Goal: Task Accomplishment & Management: Manage account settings

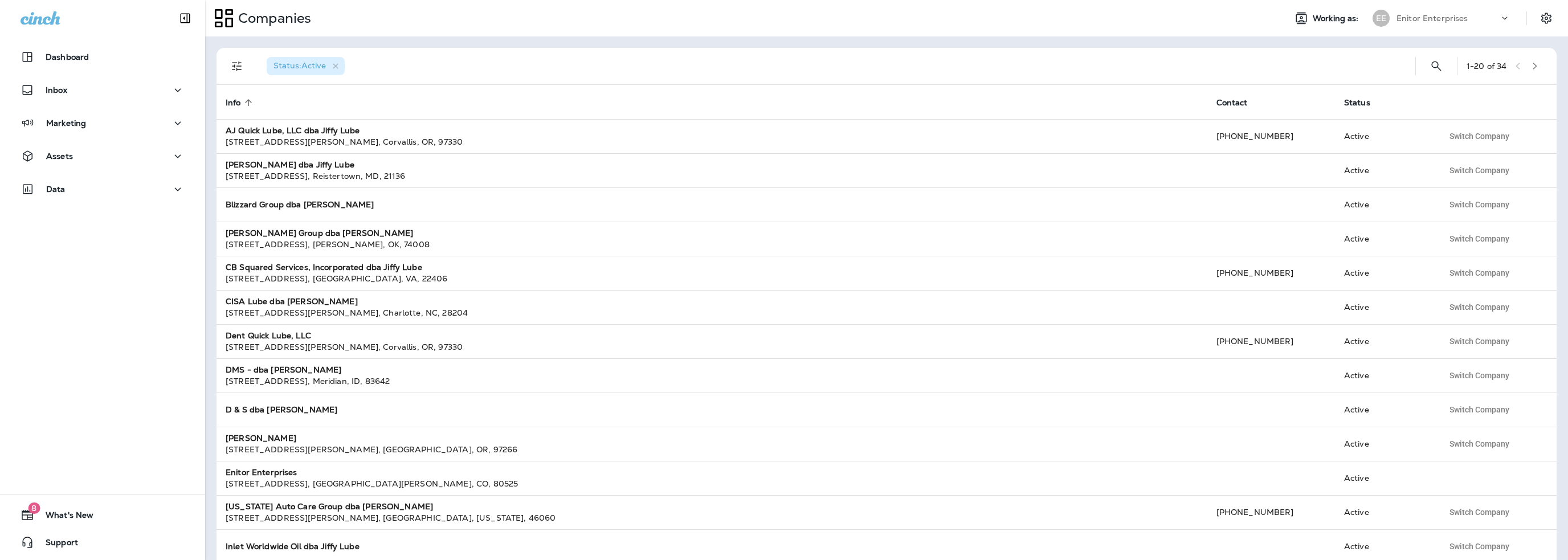
click at [1406, 16] on p "Enitor Enterprises" at bounding box center [1432, 18] width 72 height 9
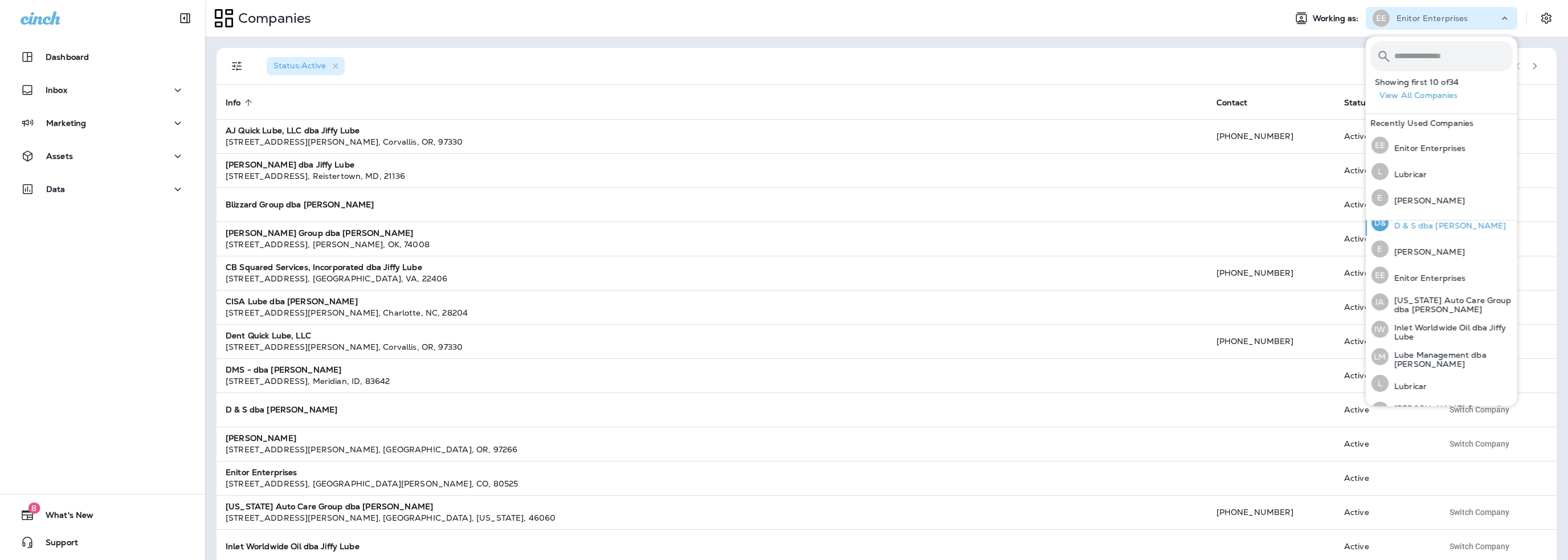
scroll to position [228, 0]
click at [1406, 385] on p "Lubricar" at bounding box center [1407, 385] width 38 height 9
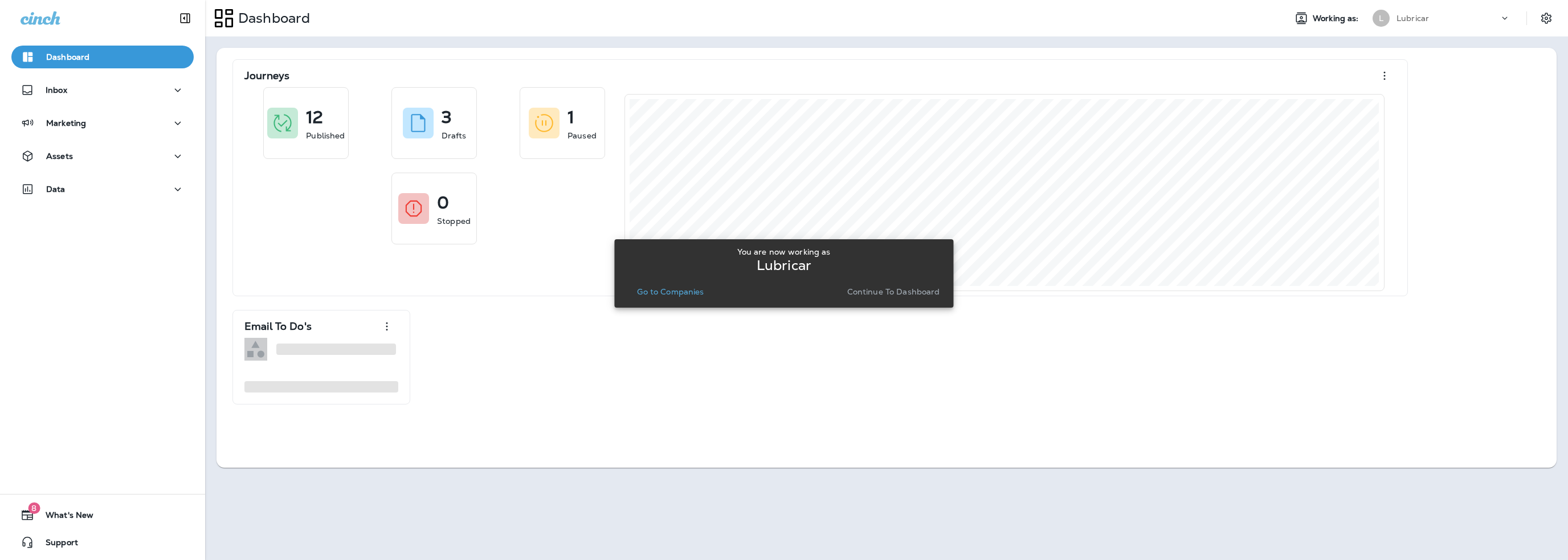
click at [681, 289] on p "Go to Companies" at bounding box center [670, 292] width 67 height 9
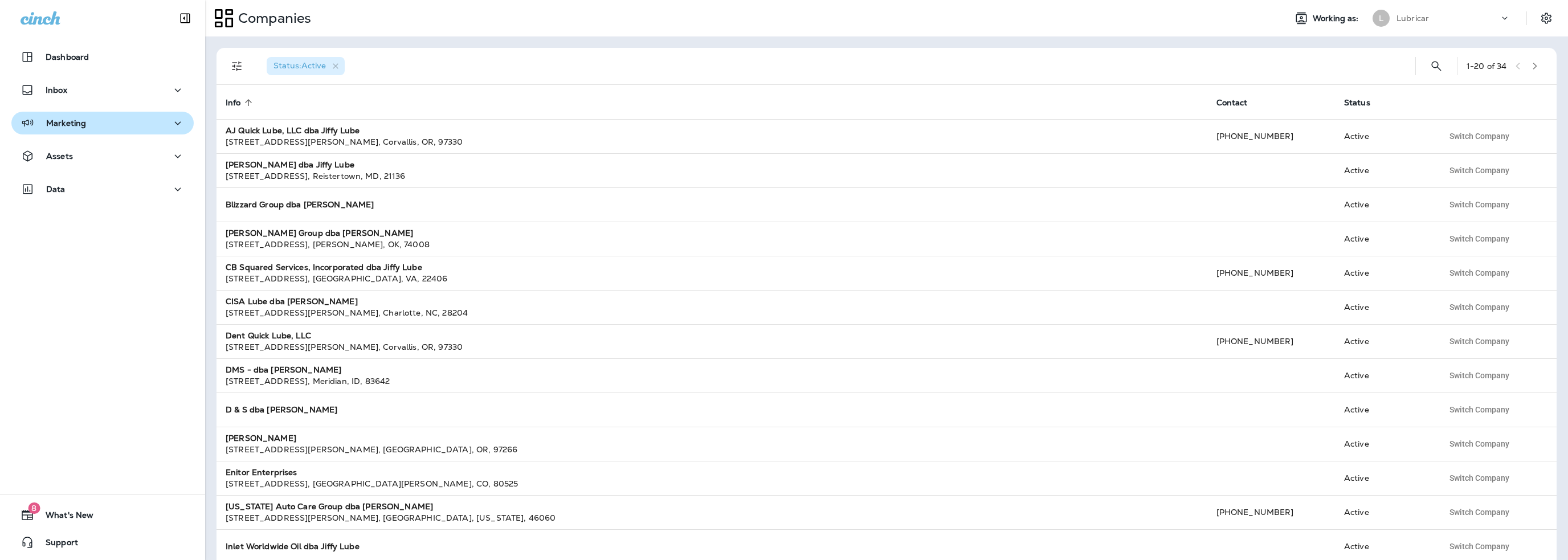
click at [80, 130] on button "Marketing" at bounding box center [103, 122] width 183 height 23
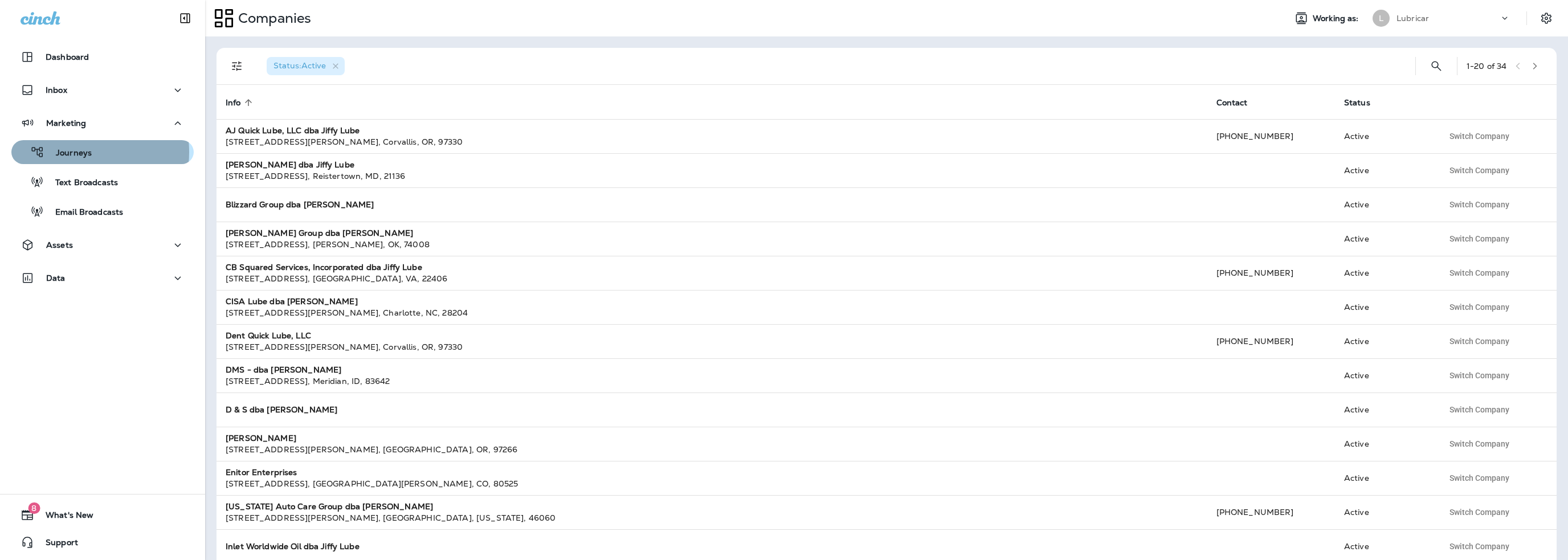
click at [75, 152] on p "Journeys" at bounding box center [68, 153] width 47 height 11
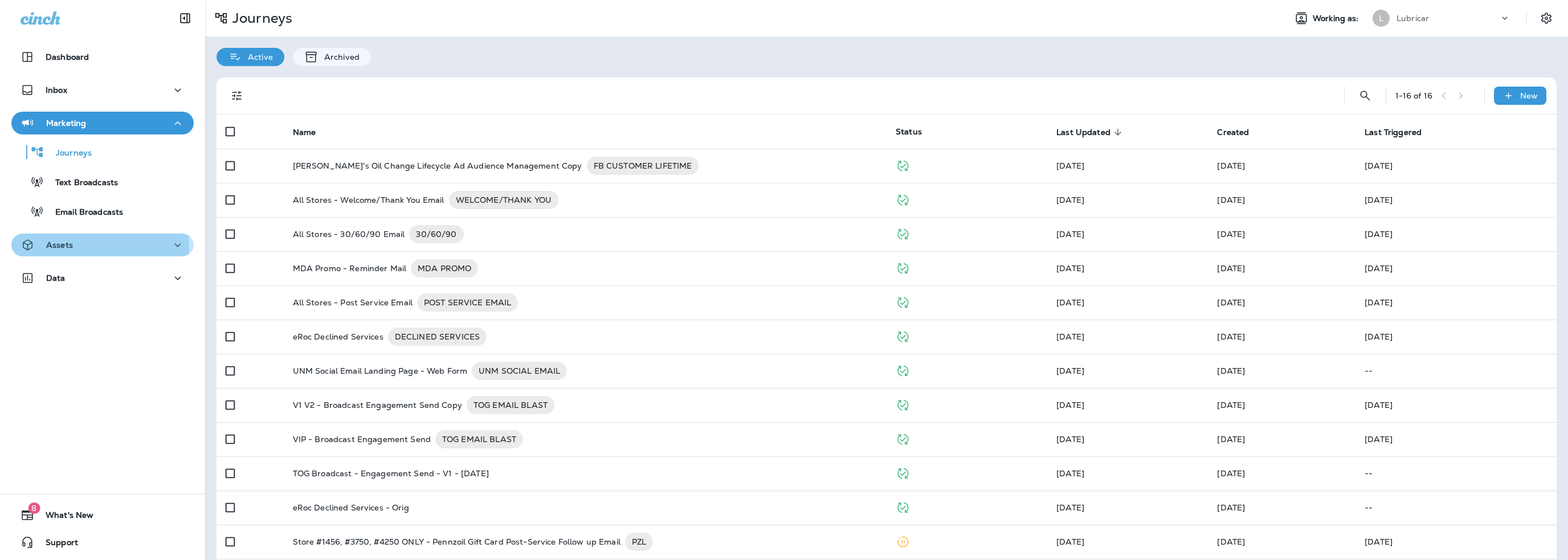
click at [62, 247] on p "Assets" at bounding box center [60, 245] width 27 height 9
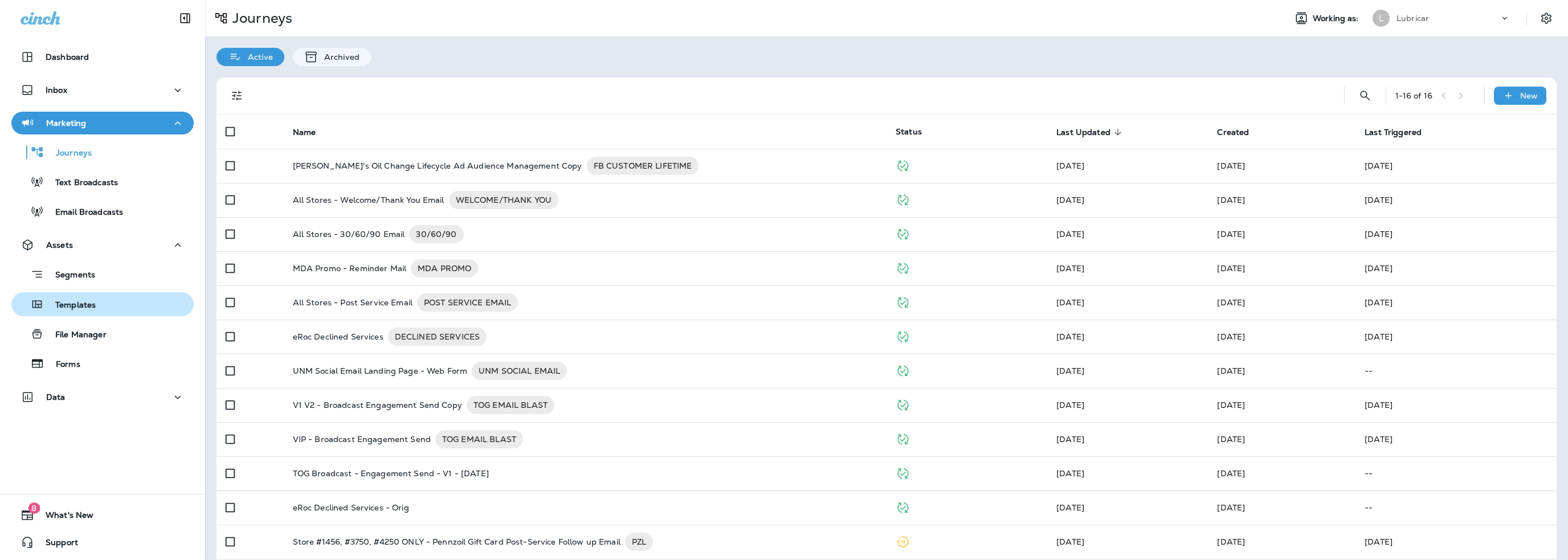
click at [68, 305] on p "Templates" at bounding box center [69, 306] width 52 height 11
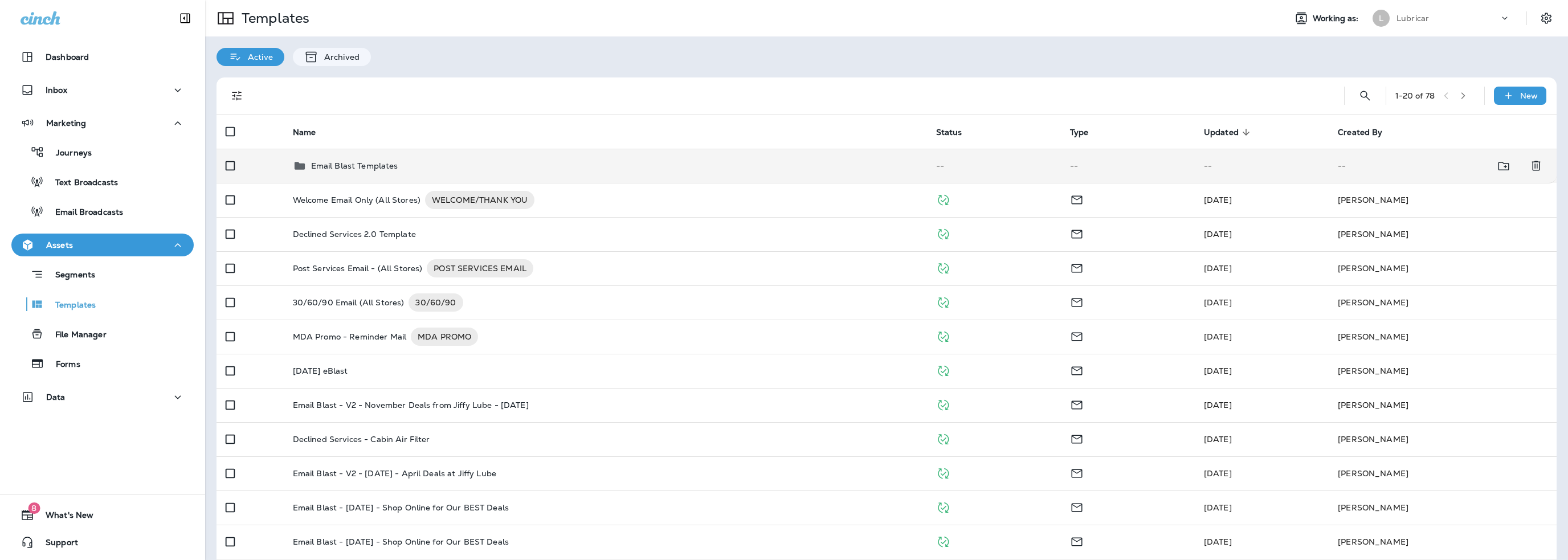
click at [362, 167] on p "Email Blast Templates" at bounding box center [354, 166] width 87 height 9
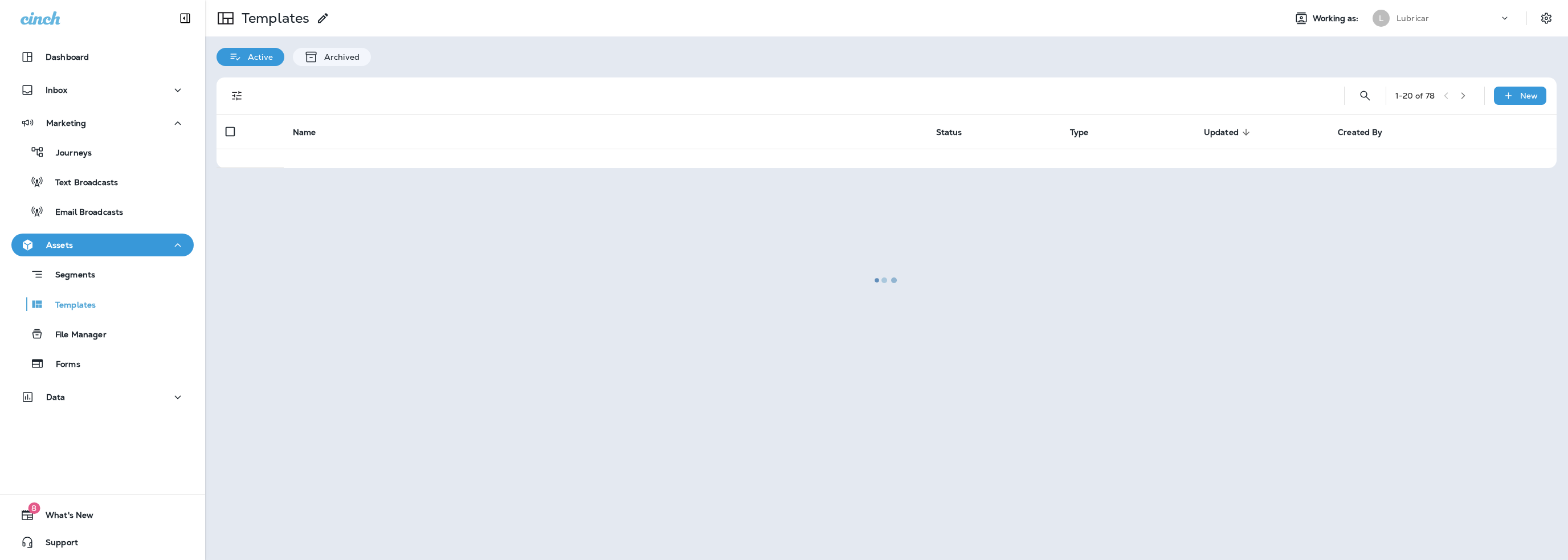
click at [362, 167] on div at bounding box center [886, 280] width 1360 height 558
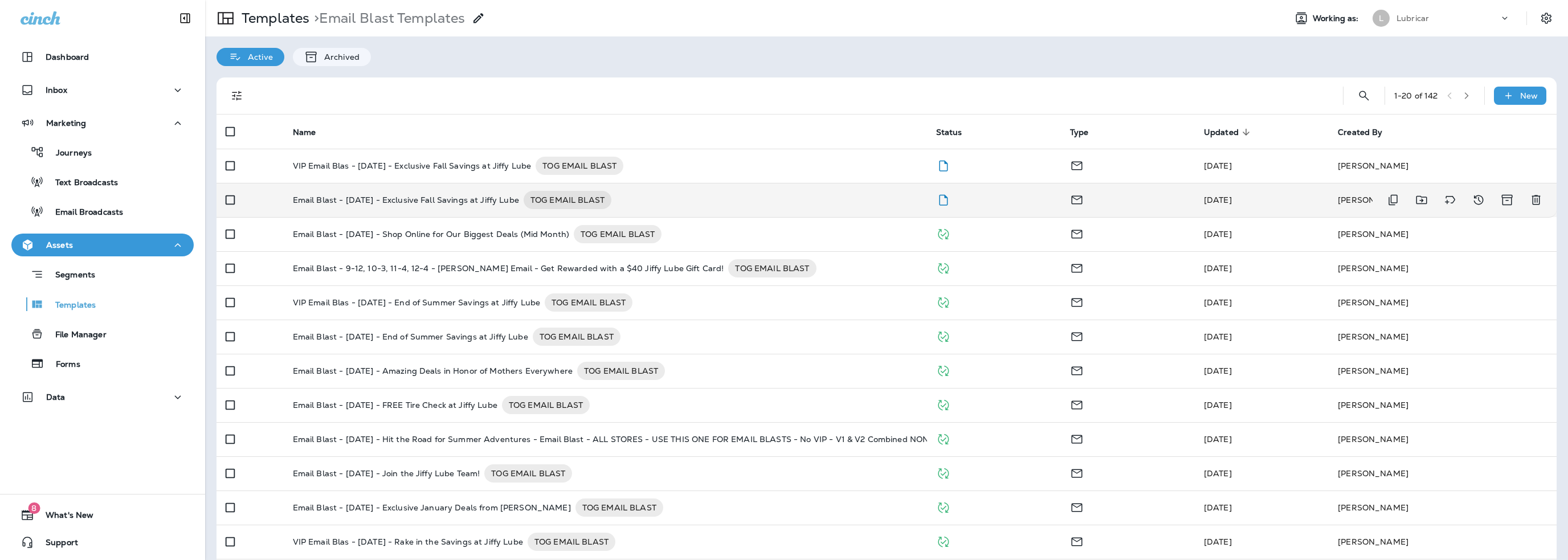
click at [409, 200] on p "Email Blast - 10-8-25 - Exclusive Fall Savings at Jiffy Lube" at bounding box center [406, 200] width 226 height 18
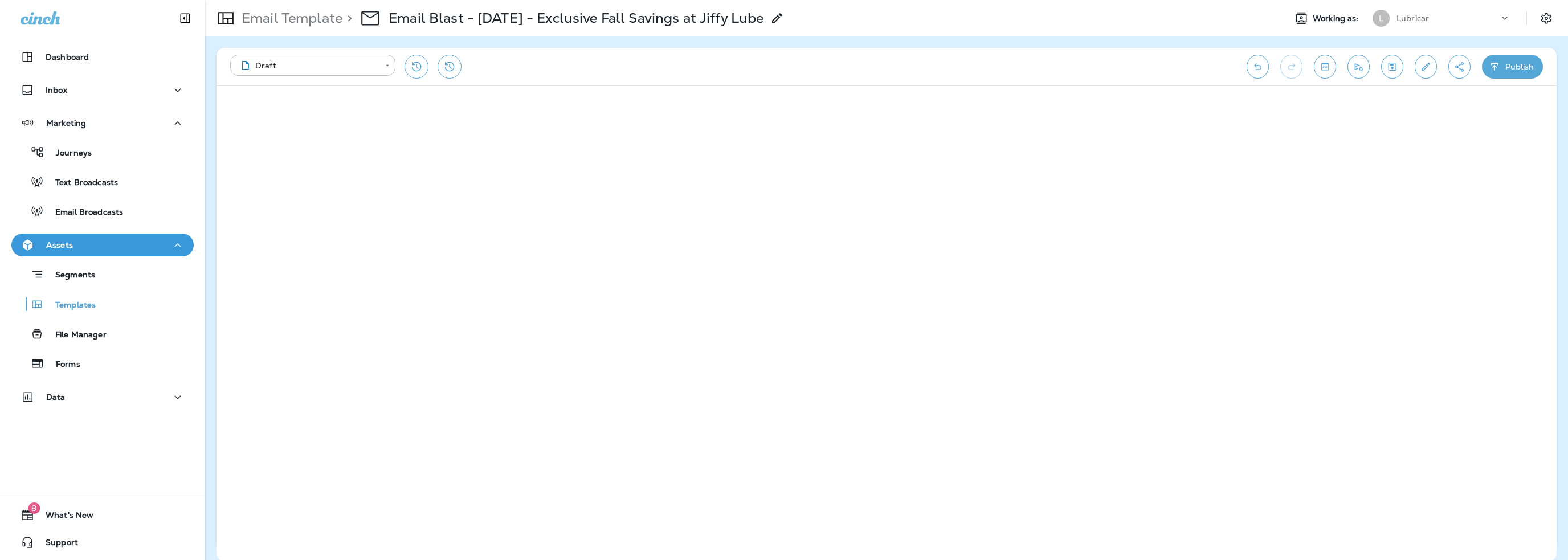
click at [1507, 72] on button "Publish" at bounding box center [1513, 66] width 61 height 24
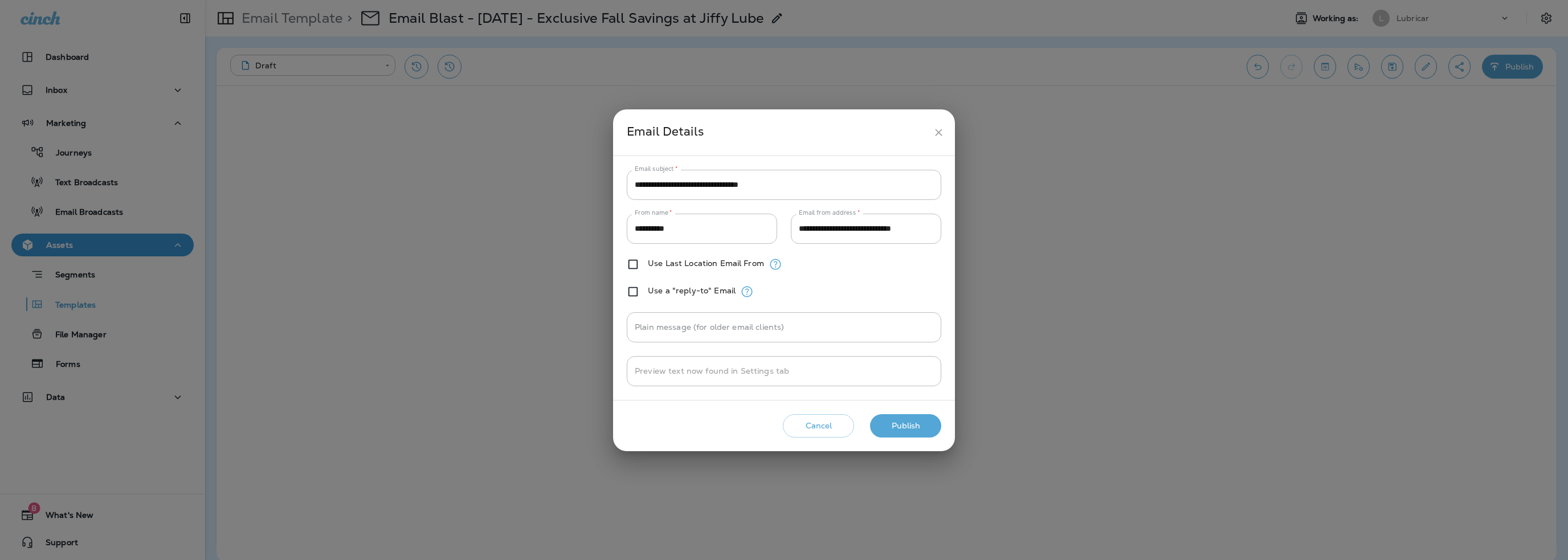
click at [909, 424] on button "Publish" at bounding box center [905, 426] width 71 height 23
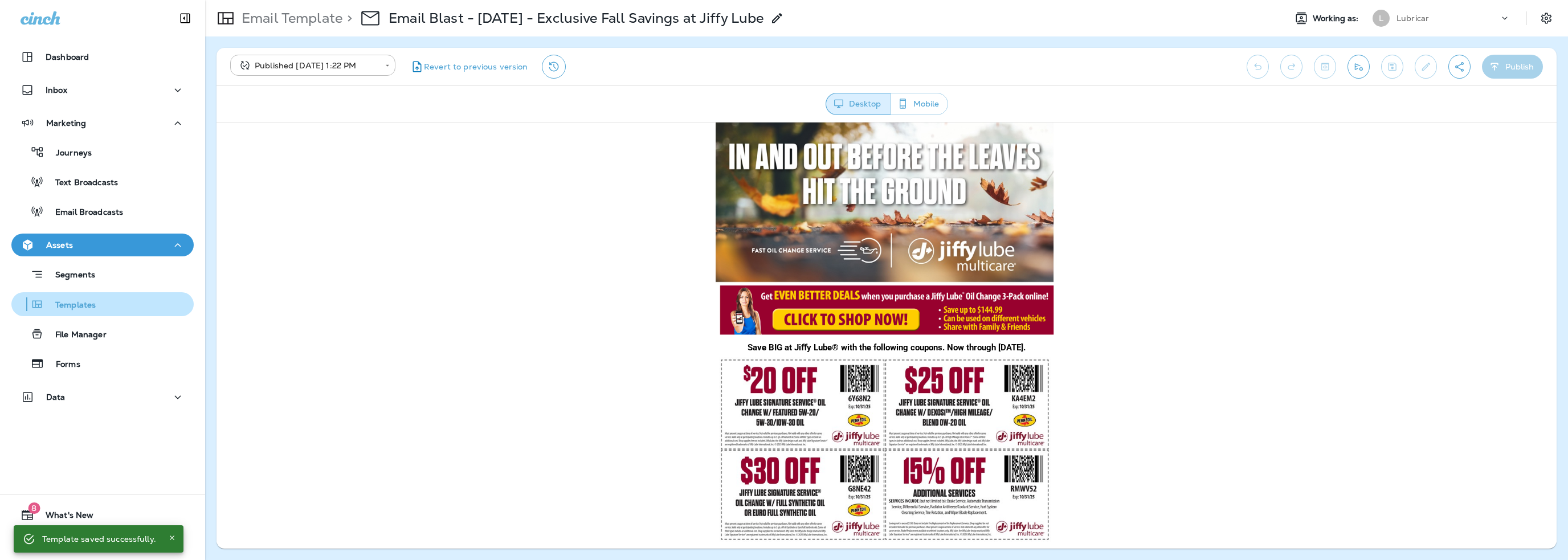
click at [82, 303] on p "Templates" at bounding box center [69, 306] width 52 height 11
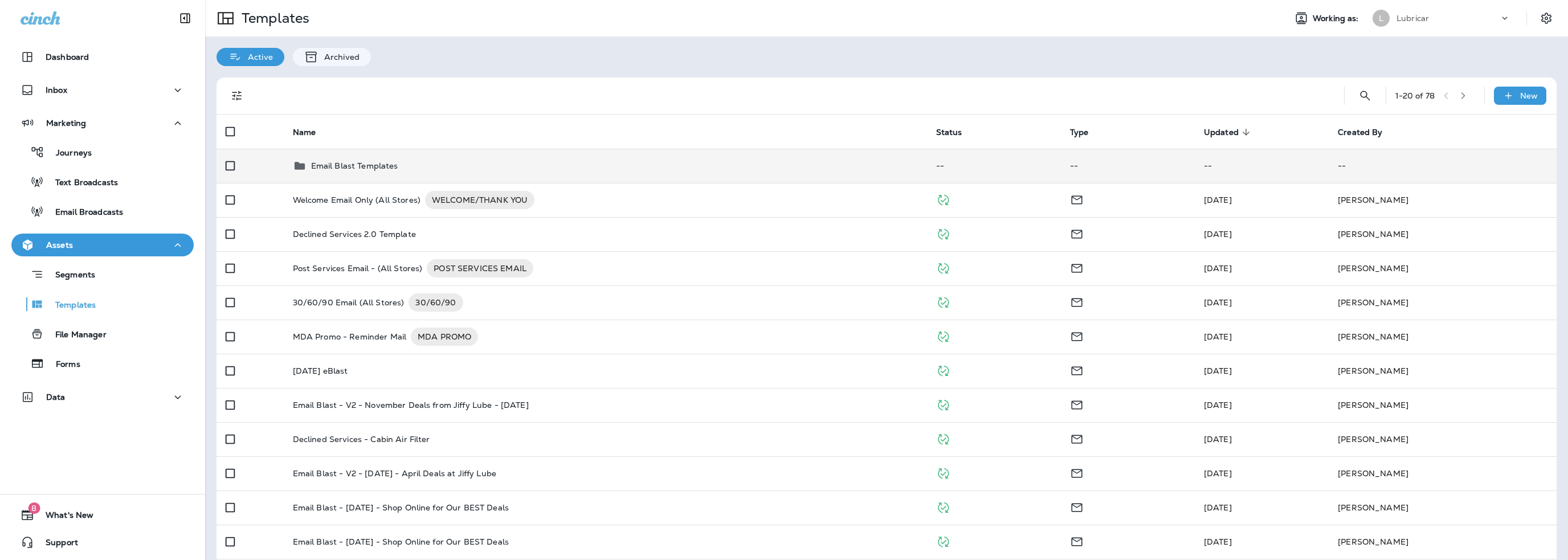
click at [340, 159] on div "Email Blast Templates" at bounding box center [354, 166] width 87 height 13
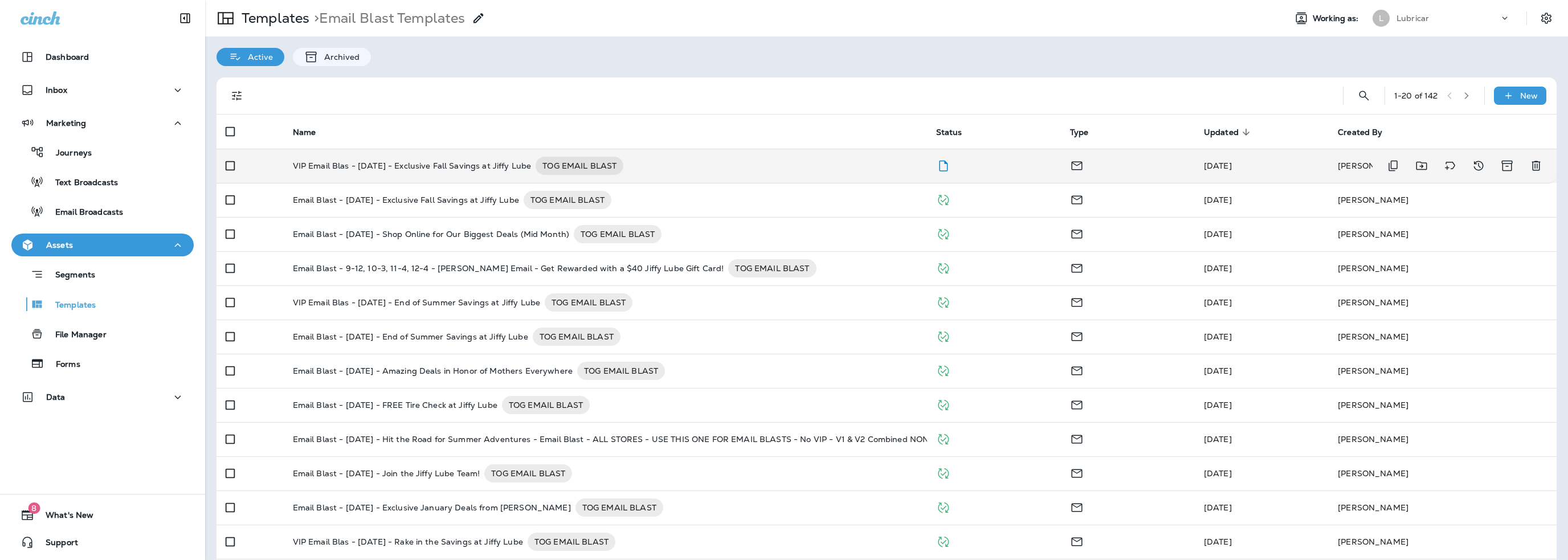
click at [359, 165] on p "VIP Email Blas - 10-8-25 - Exclusive Fall Savings at Jiffy Lube" at bounding box center [412, 166] width 239 height 18
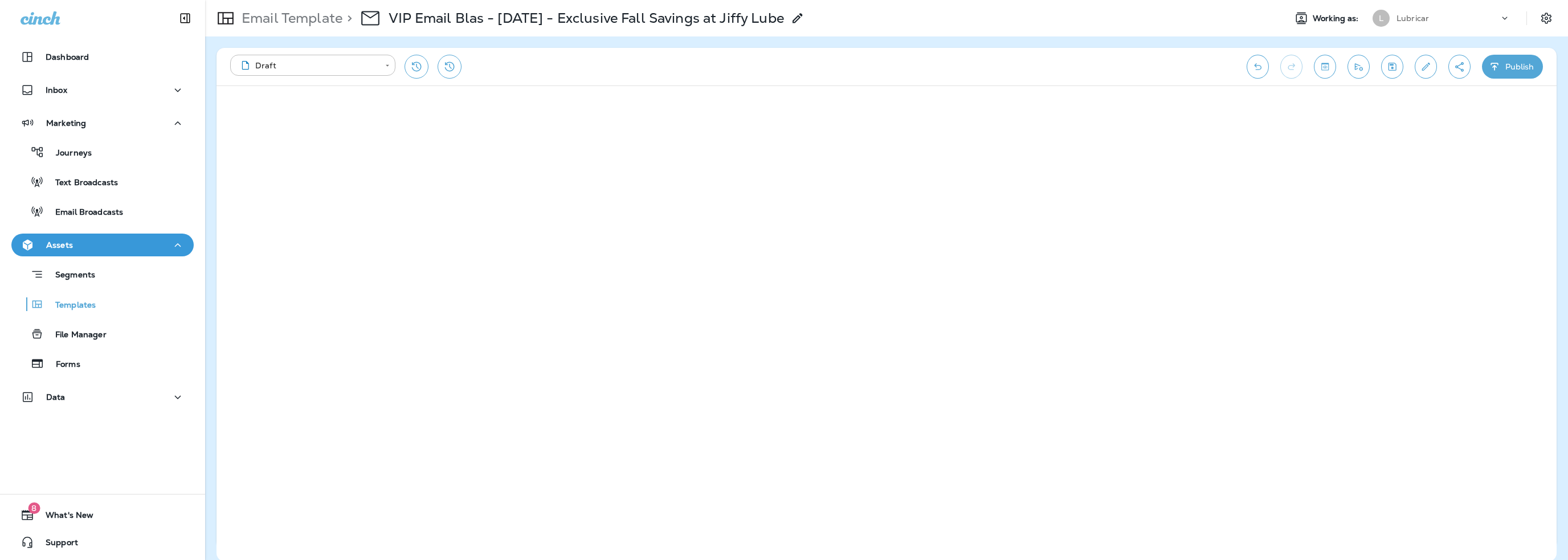
click at [1520, 74] on button "Publish" at bounding box center [1513, 66] width 61 height 24
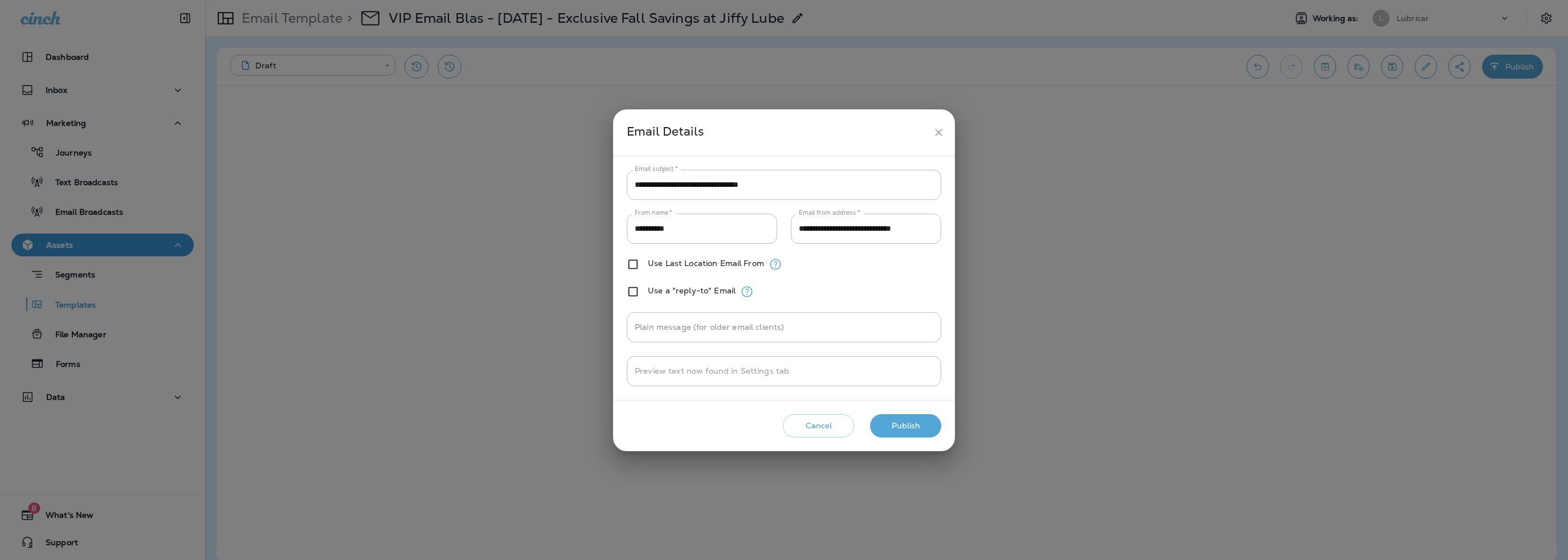
click at [898, 429] on button "Publish" at bounding box center [905, 426] width 71 height 23
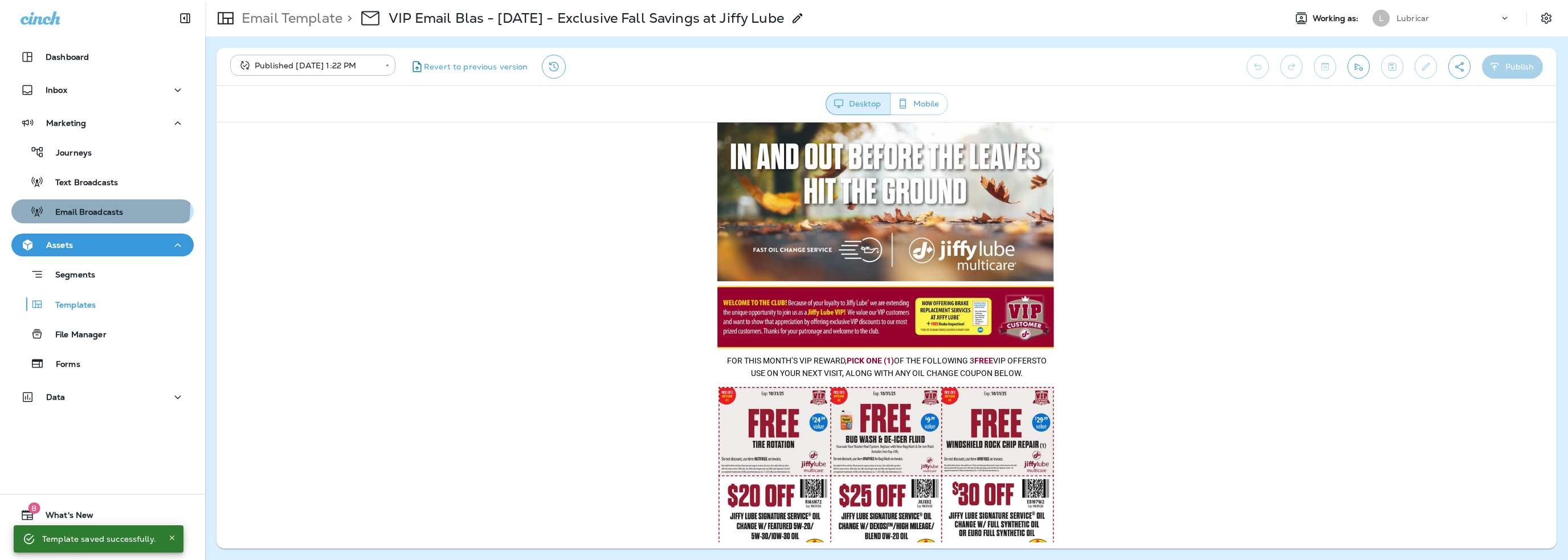
click at [89, 206] on div "Email Broadcasts" at bounding box center [69, 211] width 107 height 17
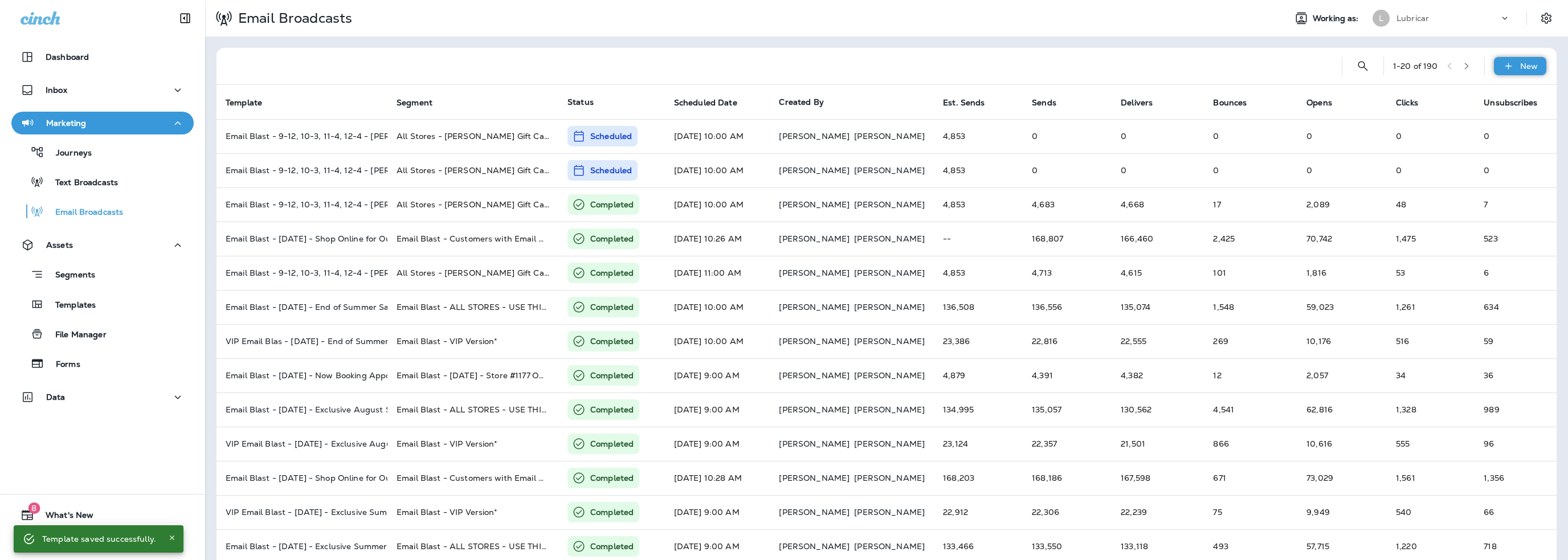
click at [1505, 66] on icon at bounding box center [1508, 66] width 6 height 6
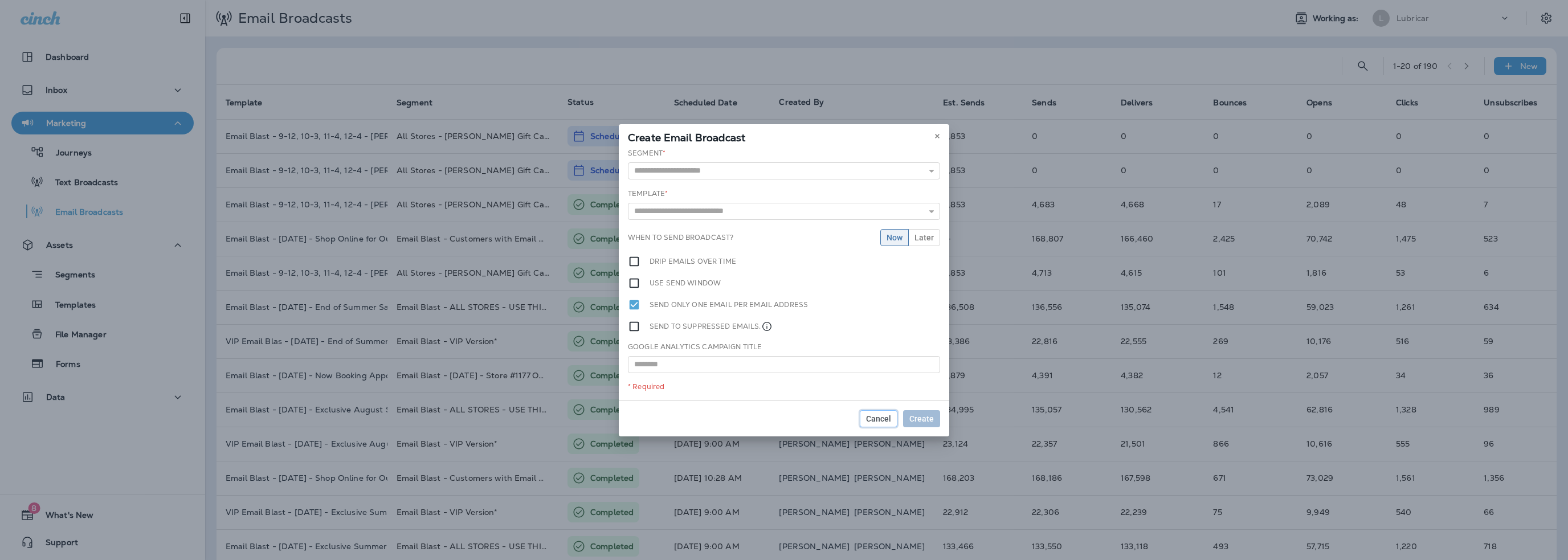
click at [869, 421] on span "Cancel" at bounding box center [878, 418] width 25 height 8
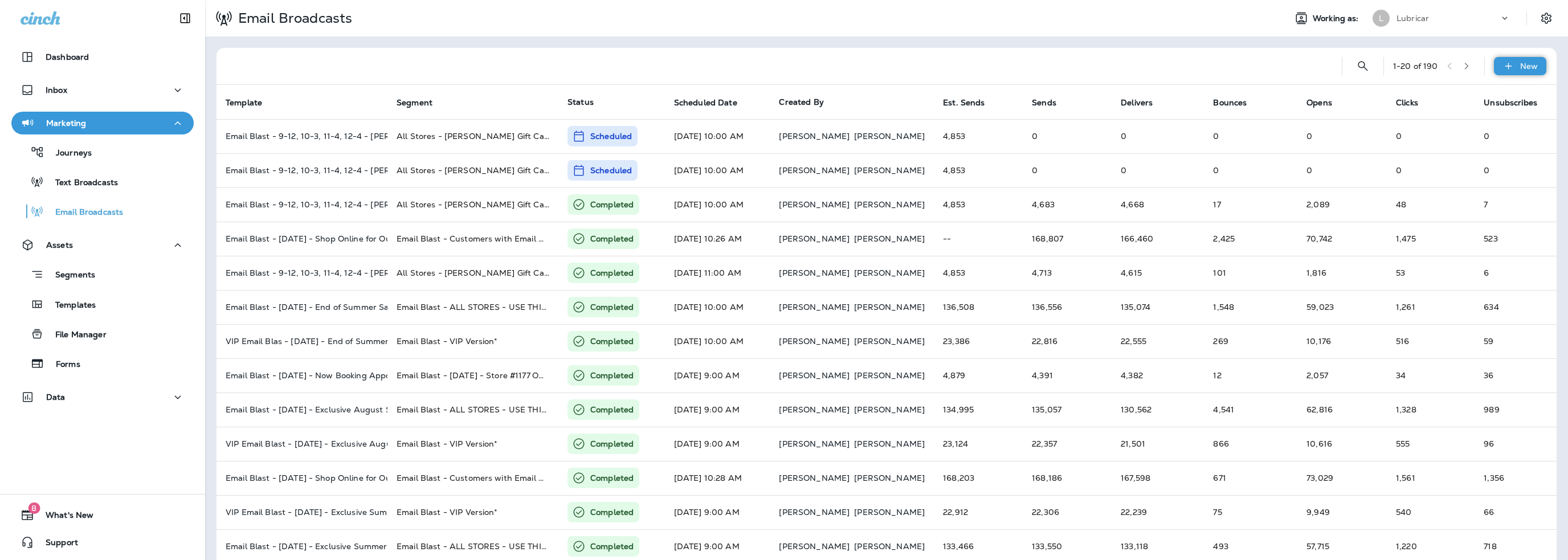
click at [1520, 61] on p "New" at bounding box center [1528, 66] width 18 height 9
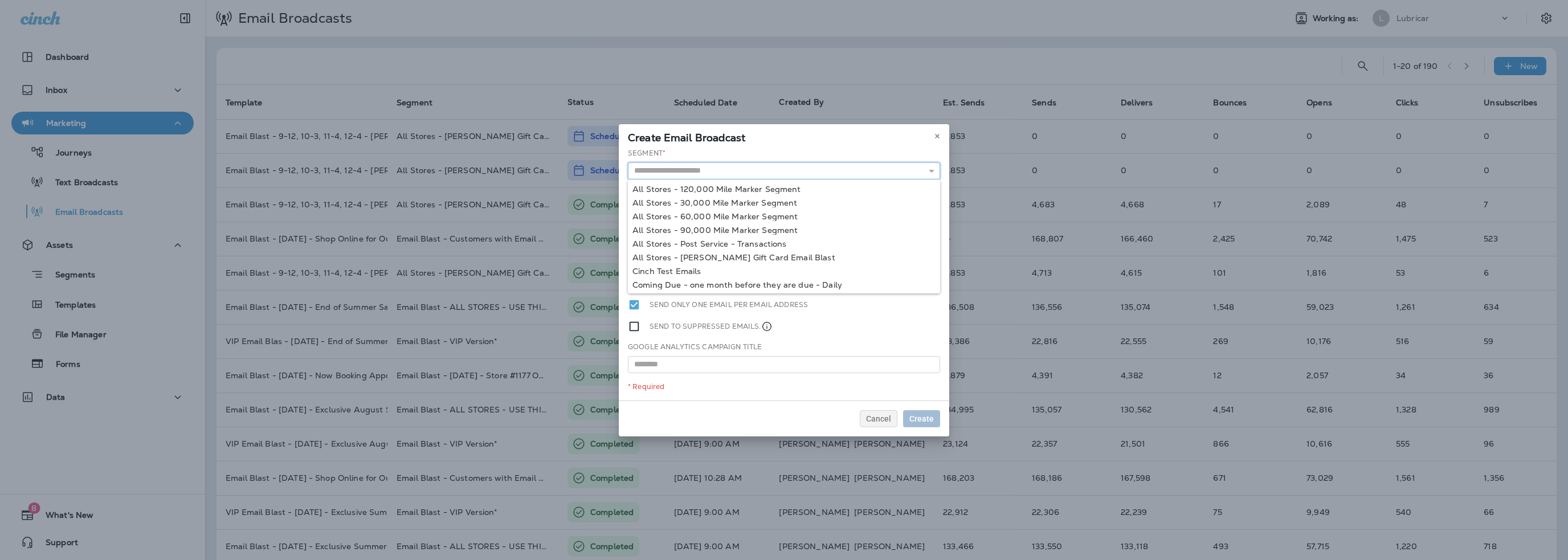
click at [707, 171] on input "text" at bounding box center [784, 171] width 312 height 17
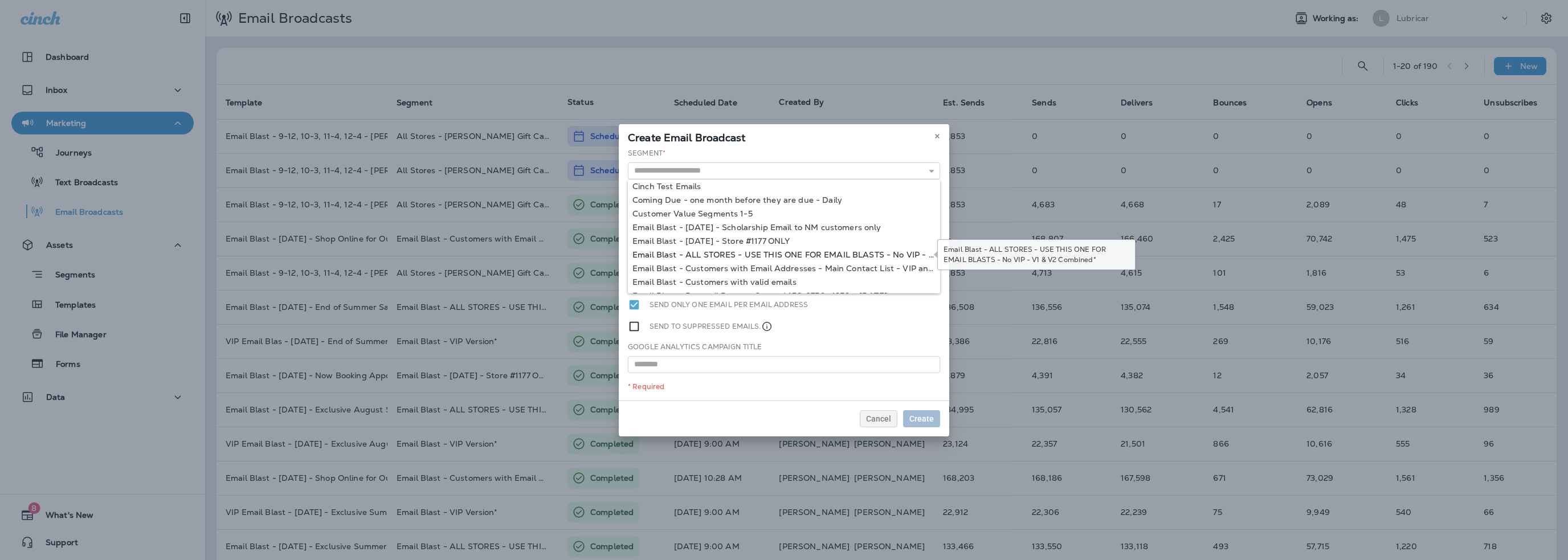
type input "**********"
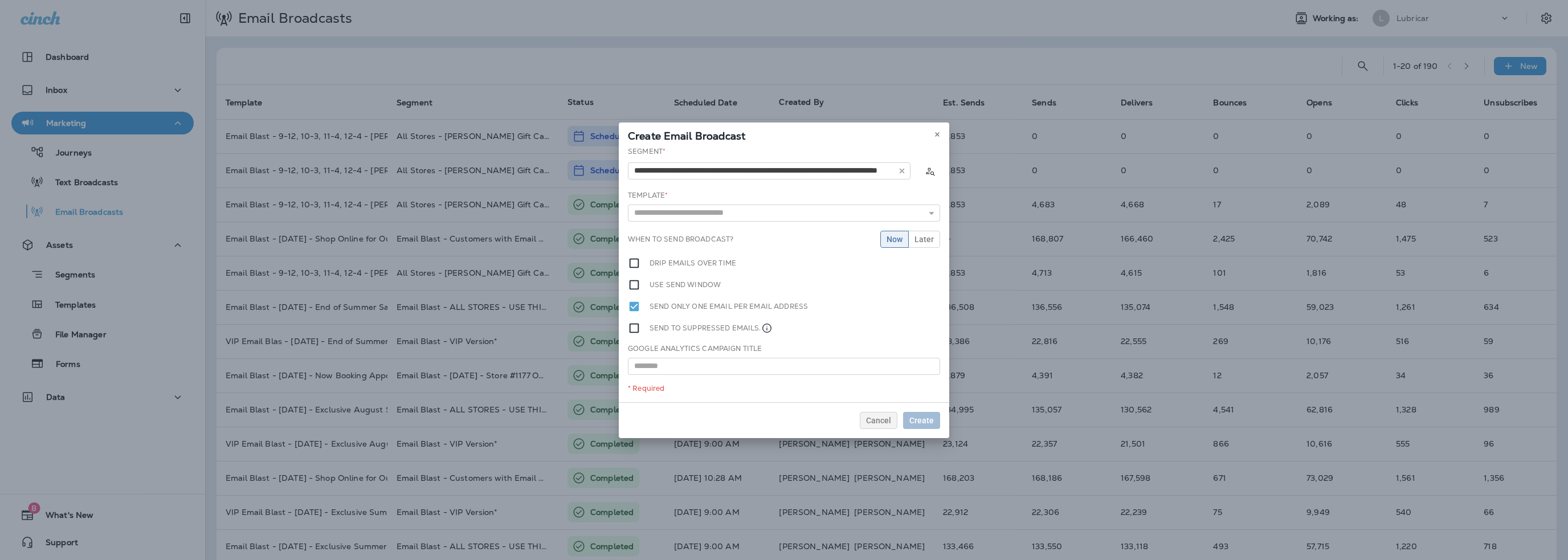
click at [875, 254] on div "**********" at bounding box center [784, 275] width 331 height 256
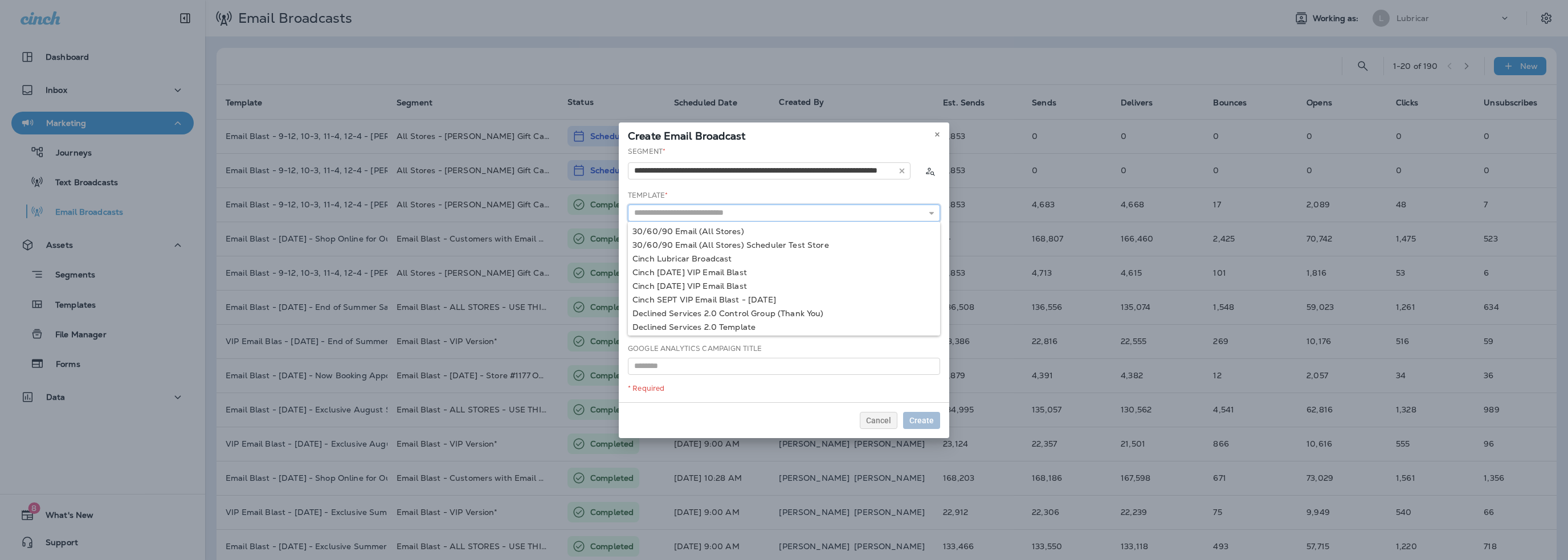
click at [690, 218] on input "text" at bounding box center [784, 213] width 312 height 17
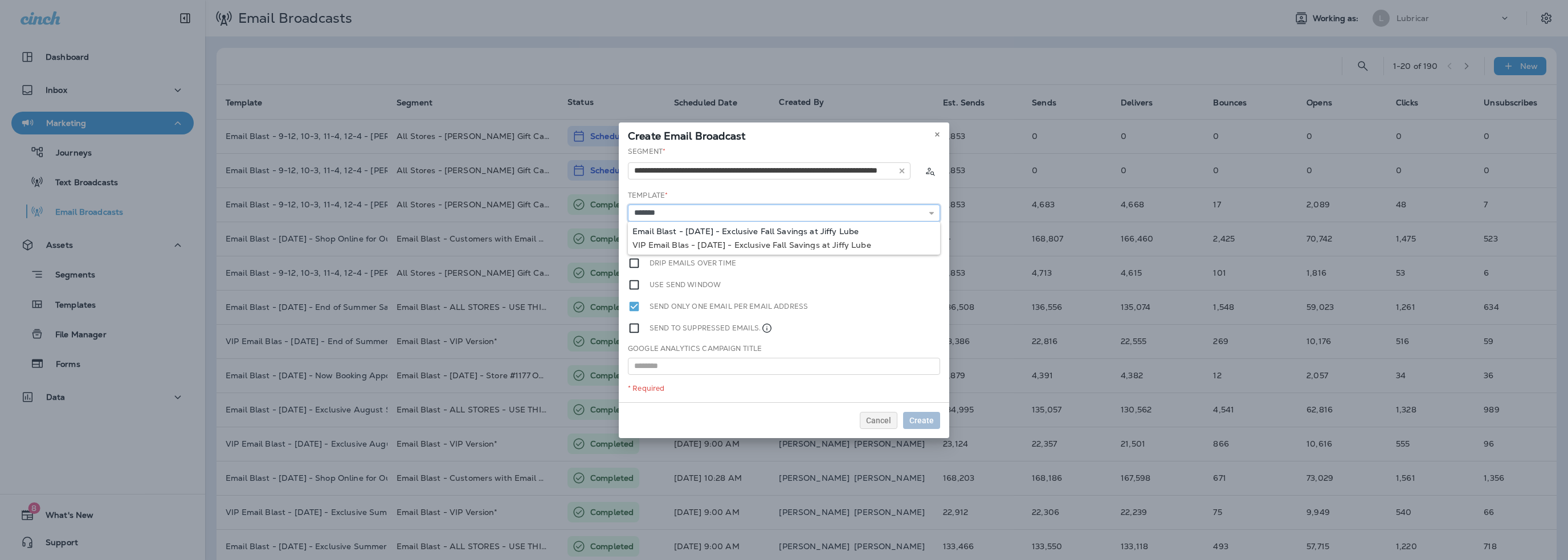
type input "**********"
click at [695, 229] on div "**********" at bounding box center [784, 275] width 331 height 256
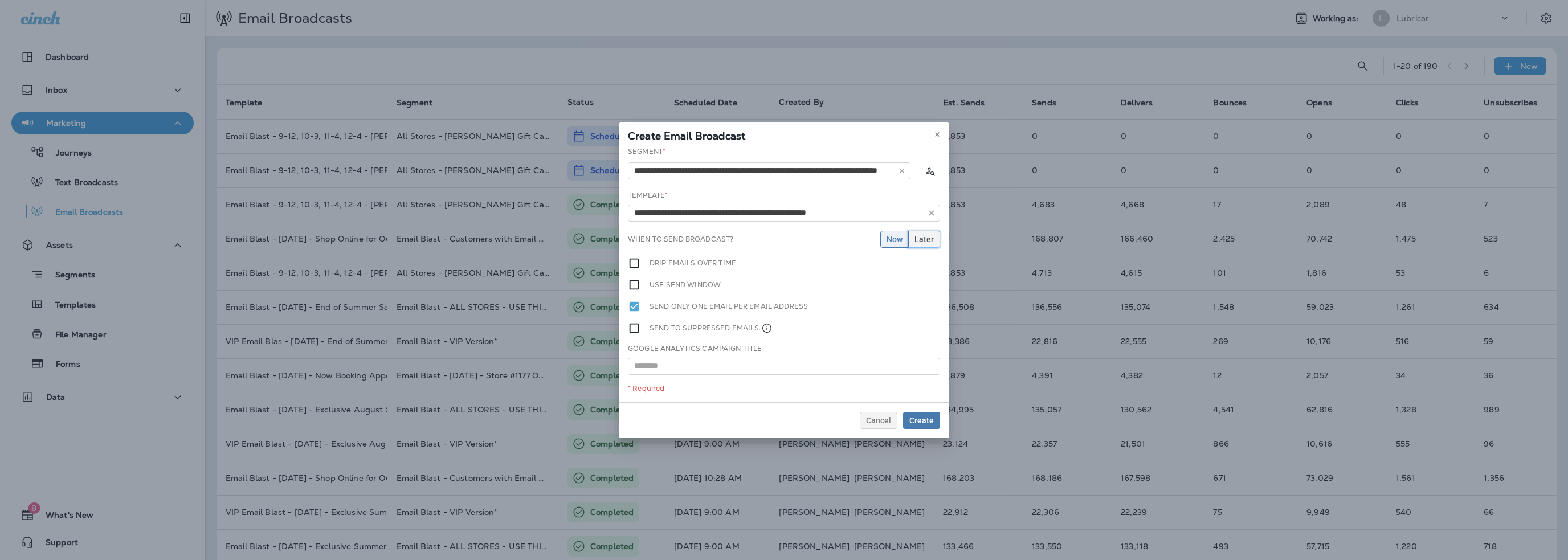
click at [926, 242] on span "Later" at bounding box center [924, 239] width 19 height 8
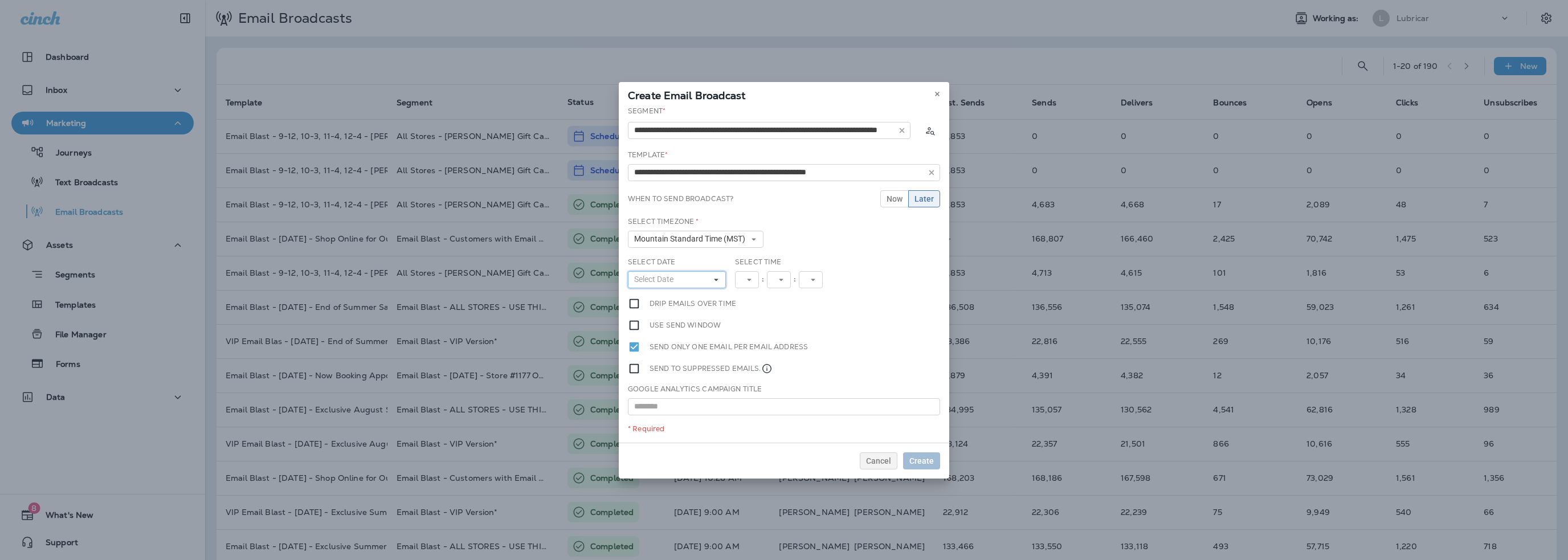
click at [668, 278] on span "Select Date" at bounding box center [656, 279] width 44 height 10
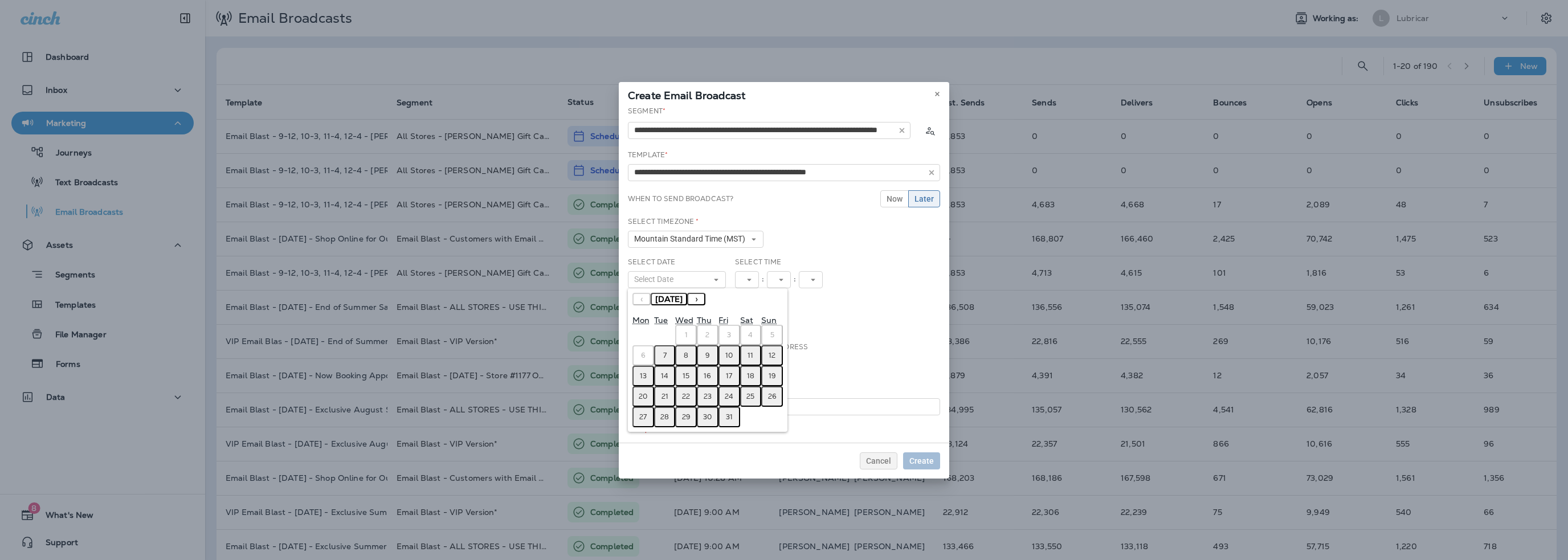
click at [688, 355] on abbr "8" at bounding box center [685, 355] width 4 height 9
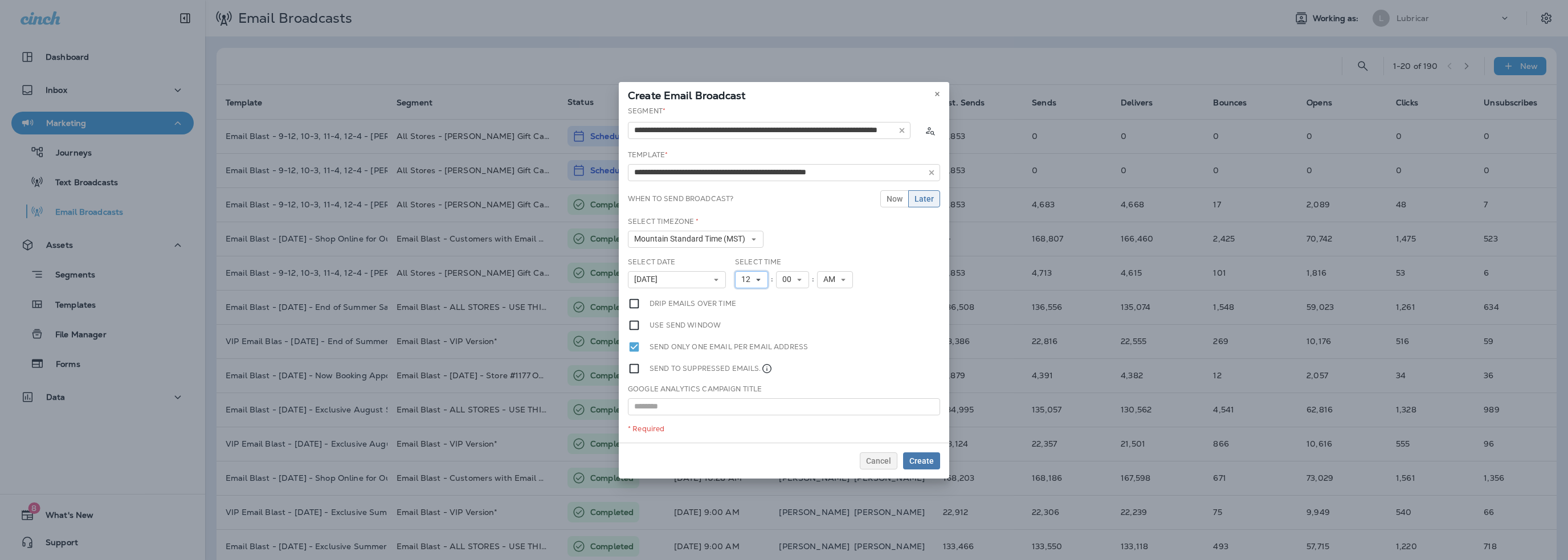
click at [750, 278] on span "12" at bounding box center [748, 279] width 13 height 10
click at [753, 410] on link "9" at bounding box center [752, 407] width 33 height 13
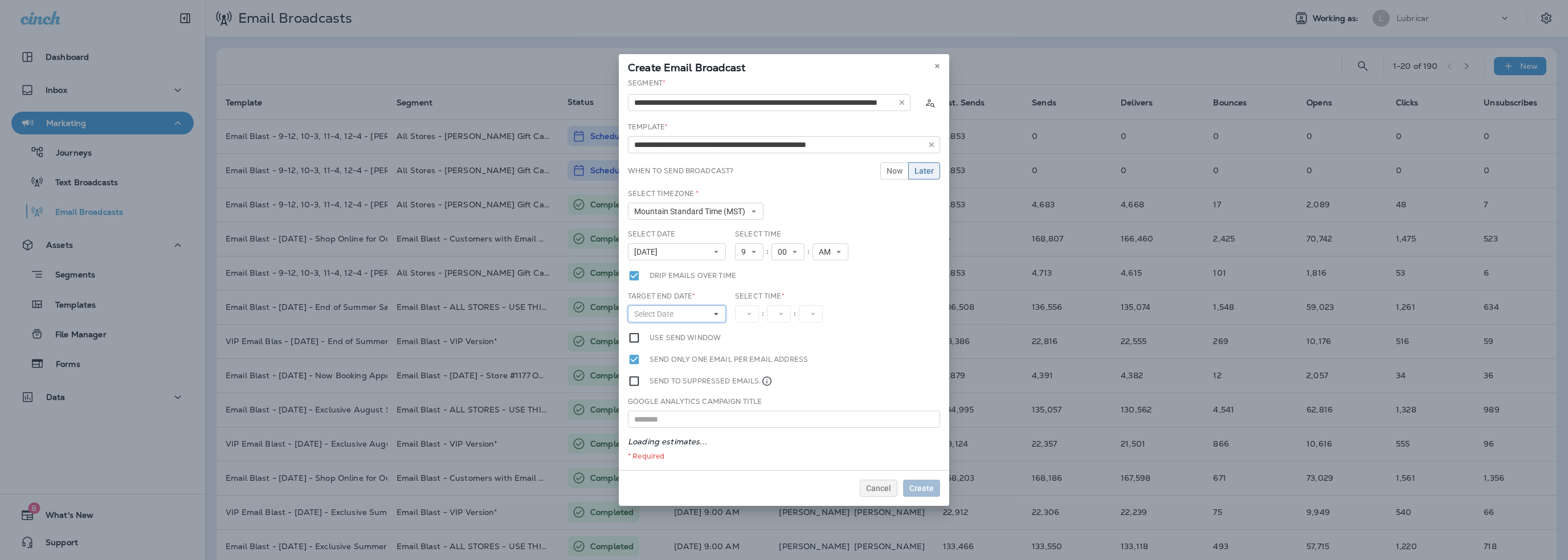
click at [662, 314] on span "Select Date" at bounding box center [656, 314] width 44 height 10
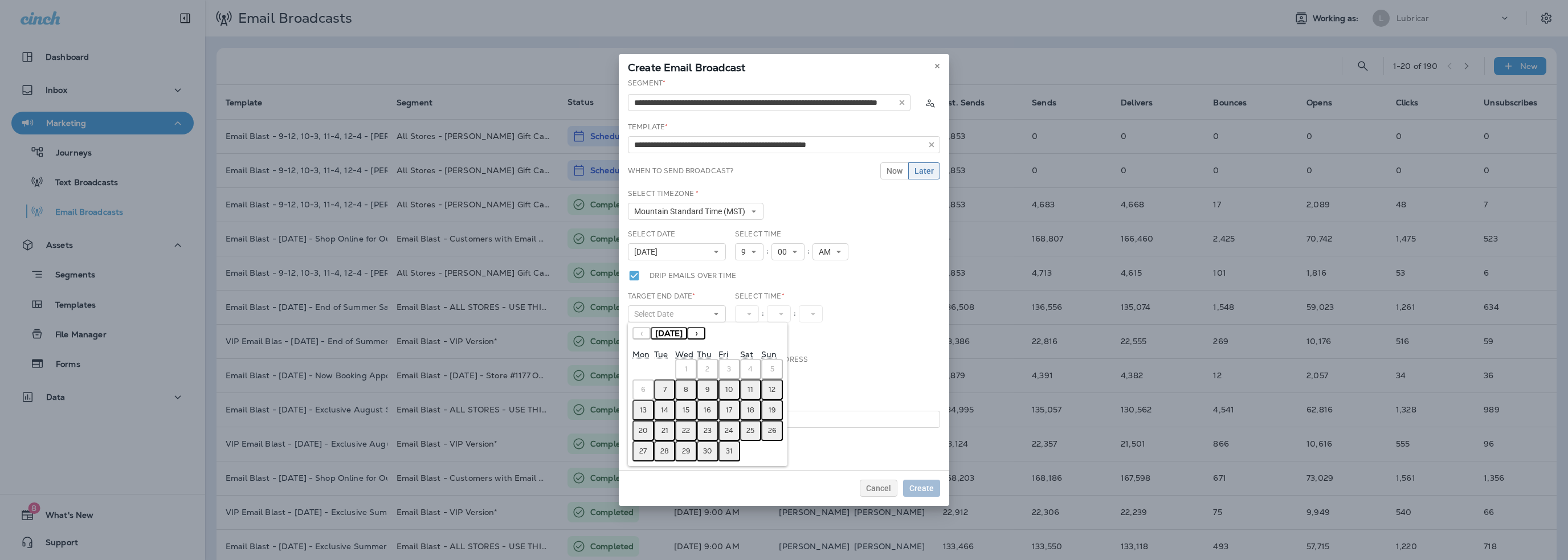
click at [688, 391] on abbr "8" at bounding box center [685, 390] width 4 height 9
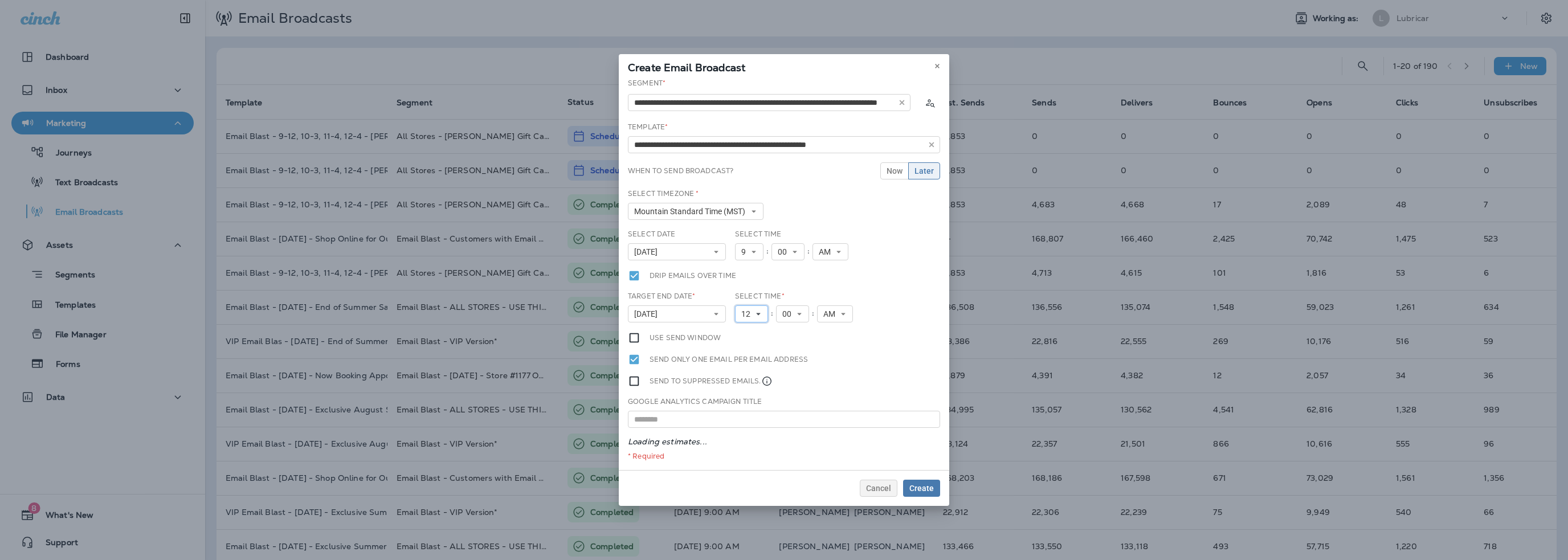
click at [747, 315] on span "12" at bounding box center [748, 314] width 13 height 10
click at [747, 332] on link "1" at bounding box center [752, 332] width 33 height 13
click at [831, 317] on span "AM" at bounding box center [827, 314] width 16 height 10
click at [824, 345] on link "PM" at bounding box center [830, 346] width 36 height 13
click at [922, 491] on span "Create" at bounding box center [922, 488] width 24 height 8
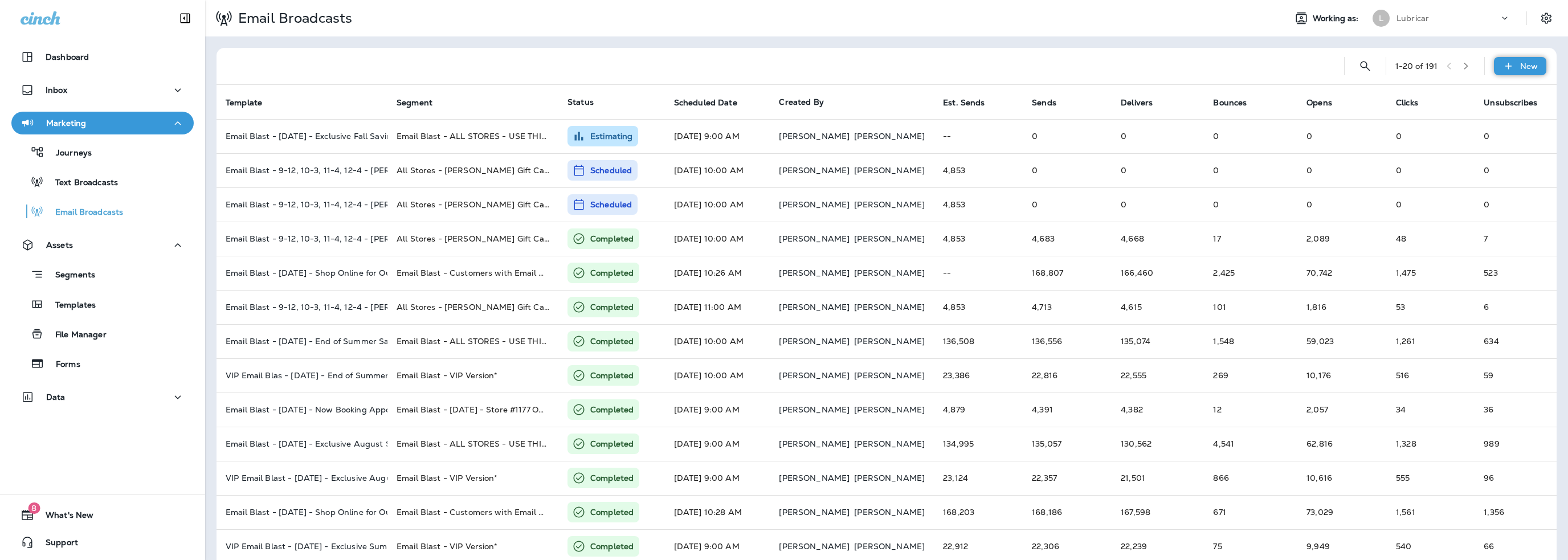
click at [1502, 61] on icon at bounding box center [1508, 66] width 12 height 12
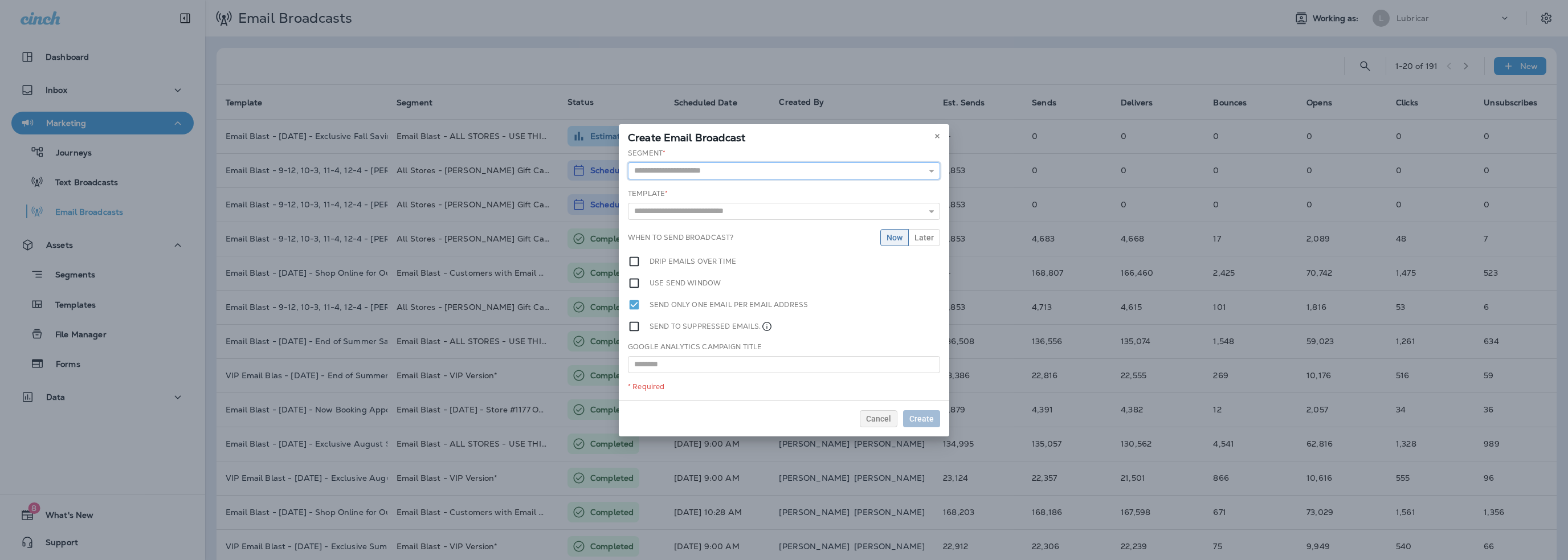
click at [699, 169] on input "text" at bounding box center [784, 171] width 312 height 17
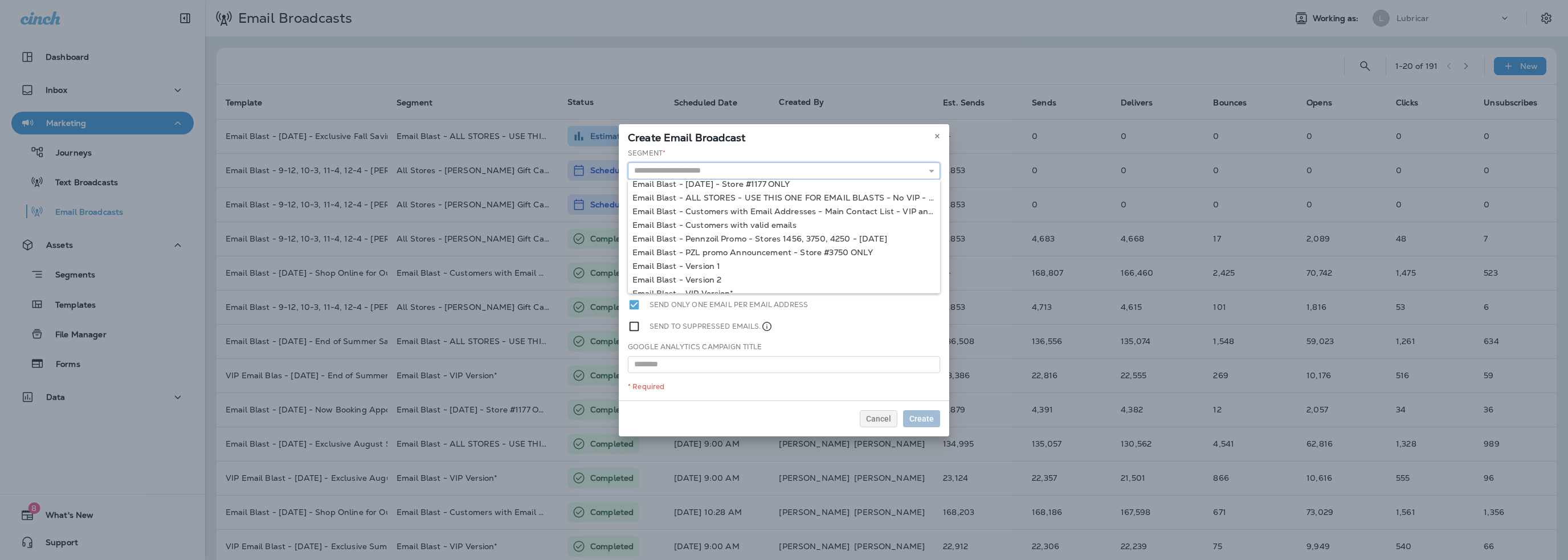
scroll to position [165, 0]
type input "**********"
click at [717, 270] on div "**********" at bounding box center [784, 274] width 331 height 253
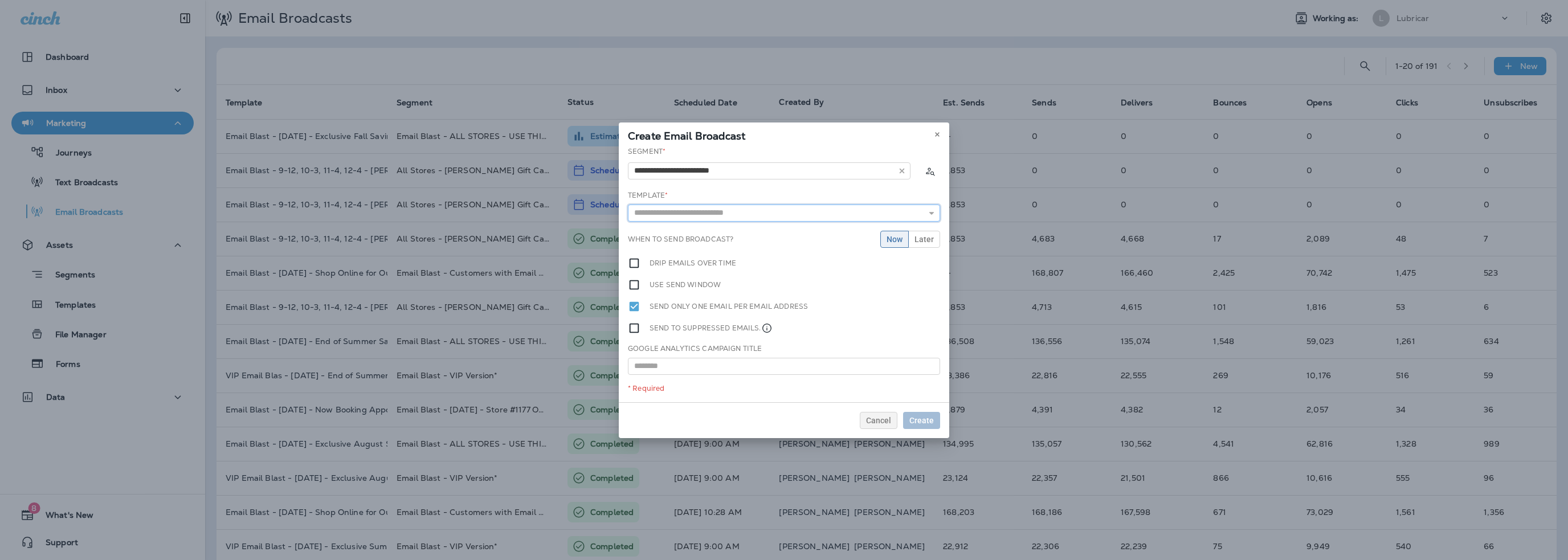
click at [709, 219] on input "text" at bounding box center [784, 213] width 312 height 17
type input "**********"
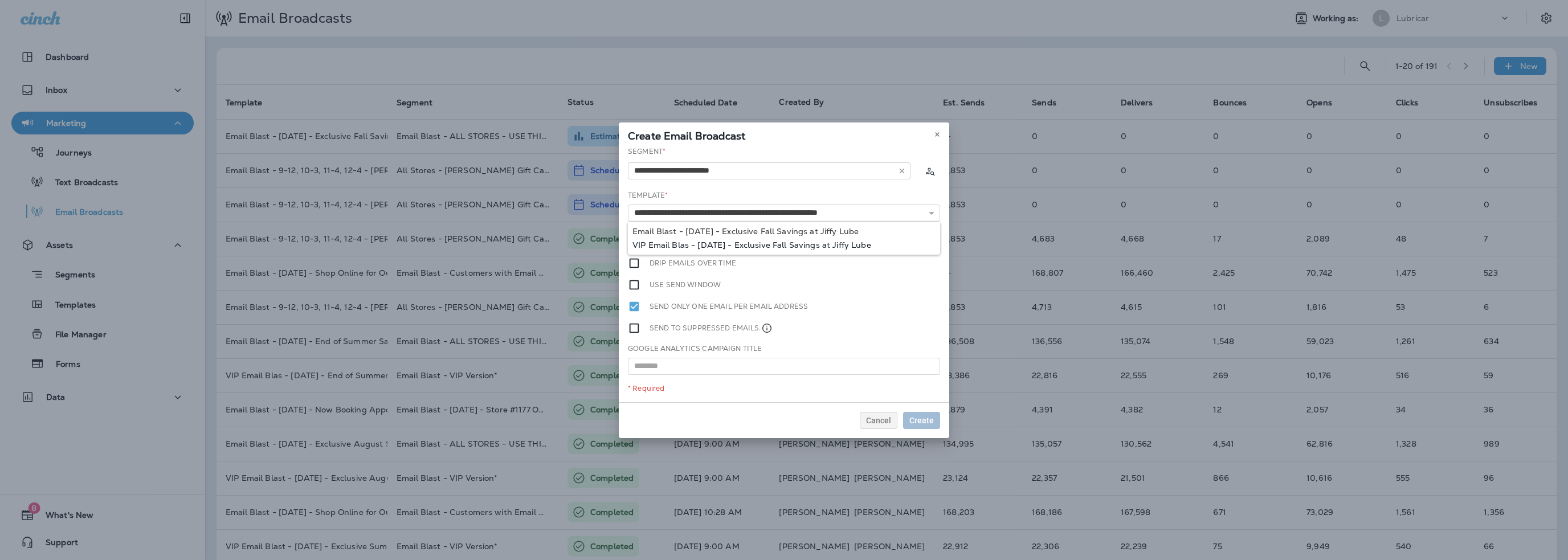
click at [718, 245] on div "**********" at bounding box center [784, 275] width 331 height 256
click at [923, 245] on button "Later" at bounding box center [924, 239] width 32 height 17
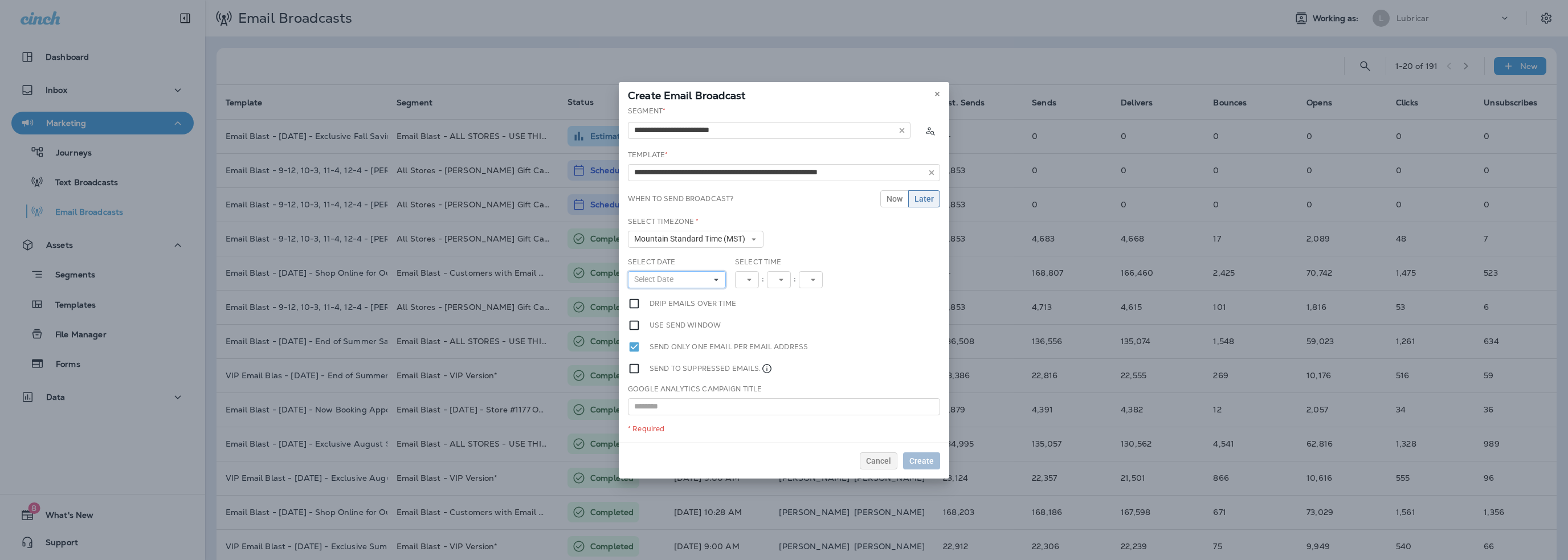
click at [654, 279] on span "Select Date" at bounding box center [656, 279] width 44 height 10
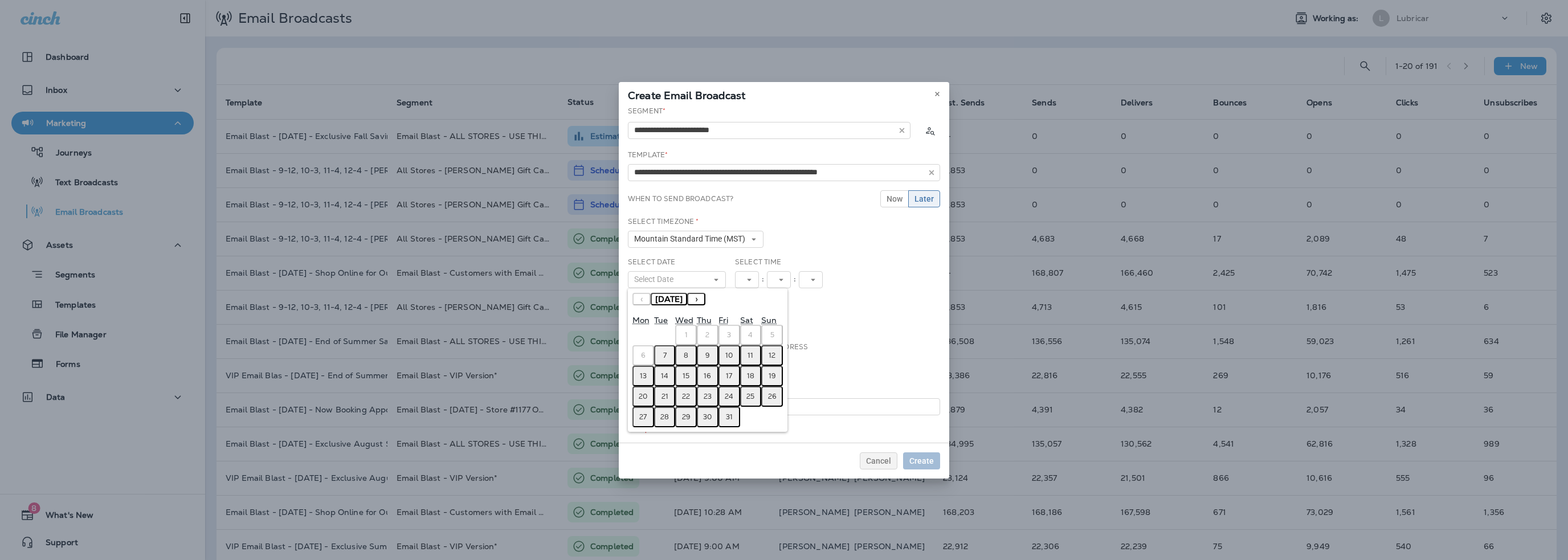
click at [679, 359] on button "8" at bounding box center [686, 355] width 22 height 21
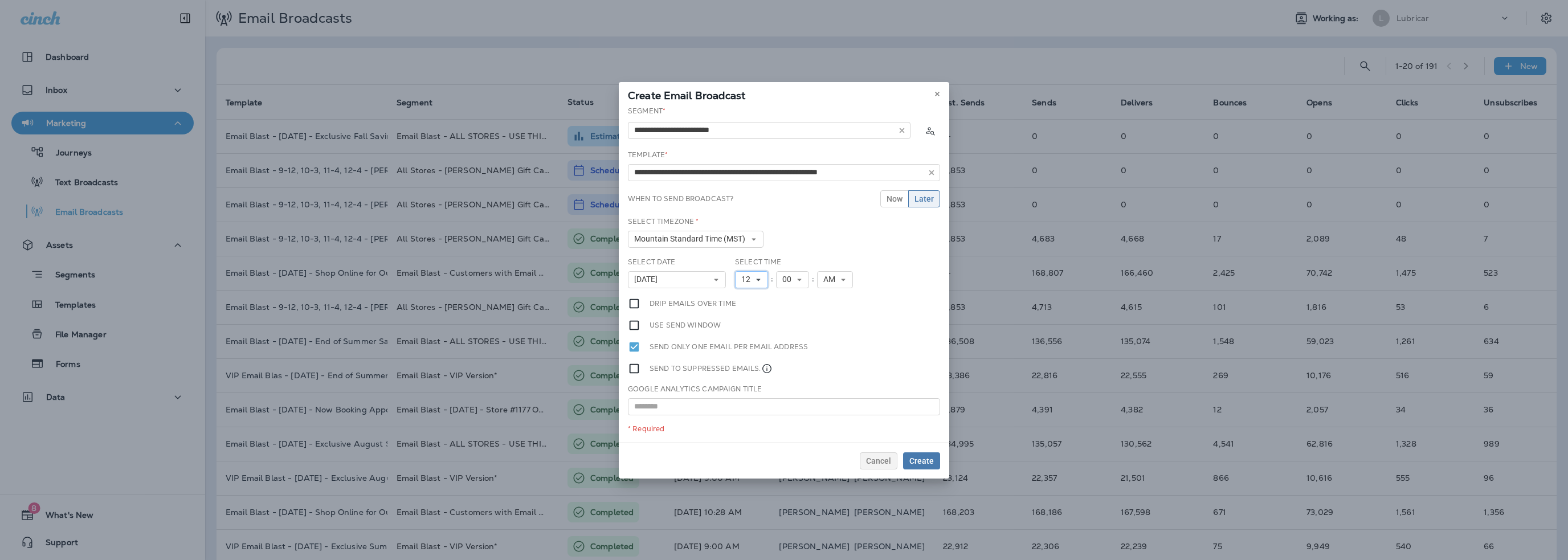
click at [747, 279] on span "12" at bounding box center [748, 279] width 13 height 10
click at [748, 407] on link "9" at bounding box center [752, 407] width 33 height 13
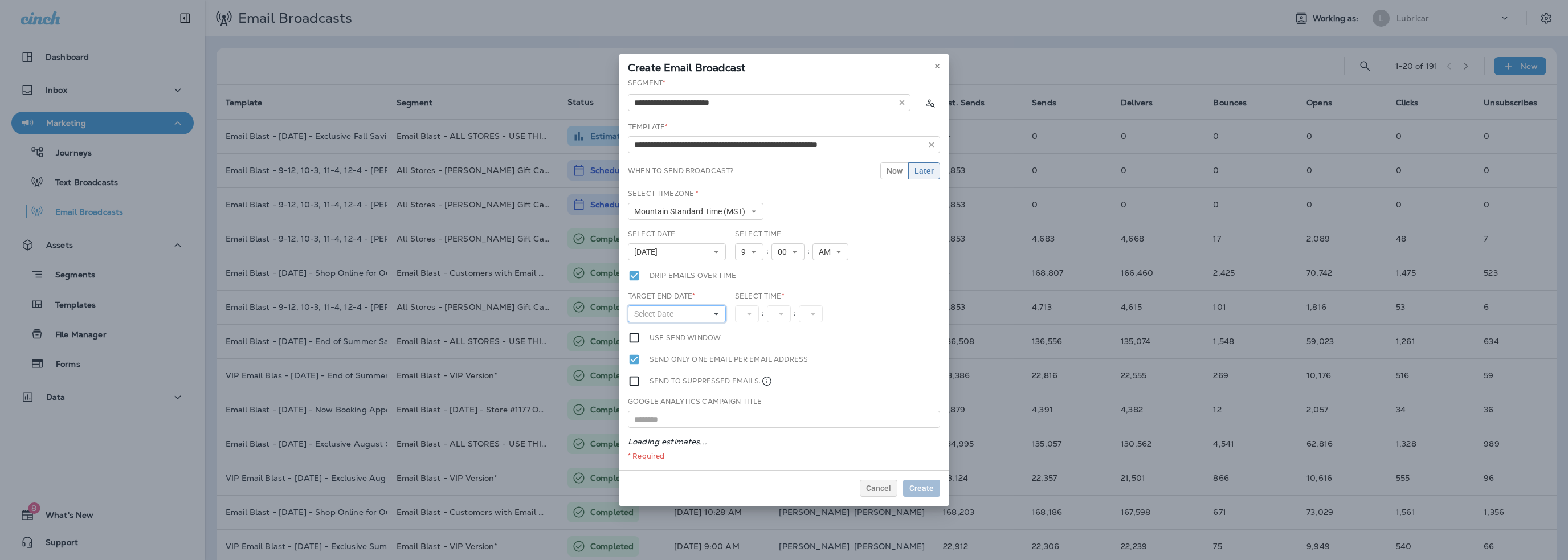
click at [658, 319] on button "Select Date" at bounding box center [677, 314] width 98 height 17
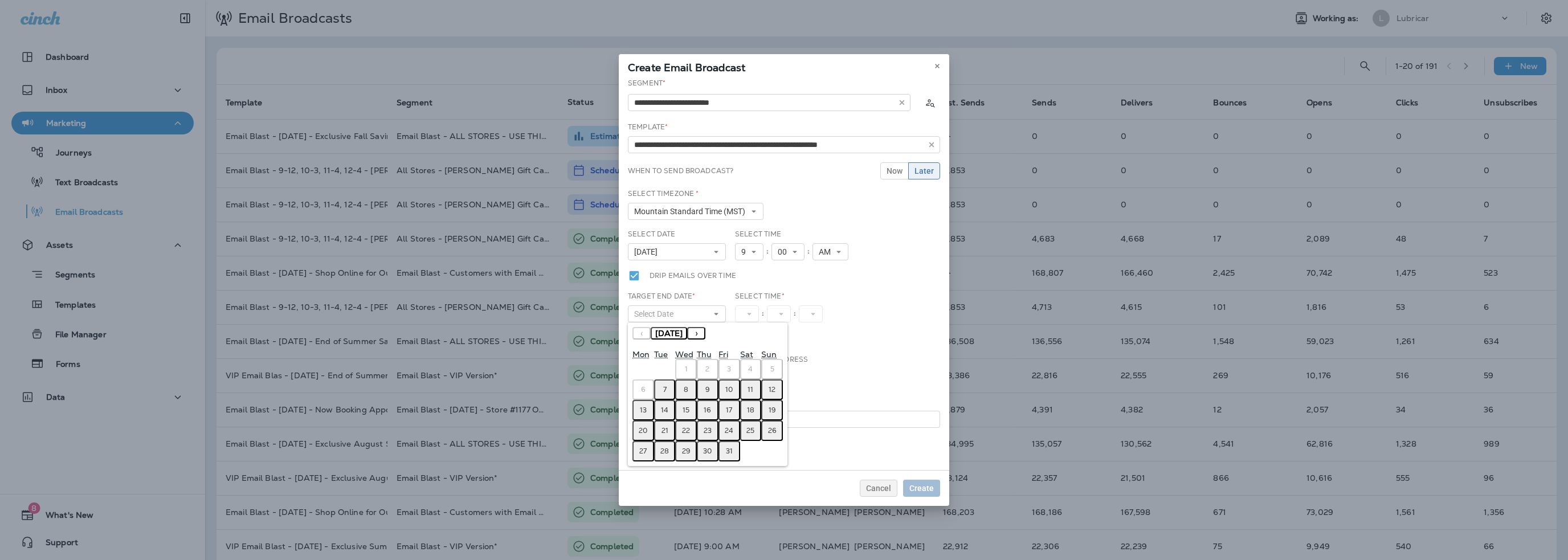
click at [687, 394] on button "8" at bounding box center [686, 390] width 22 height 21
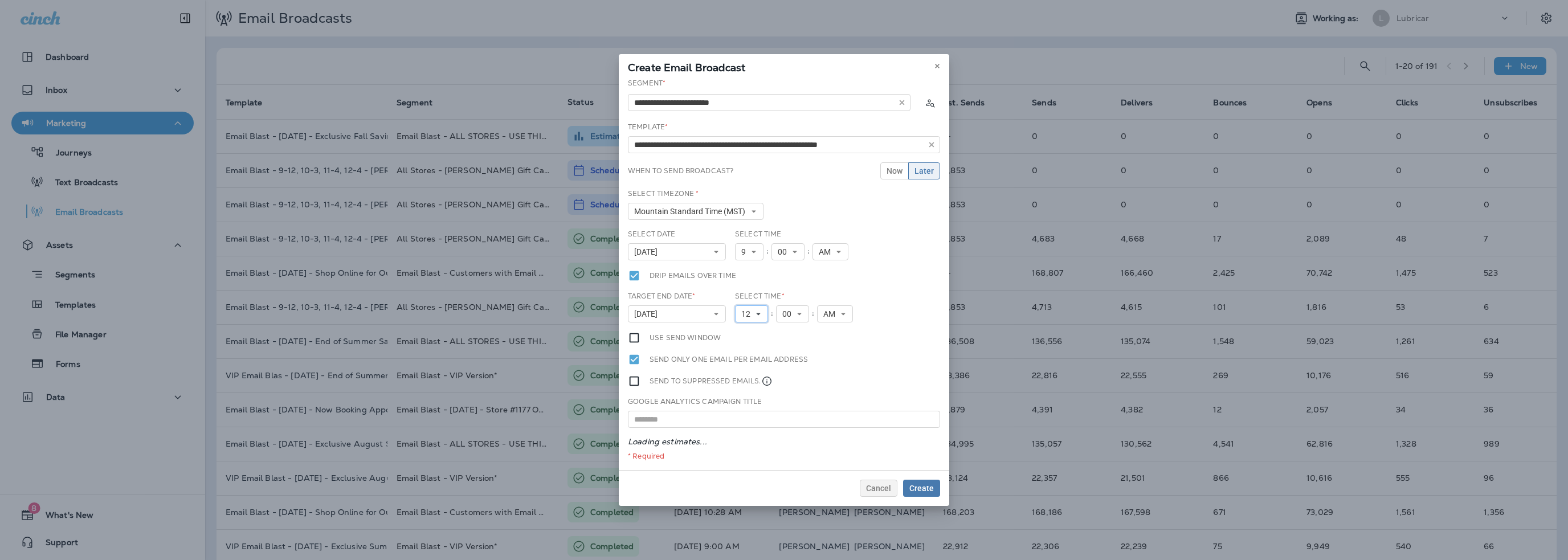
click at [750, 315] on span "12" at bounding box center [748, 314] width 13 height 10
click at [747, 331] on link "1" at bounding box center [752, 332] width 33 height 13
click at [827, 317] on span "AM" at bounding box center [827, 314] width 16 height 10
click at [824, 343] on link "PM" at bounding box center [830, 346] width 36 height 13
click at [914, 486] on span "Create" at bounding box center [922, 488] width 24 height 8
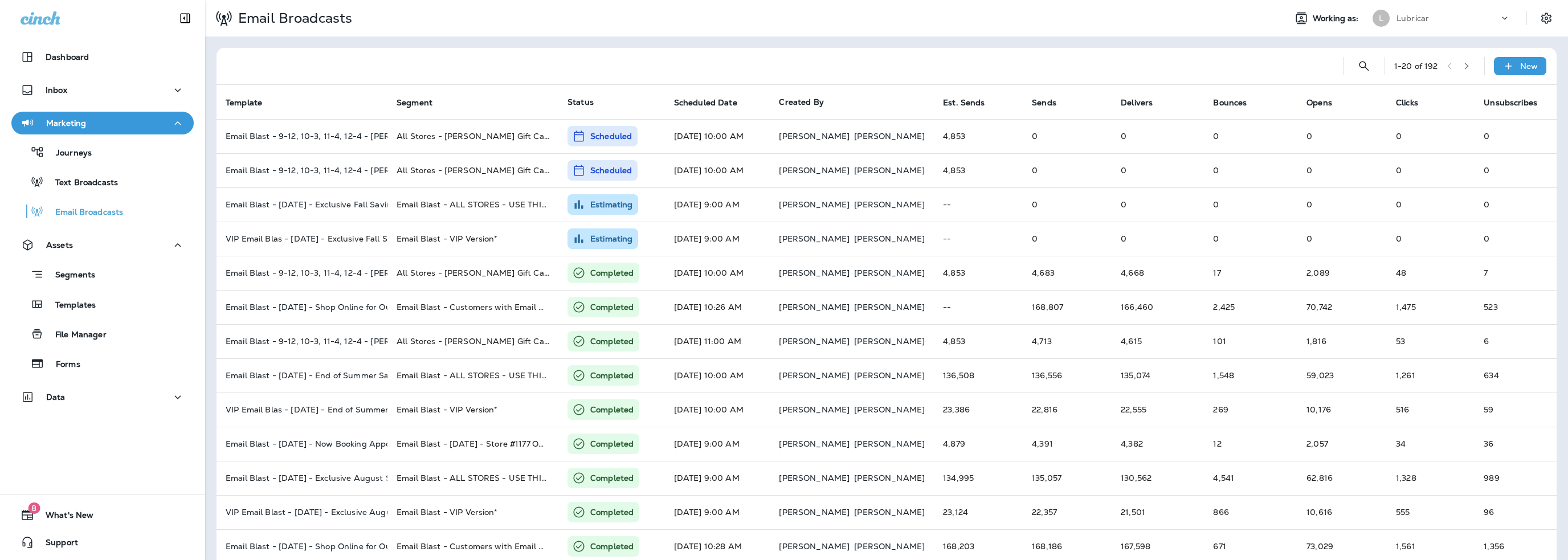
click at [1421, 16] on div "Lubricar" at bounding box center [1447, 18] width 102 height 17
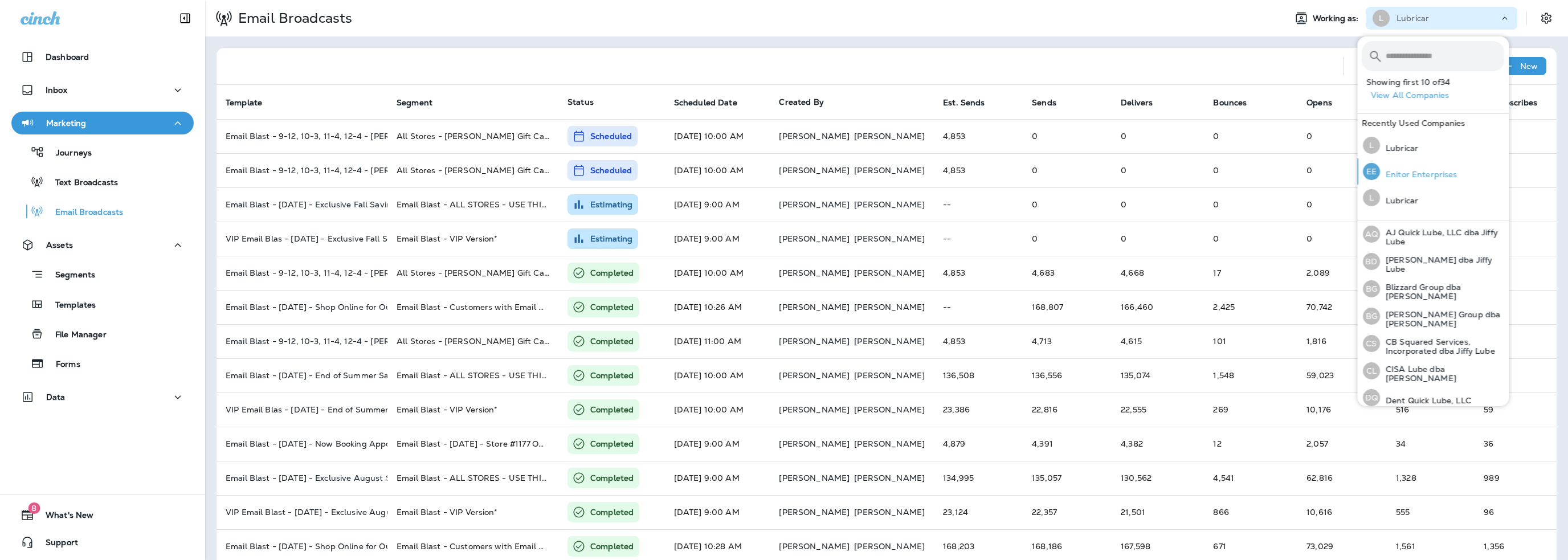
click at [1407, 177] on p "Enitor Enterprises" at bounding box center [1418, 174] width 77 height 9
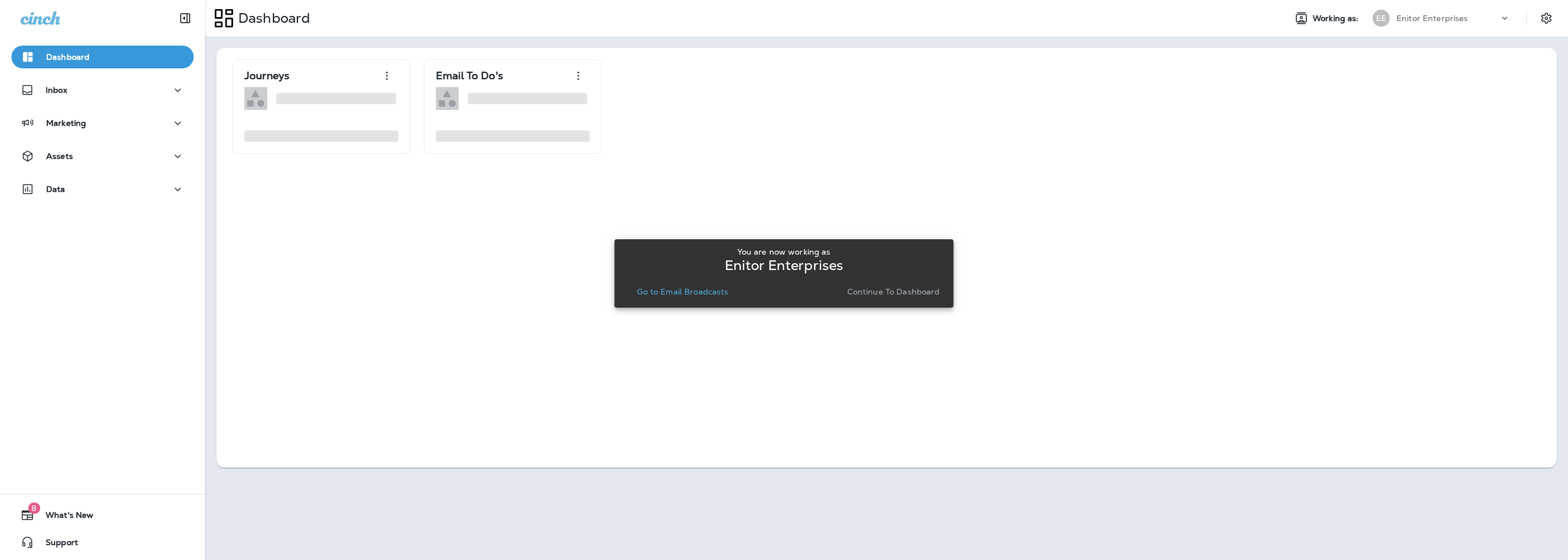
click at [690, 287] on p "Go to Email Broadcasts" at bounding box center [682, 292] width 91 height 9
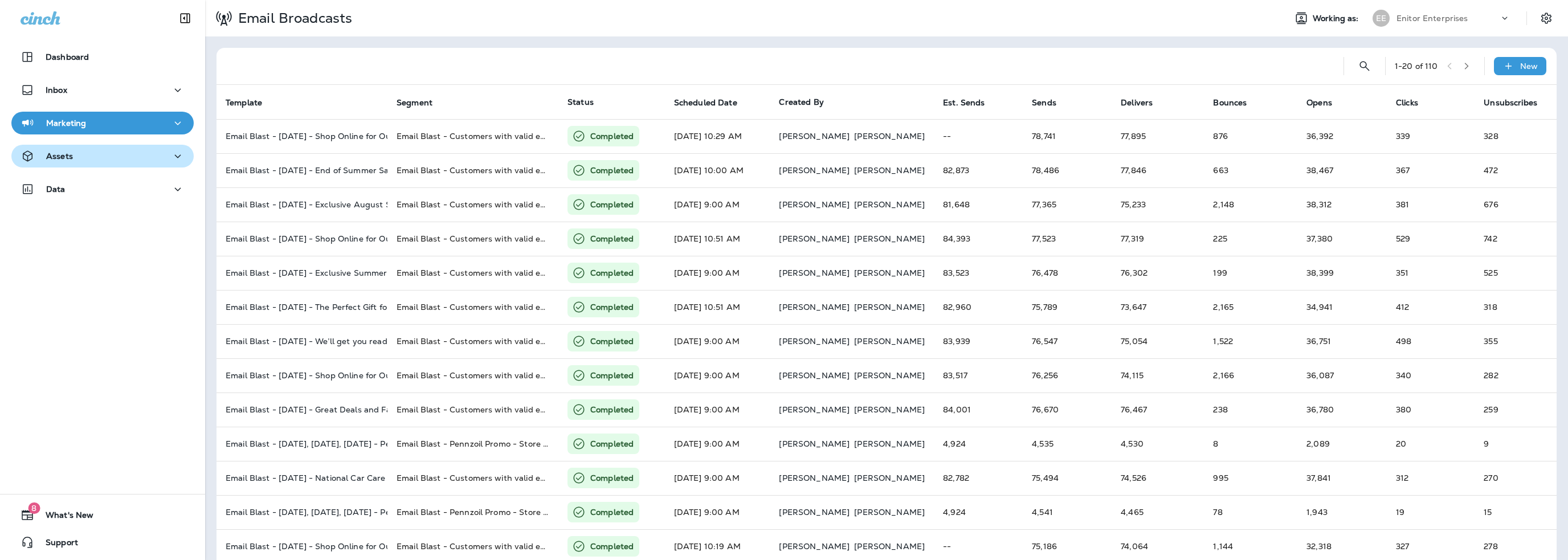
click at [72, 161] on div "Assets" at bounding box center [47, 156] width 52 height 14
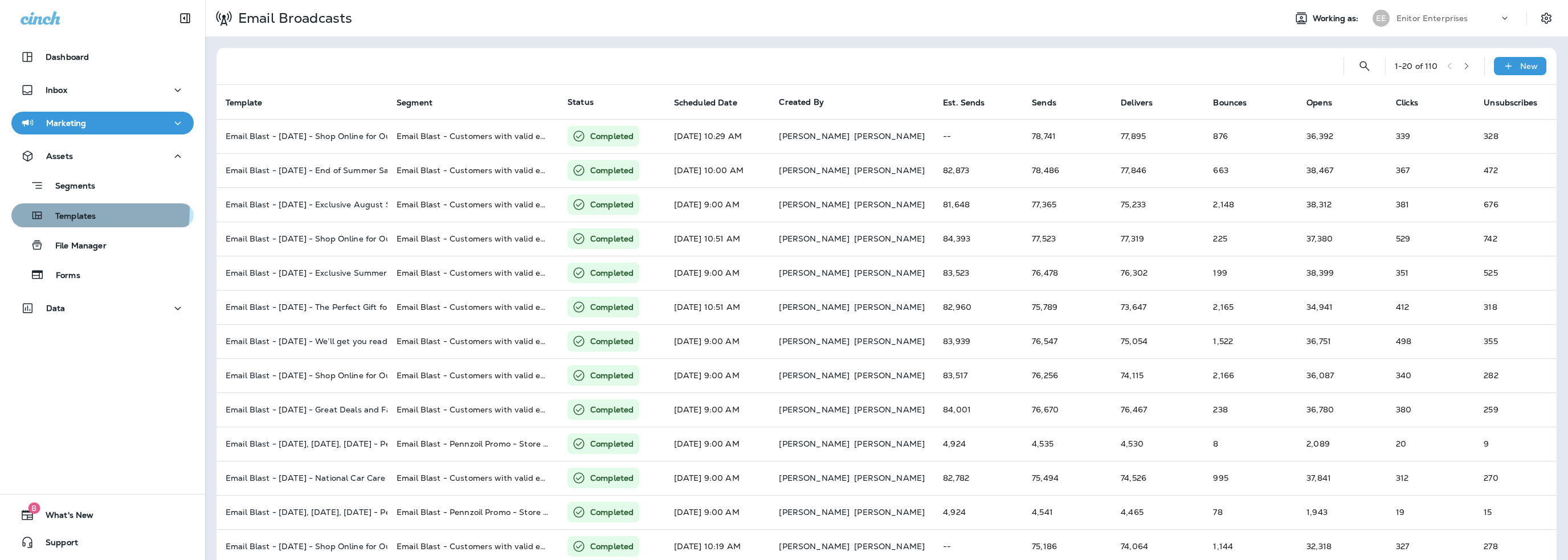
click at [87, 211] on p "Templates" at bounding box center [69, 217] width 52 height 11
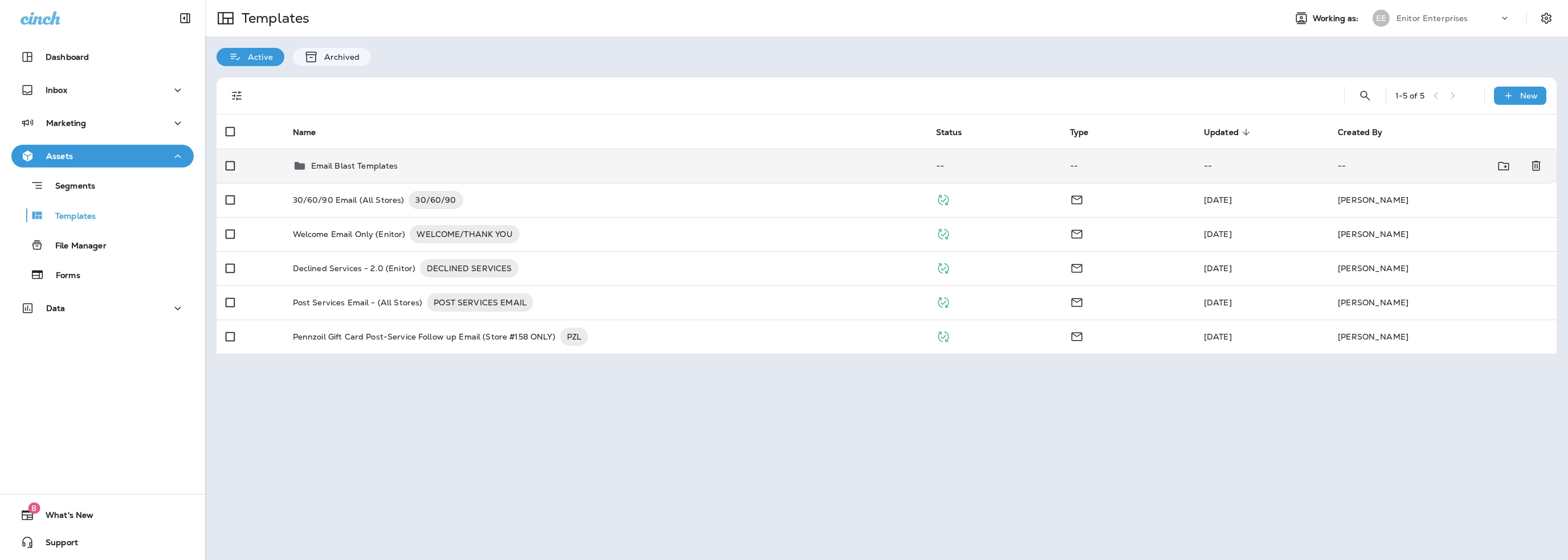
click at [382, 167] on p "Email Blast Templates" at bounding box center [354, 166] width 87 height 9
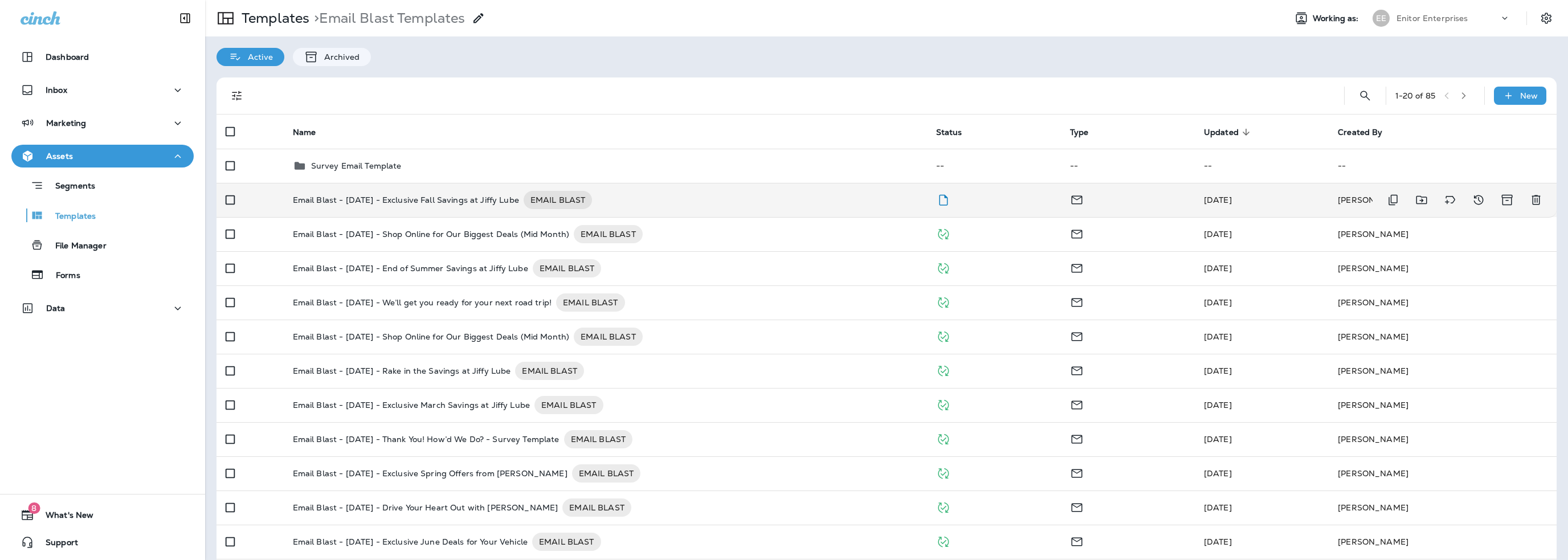
click at [431, 202] on p "Email Blast - 10-8-25 - Exclusive Fall Savings at Jiffy Lube" at bounding box center [406, 200] width 226 height 18
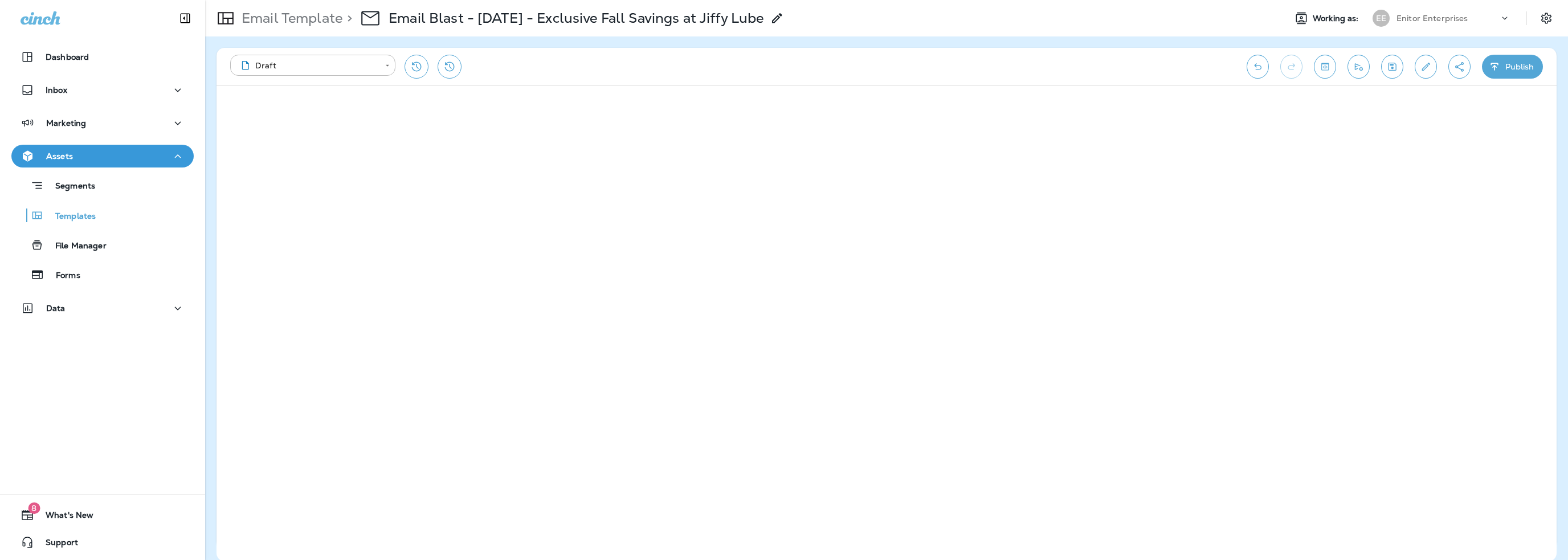
click at [1510, 70] on button "Publish" at bounding box center [1513, 66] width 61 height 24
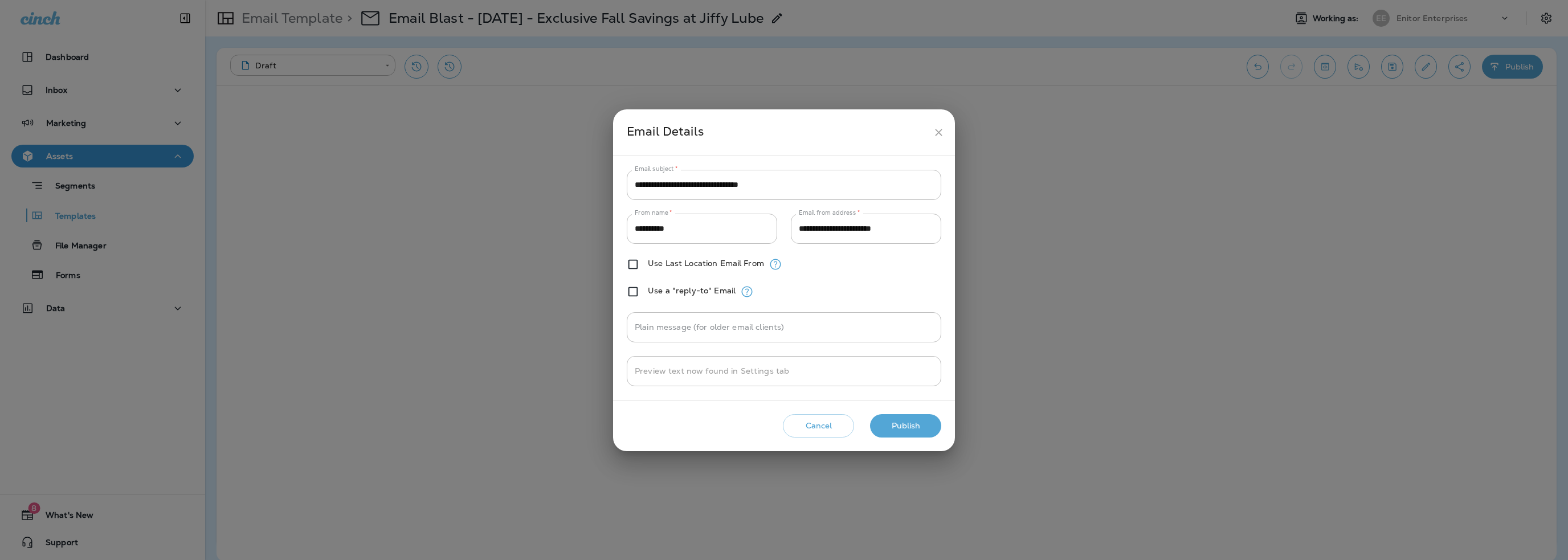
click at [908, 422] on button "Publish" at bounding box center [905, 426] width 71 height 23
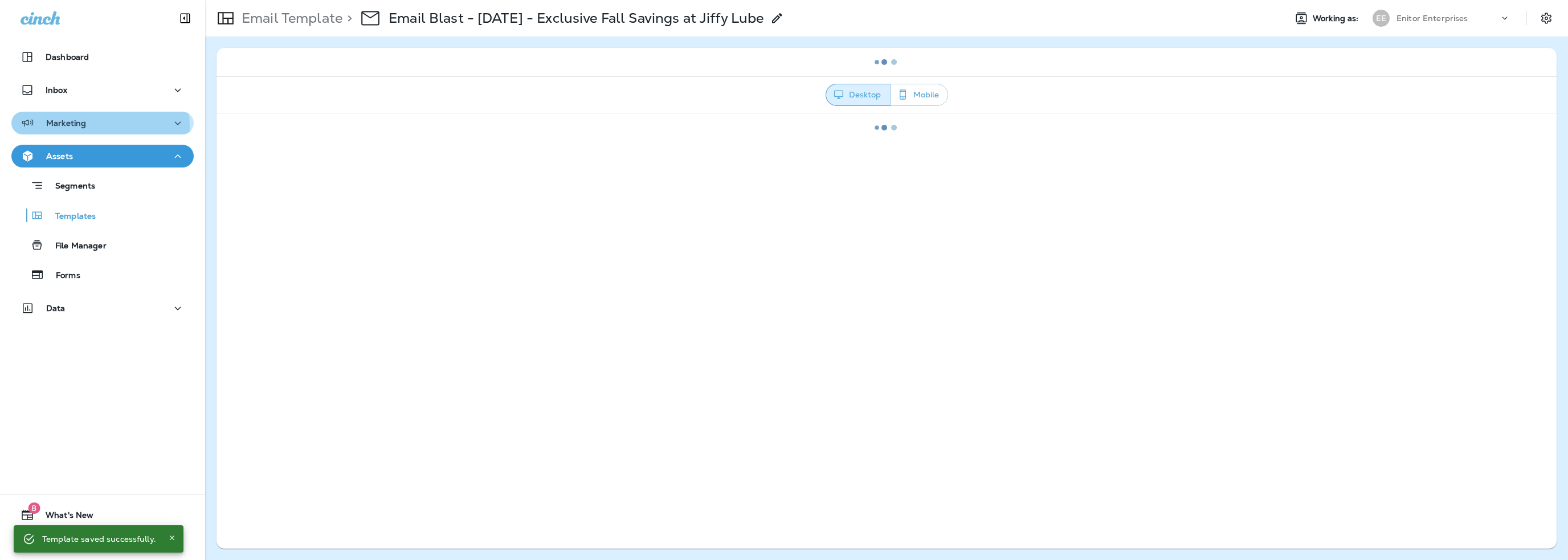
click at [80, 127] on p "Marketing" at bounding box center [66, 123] width 40 height 9
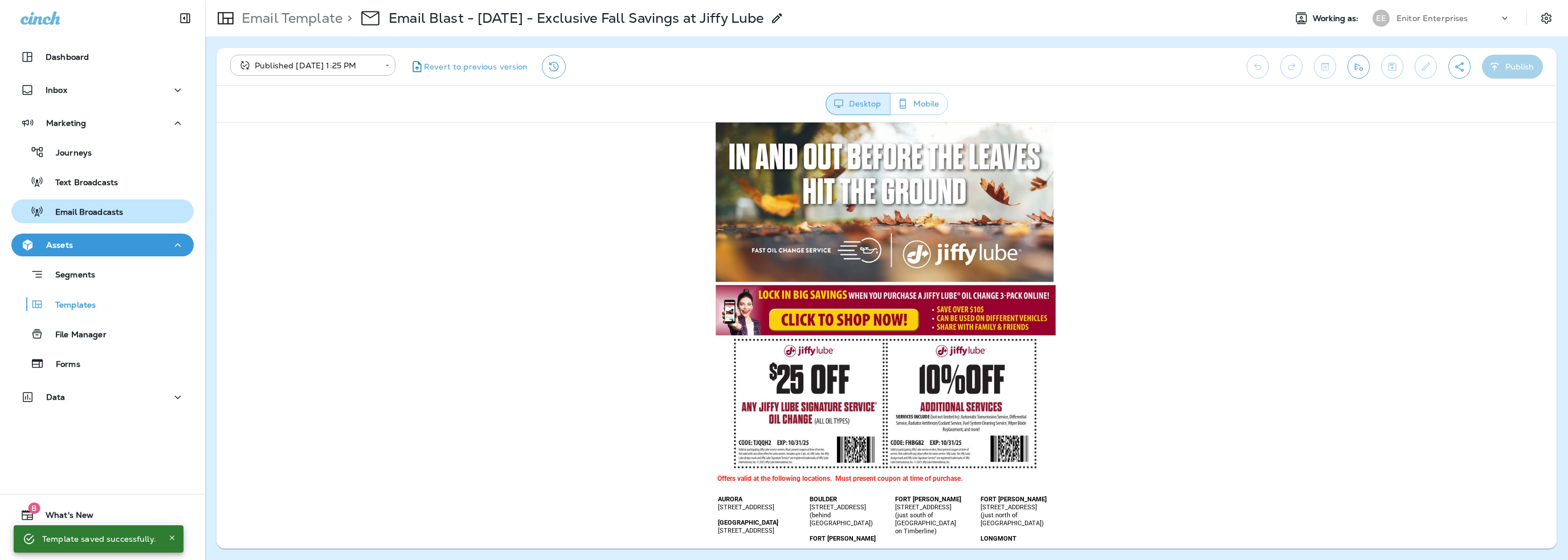
click at [88, 208] on p "Email Broadcasts" at bounding box center [83, 213] width 79 height 11
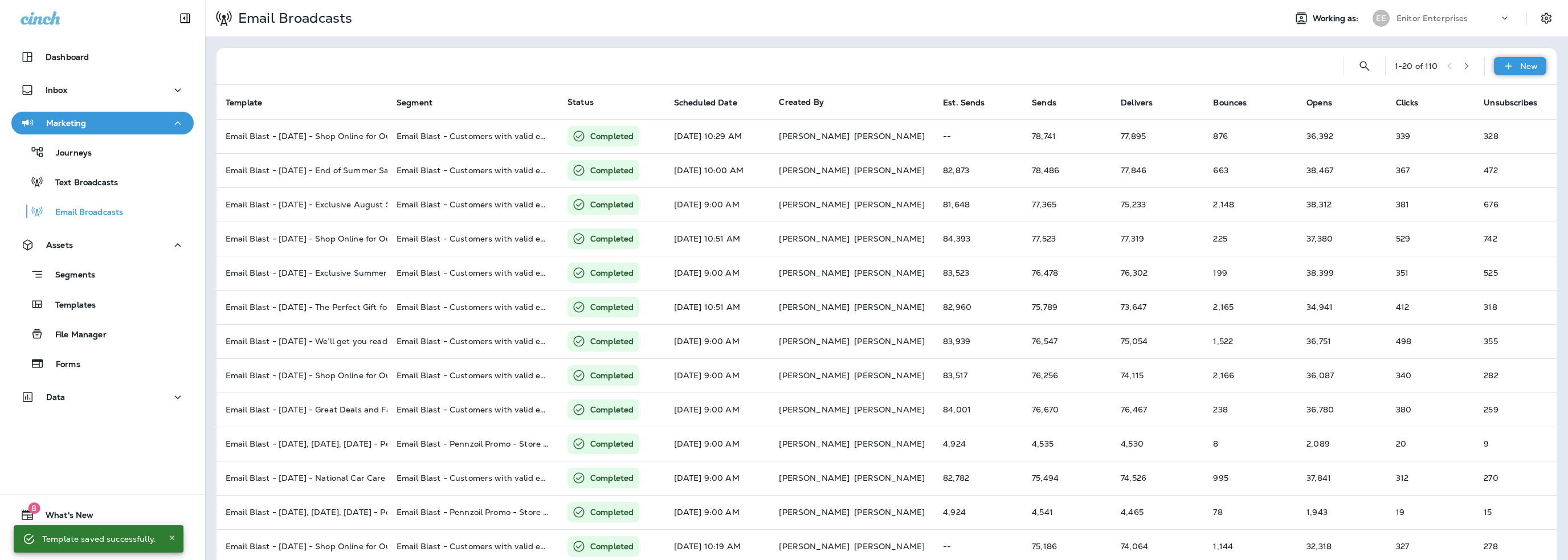
click at [1520, 69] on p "New" at bounding box center [1528, 66] width 18 height 9
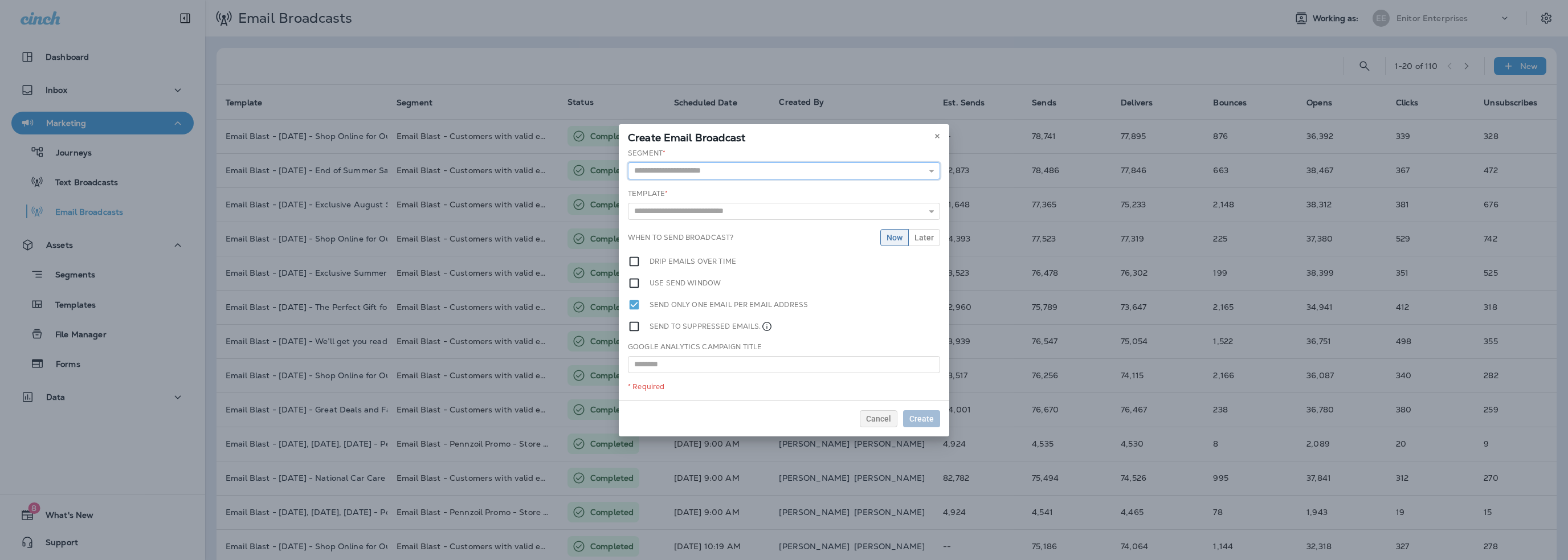
click at [684, 173] on input "text" at bounding box center [784, 171] width 312 height 17
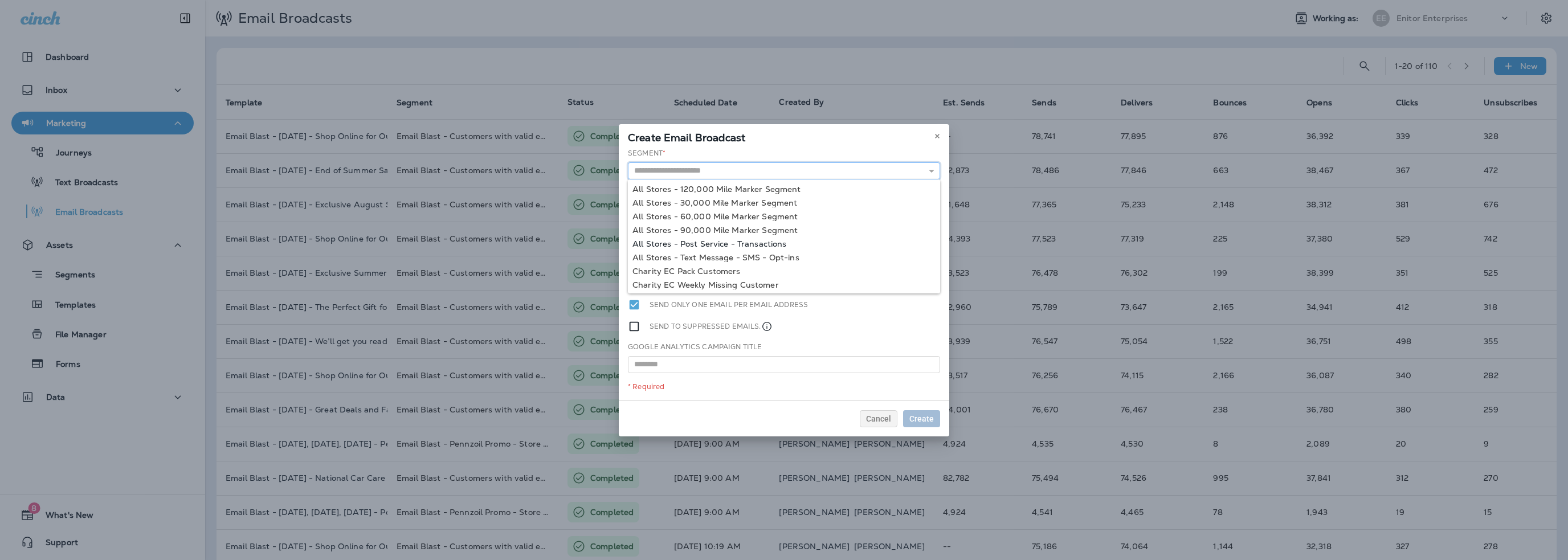
scroll to position [28, 0]
type input "**********"
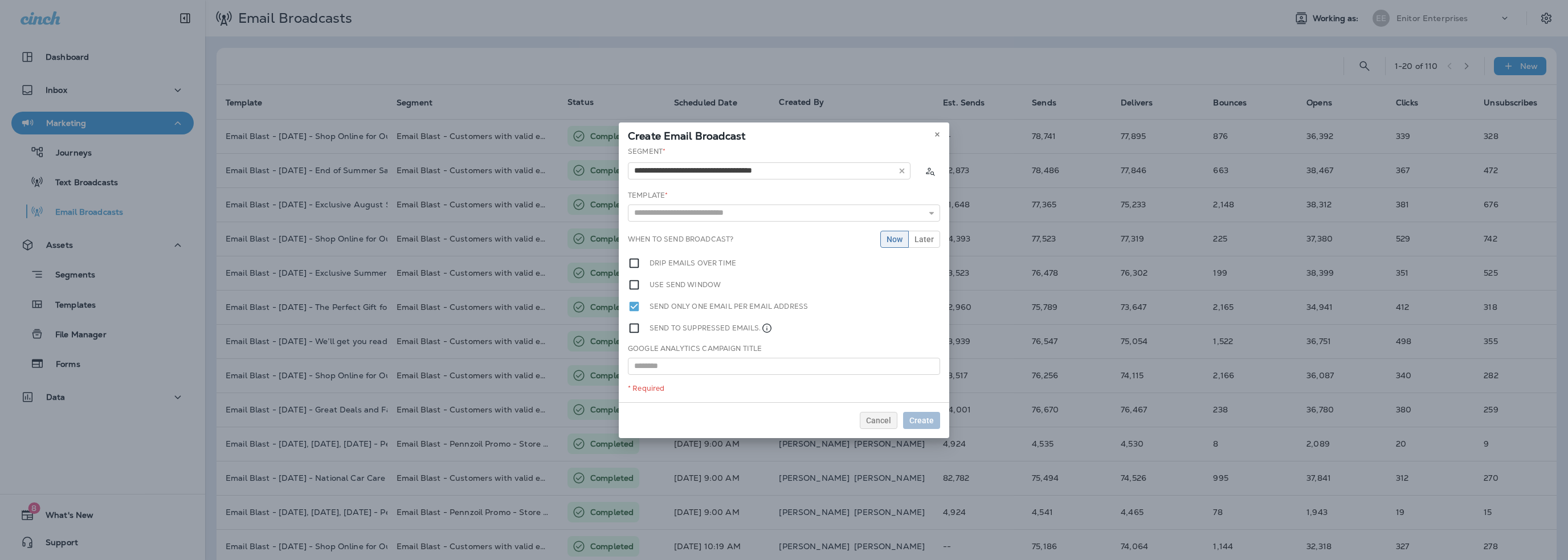
click at [754, 268] on div "**********" at bounding box center [784, 275] width 331 height 256
click at [710, 214] on input "text" at bounding box center [784, 213] width 312 height 17
type input "**********"
click at [723, 229] on div "**********" at bounding box center [784, 275] width 331 height 256
click at [922, 237] on span "Later" at bounding box center [924, 239] width 19 height 8
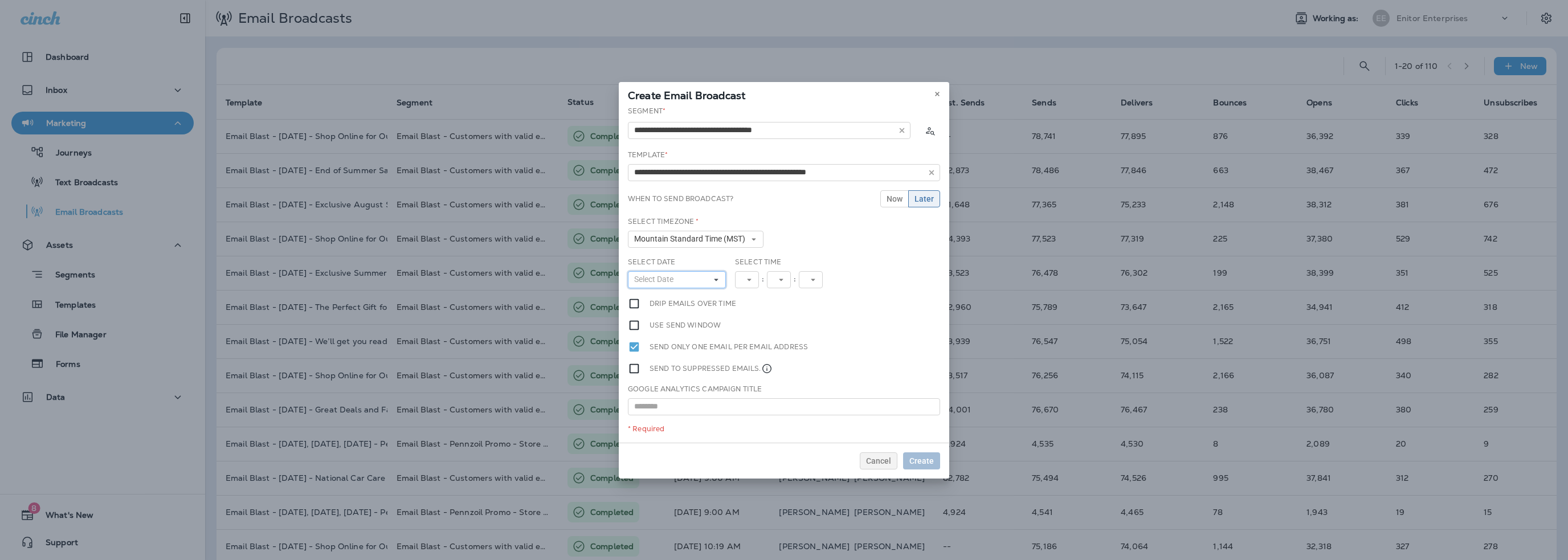
click at [677, 277] on span "Select Date" at bounding box center [656, 279] width 44 height 10
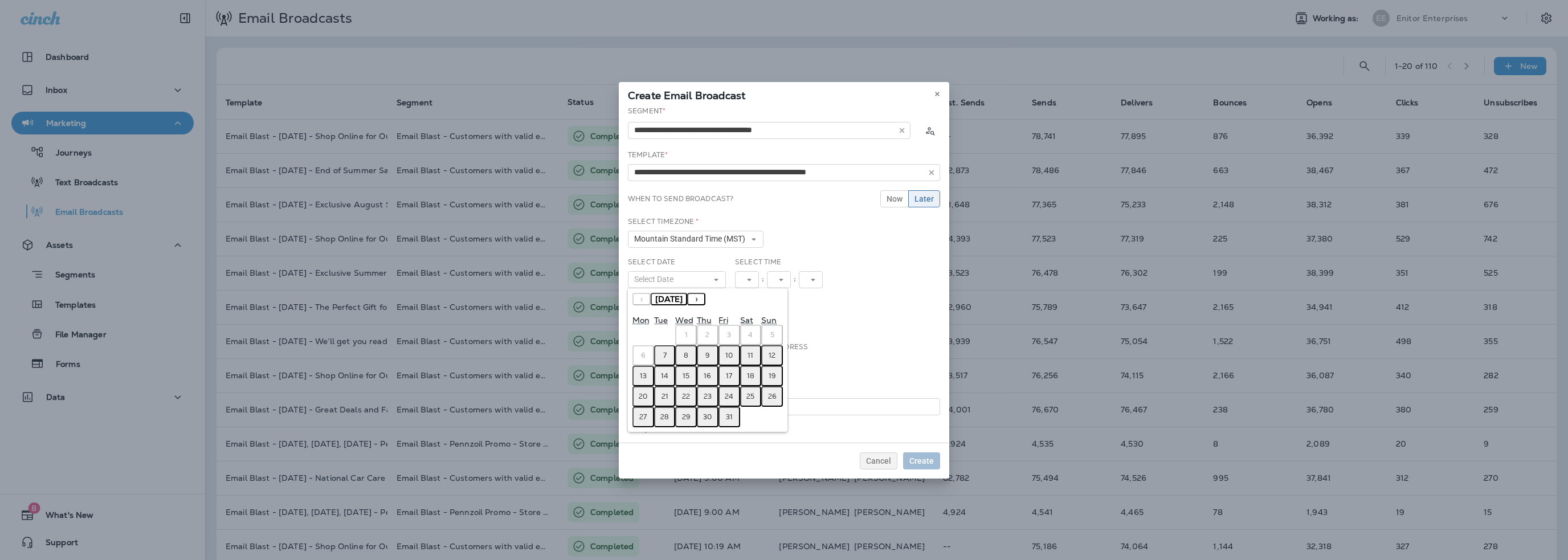
click at [693, 355] on button "8" at bounding box center [686, 355] width 22 height 21
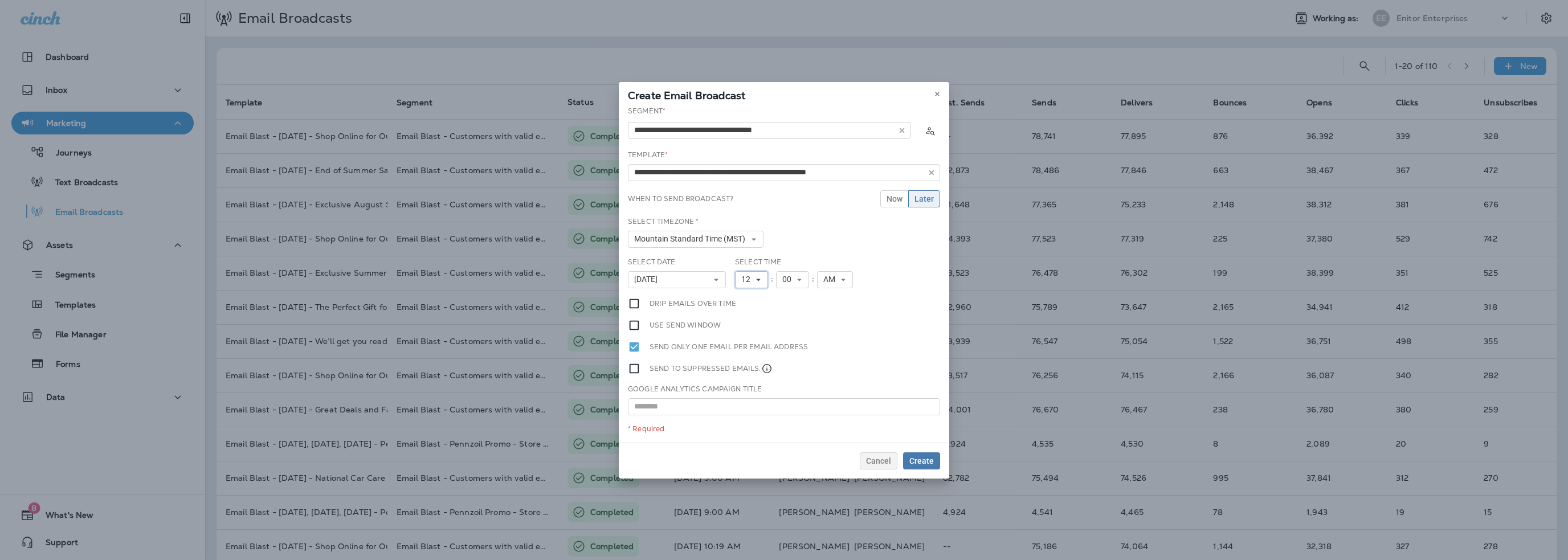
click at [746, 282] on span "12" at bounding box center [748, 279] width 13 height 10
click at [743, 401] on link "9" at bounding box center [752, 407] width 33 height 13
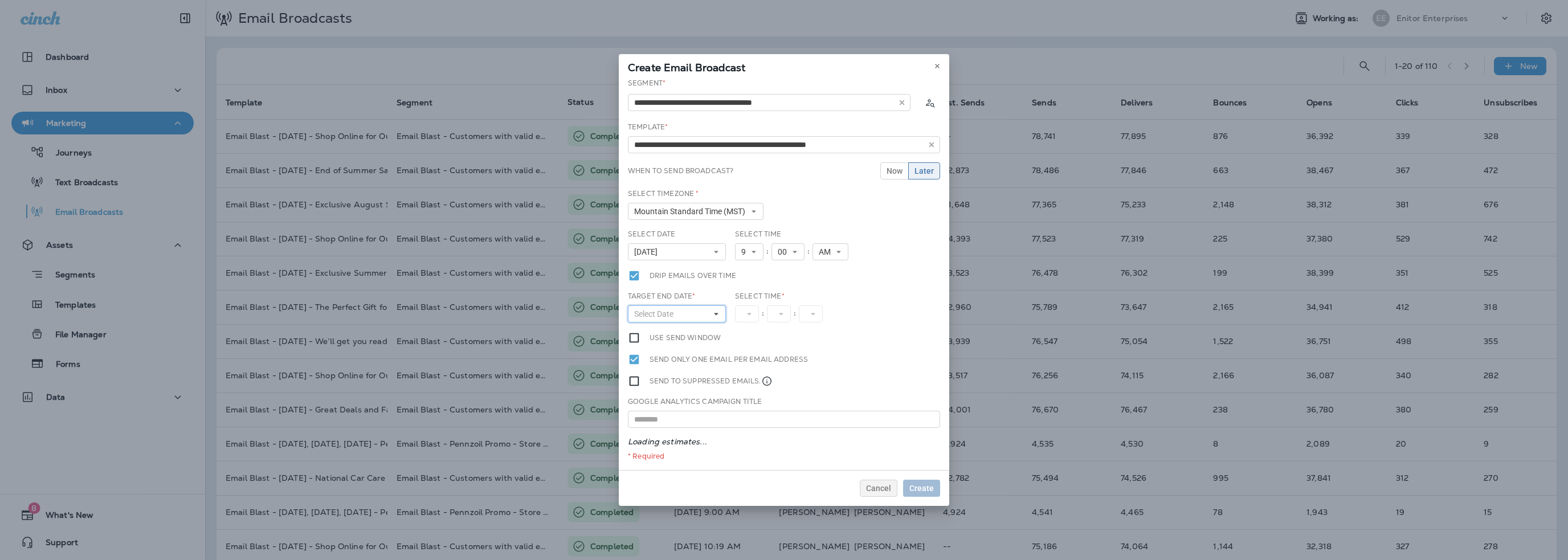
click at [656, 316] on span "Select Date" at bounding box center [656, 314] width 44 height 10
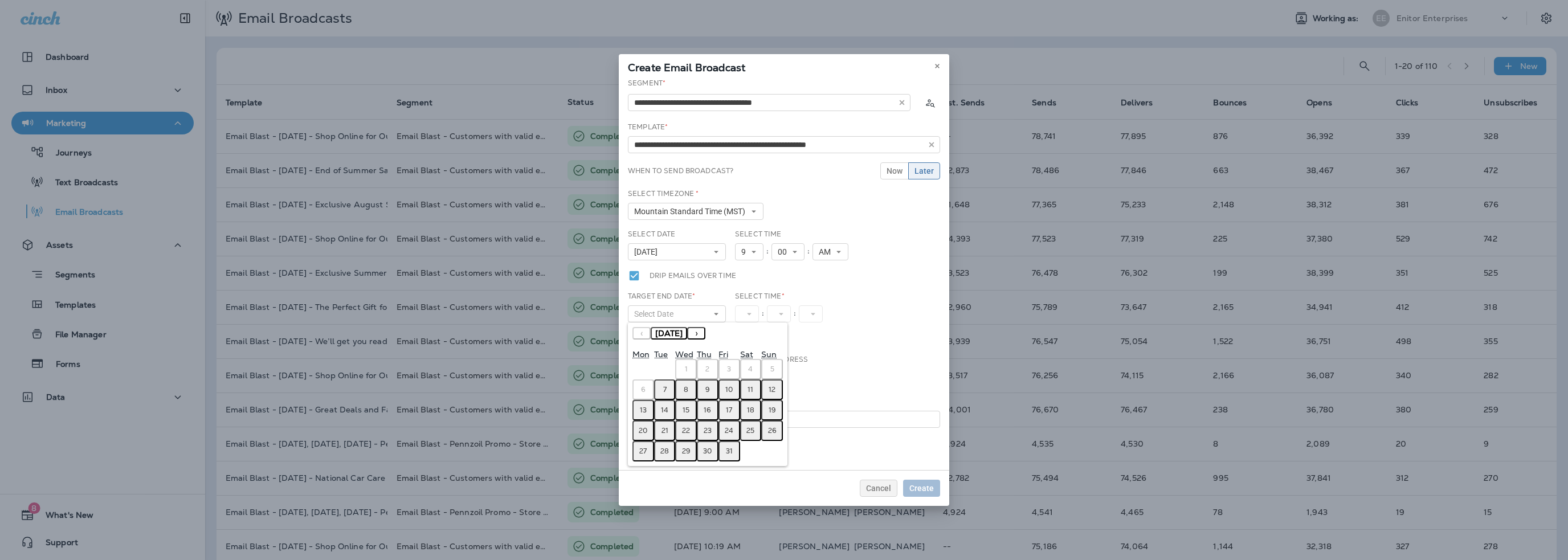
click at [682, 386] on button "8" at bounding box center [686, 390] width 22 height 21
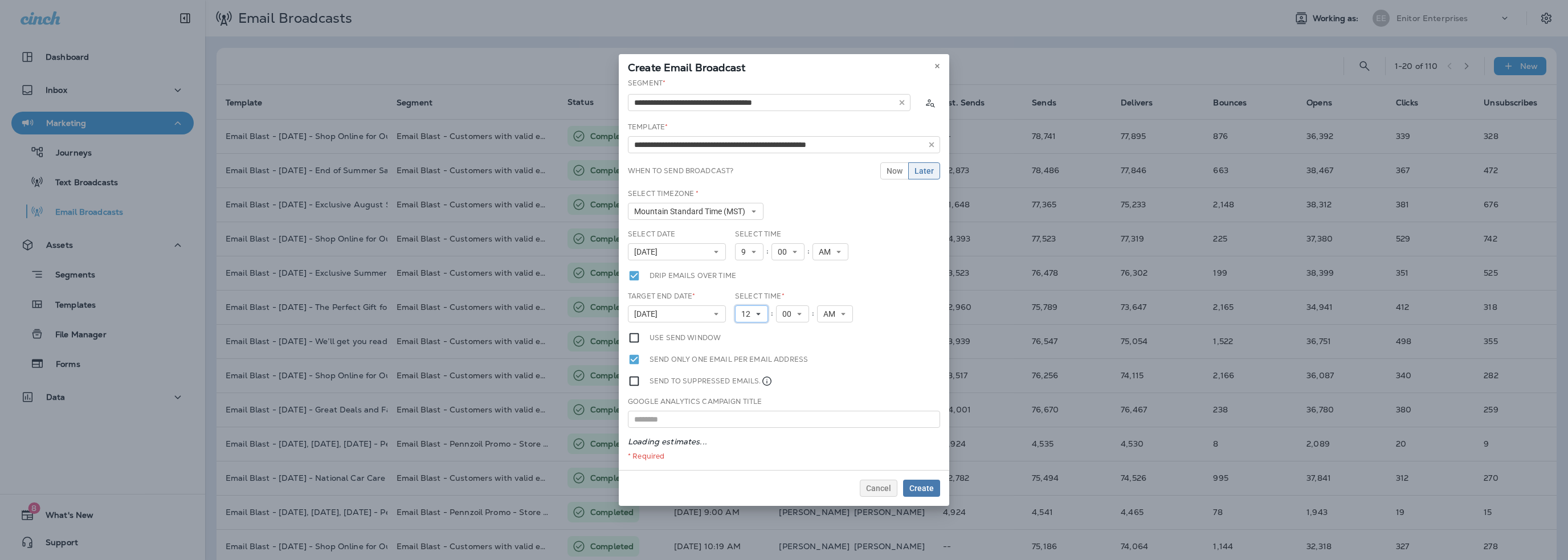
click at [746, 307] on button "12" at bounding box center [752, 314] width 33 height 17
click at [746, 327] on link "1" at bounding box center [752, 332] width 33 height 13
click at [825, 316] on span "AM" at bounding box center [827, 314] width 16 height 10
click at [824, 344] on link "PM" at bounding box center [830, 346] width 36 height 13
click at [920, 490] on span "Create" at bounding box center [922, 488] width 24 height 8
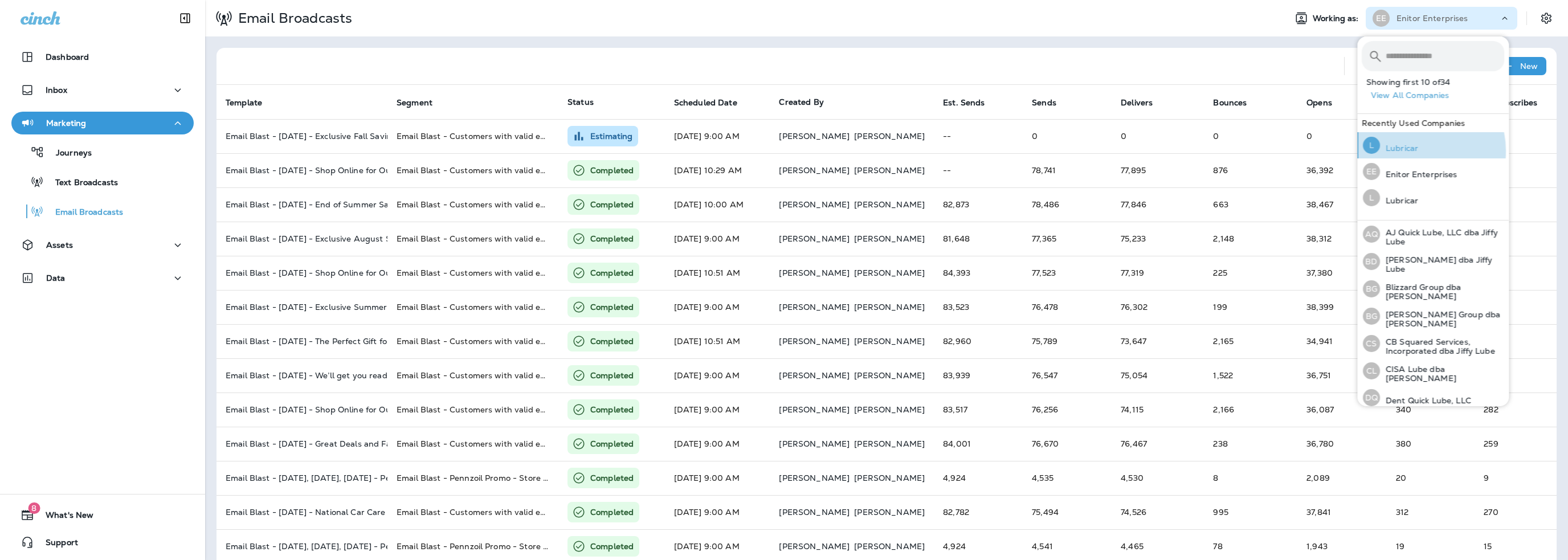
click at [1415, 151] on p "Lubricar" at bounding box center [1399, 148] width 38 height 9
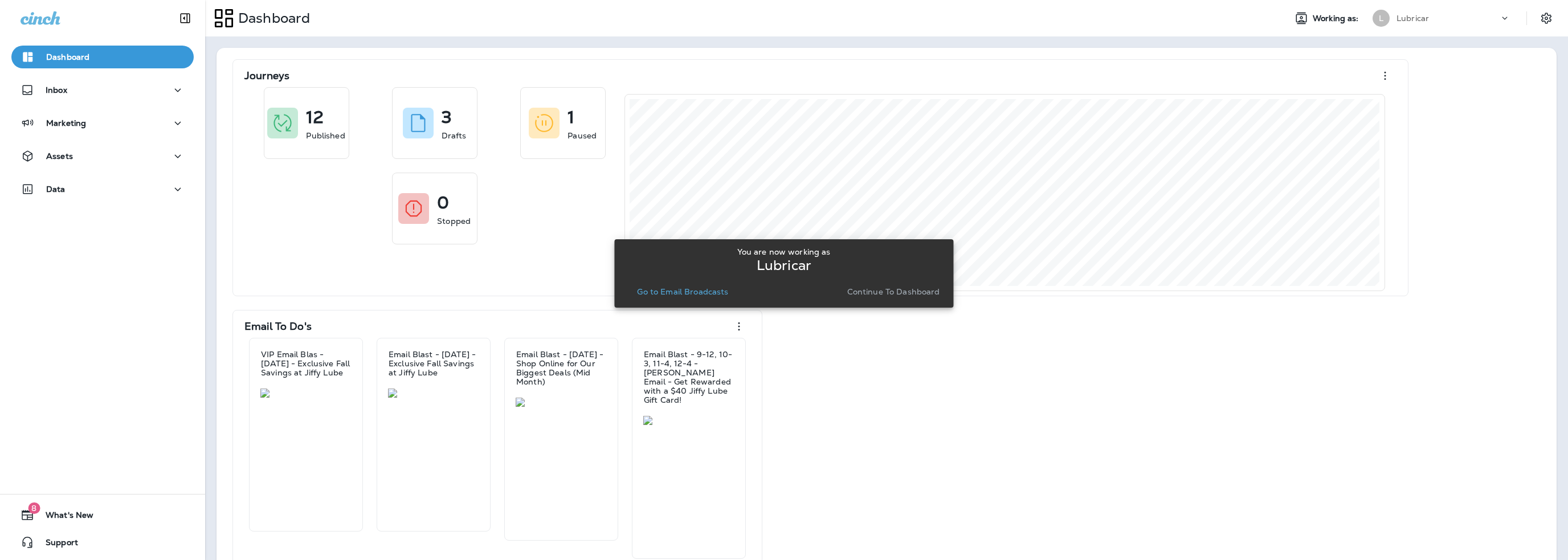
click at [699, 296] on button "Go to Email Broadcasts" at bounding box center [682, 292] width 100 height 16
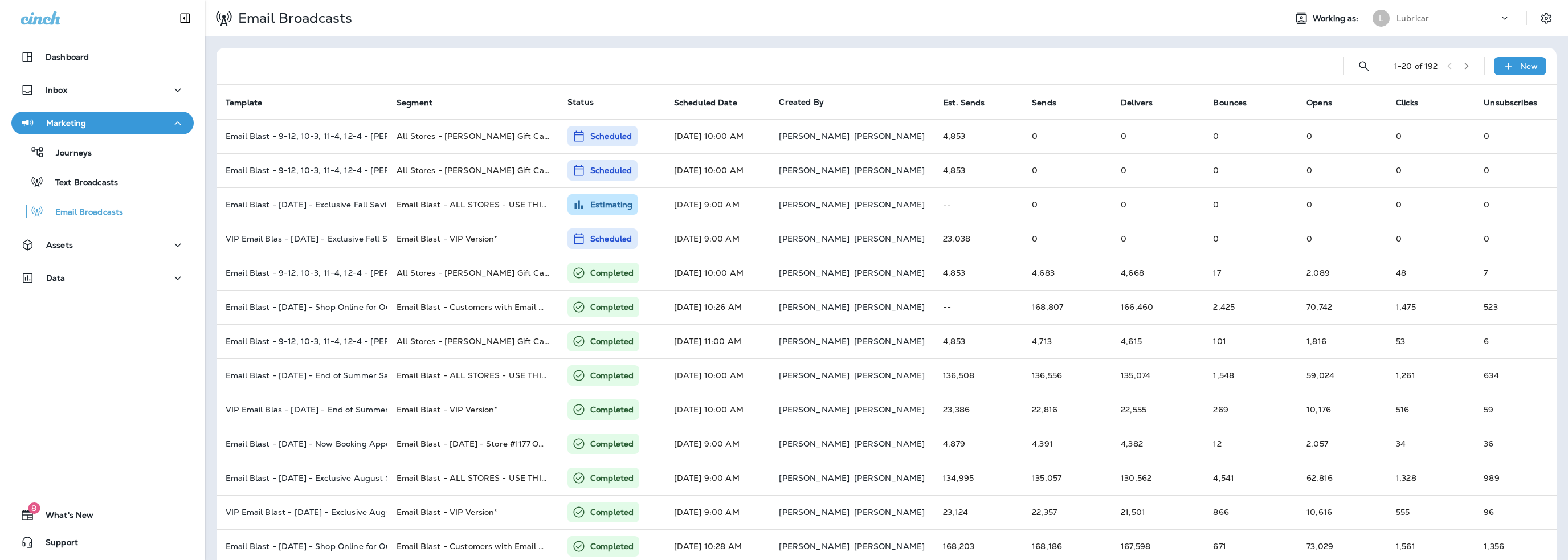
click at [1413, 18] on p "Lubricar" at bounding box center [1412, 18] width 32 height 9
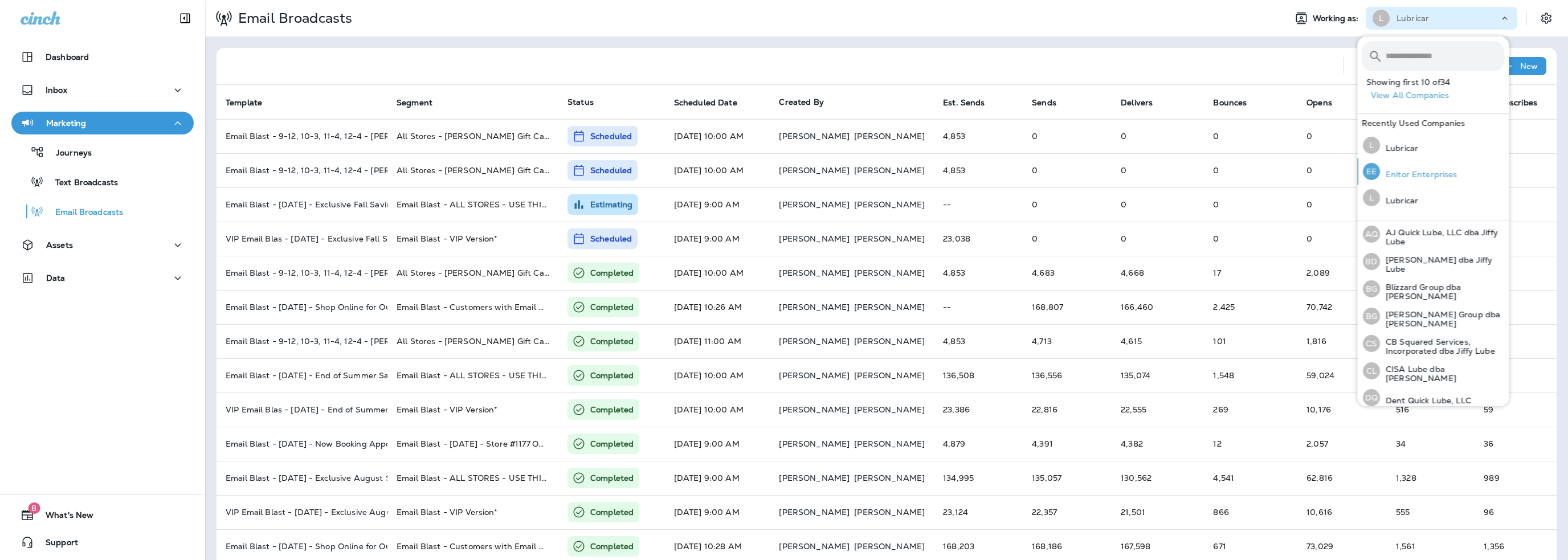
click at [1413, 173] on p "Enitor Enterprises" at bounding box center [1418, 174] width 77 height 9
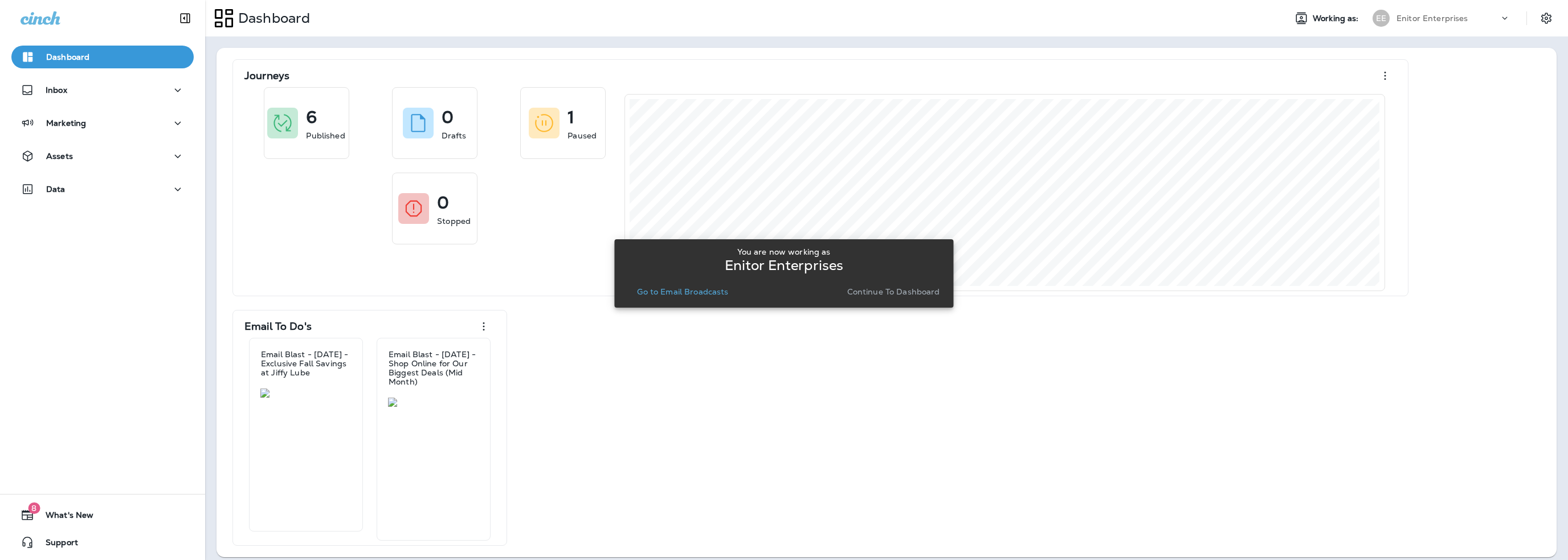
click at [702, 292] on p "Go to Email Broadcasts" at bounding box center [682, 292] width 91 height 9
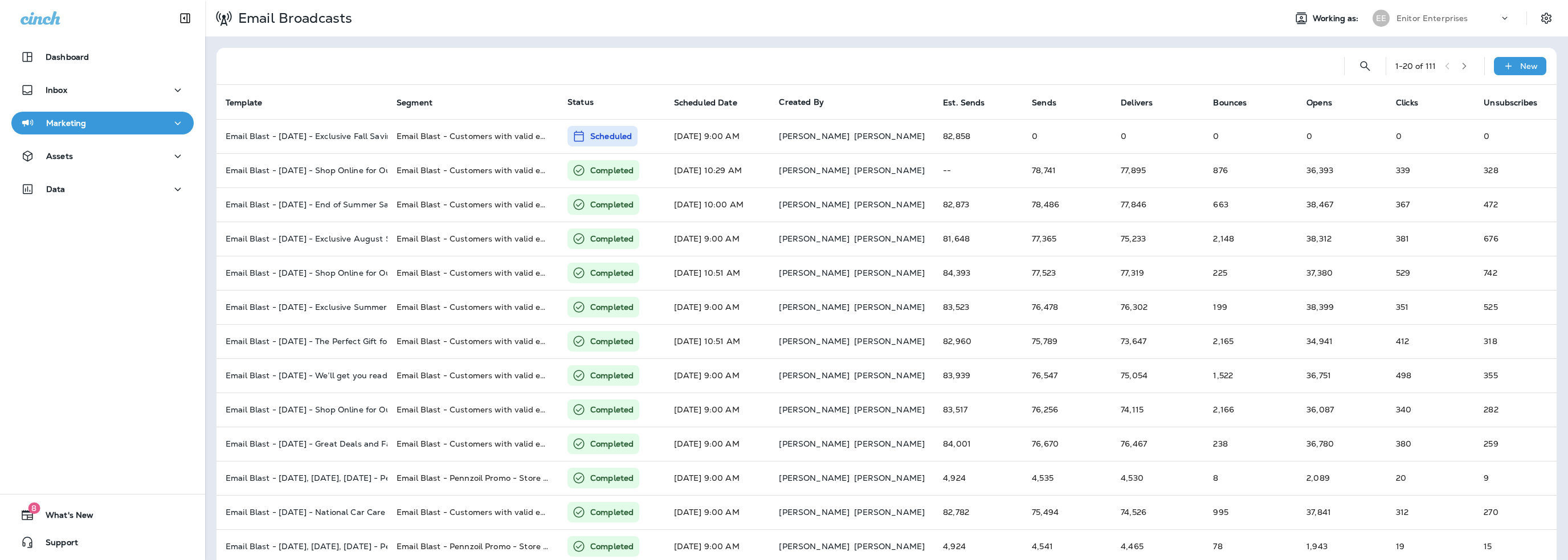
click at [1418, 23] on div "Enitor Enterprises" at bounding box center [1447, 18] width 102 height 17
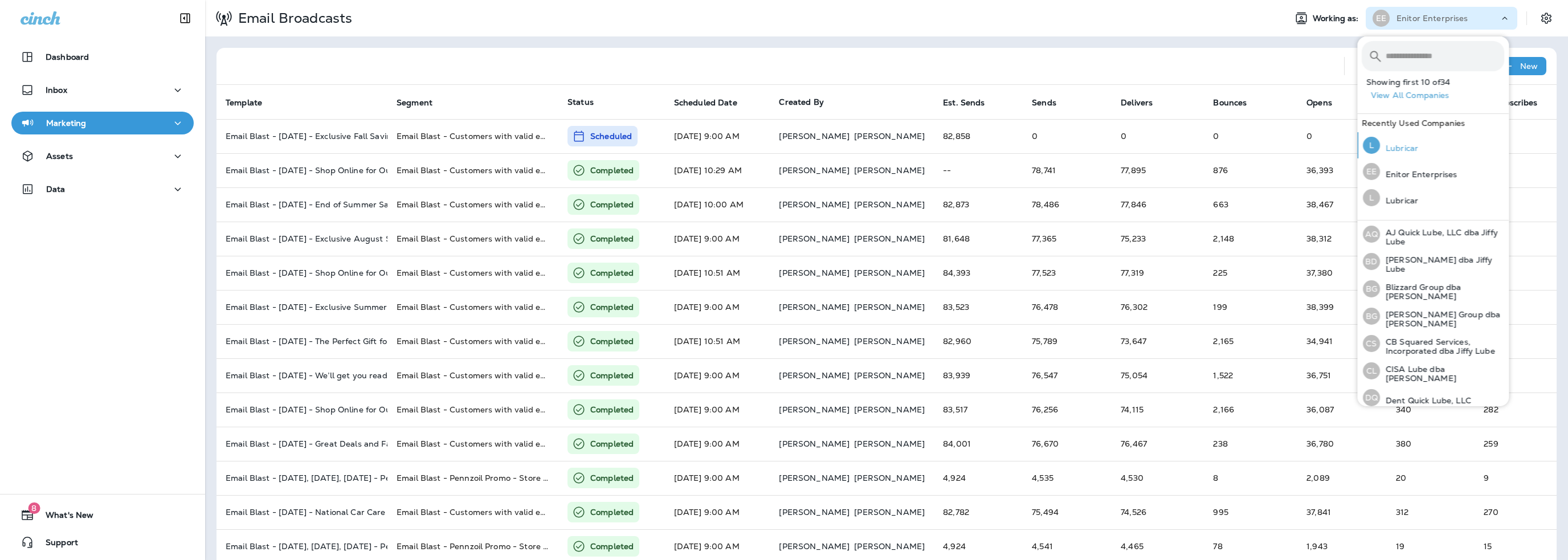
click at [1404, 148] on p "Lubricar" at bounding box center [1399, 148] width 38 height 9
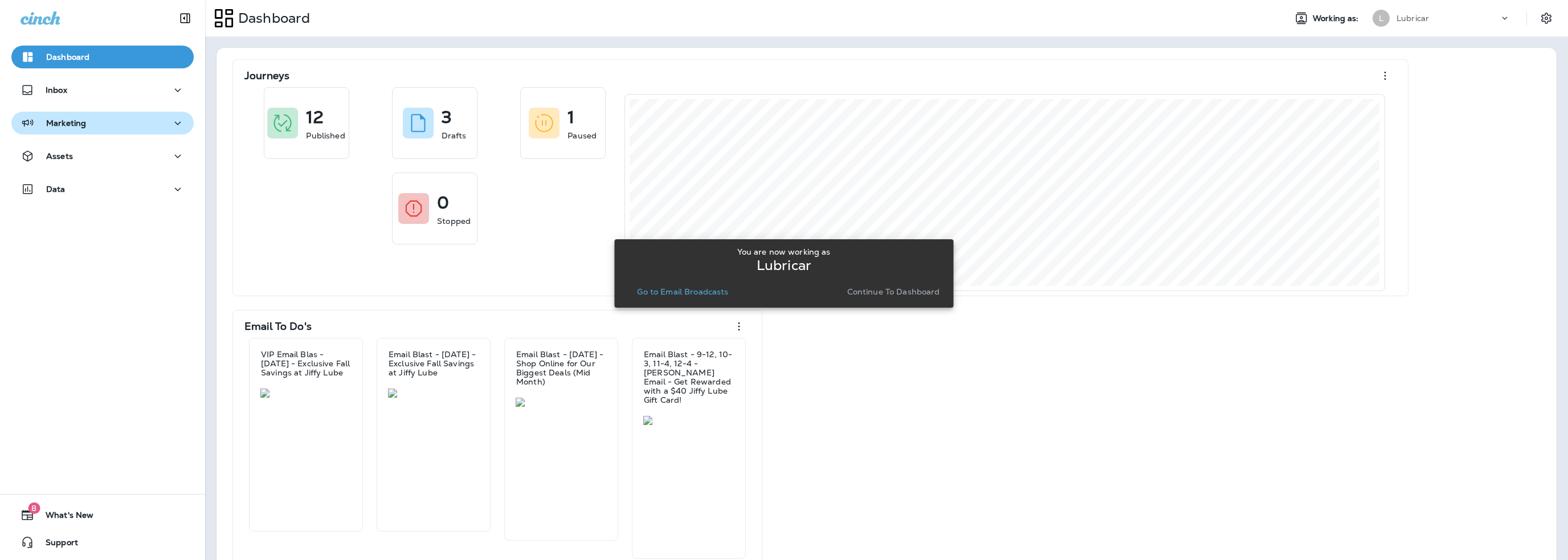
click at [82, 133] on button "Marketing" at bounding box center [103, 122] width 183 height 23
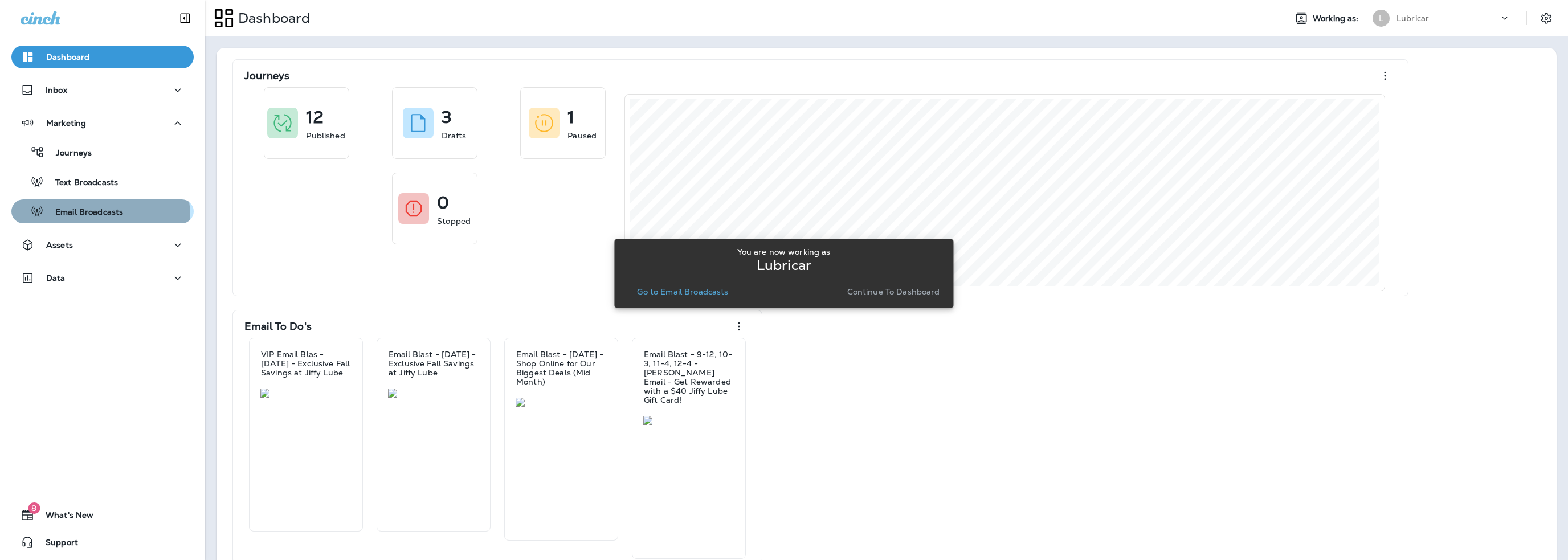
click at [90, 217] on p "Email Broadcasts" at bounding box center [83, 213] width 79 height 11
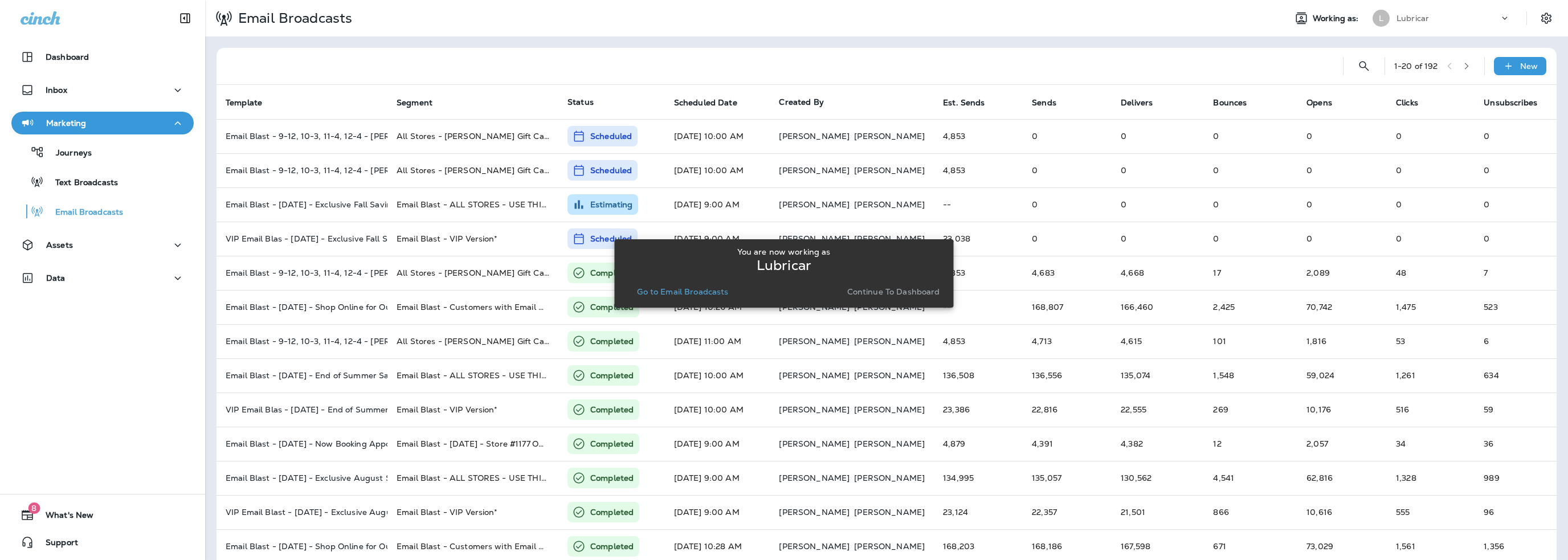
click at [707, 294] on p "Go to Email Broadcasts" at bounding box center [682, 292] width 91 height 9
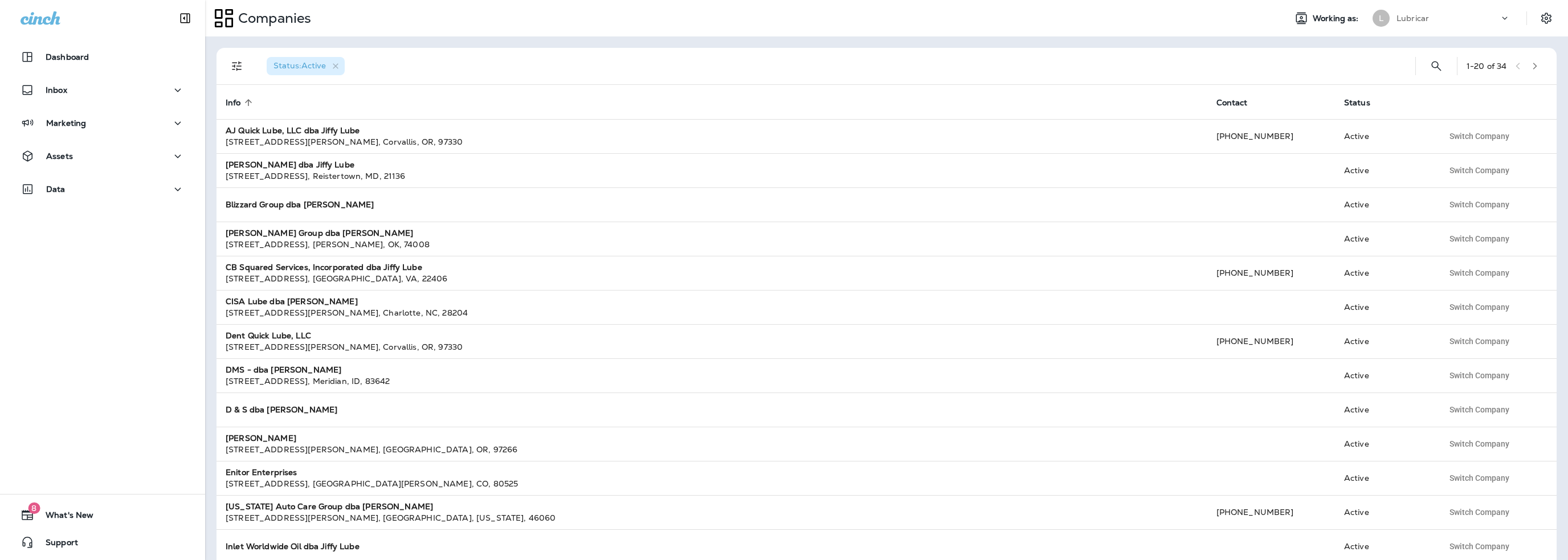
click at [1409, 19] on p "Lubricar" at bounding box center [1412, 18] width 32 height 9
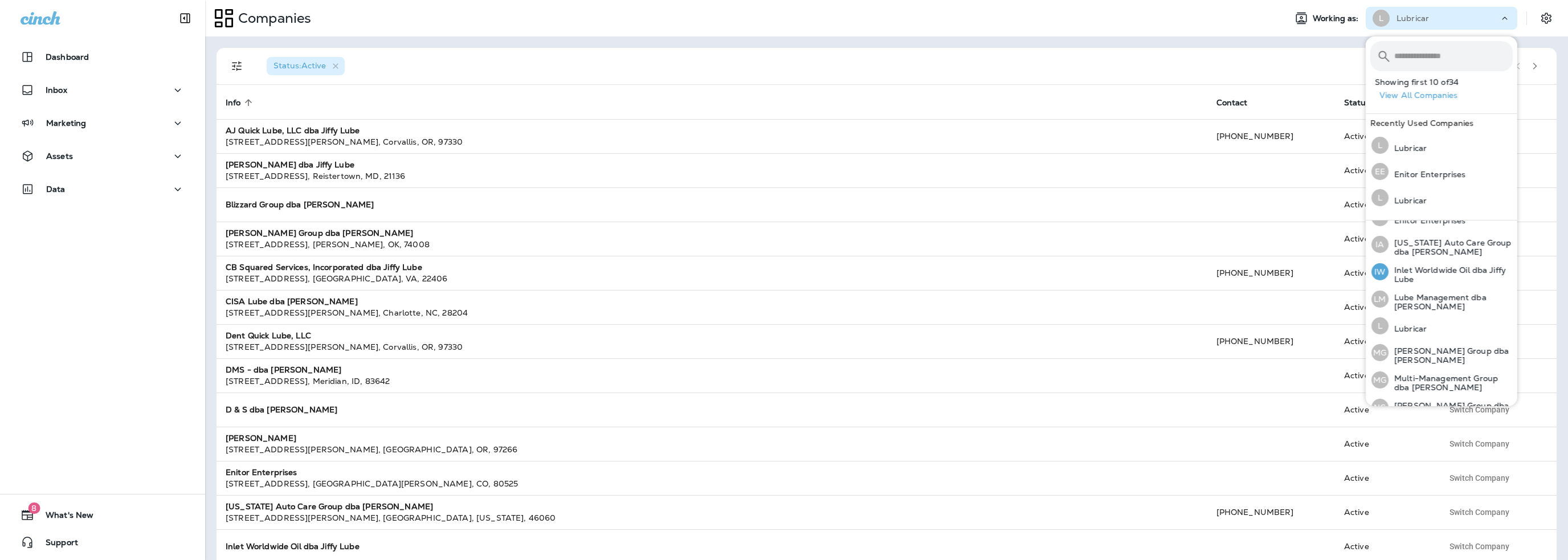
scroll to position [342, 0]
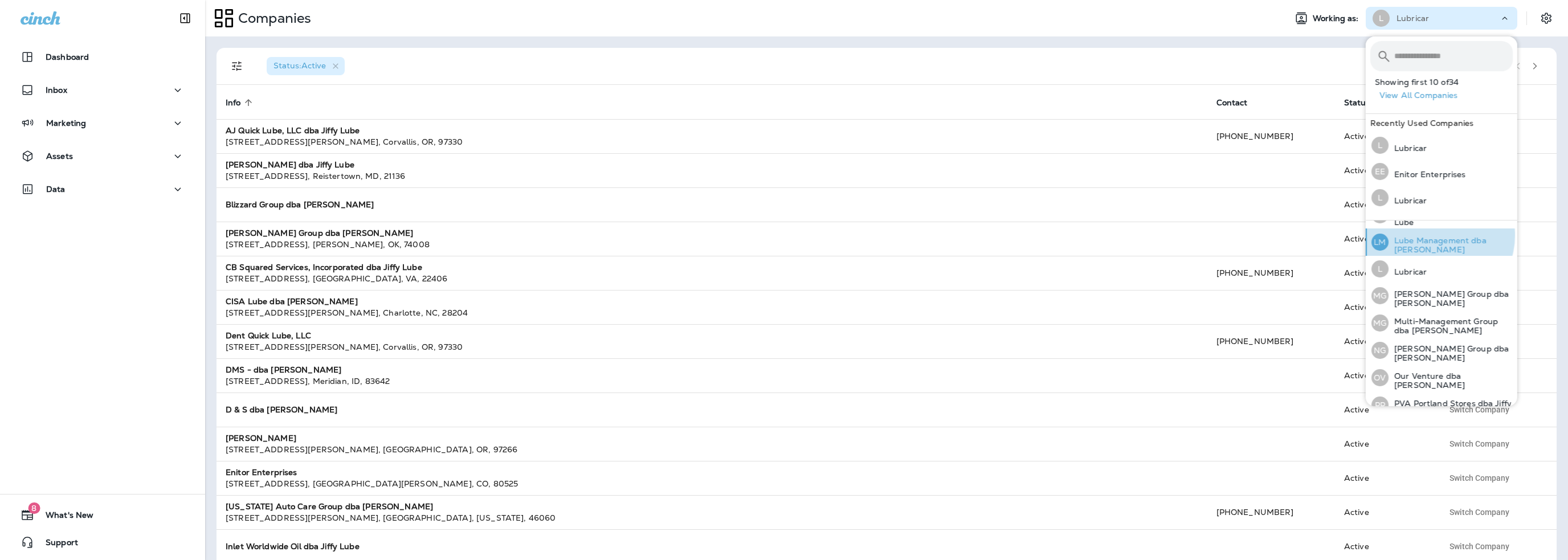
click at [1434, 236] on p "Lube Management dba [PERSON_NAME]" at bounding box center [1451, 245] width 124 height 18
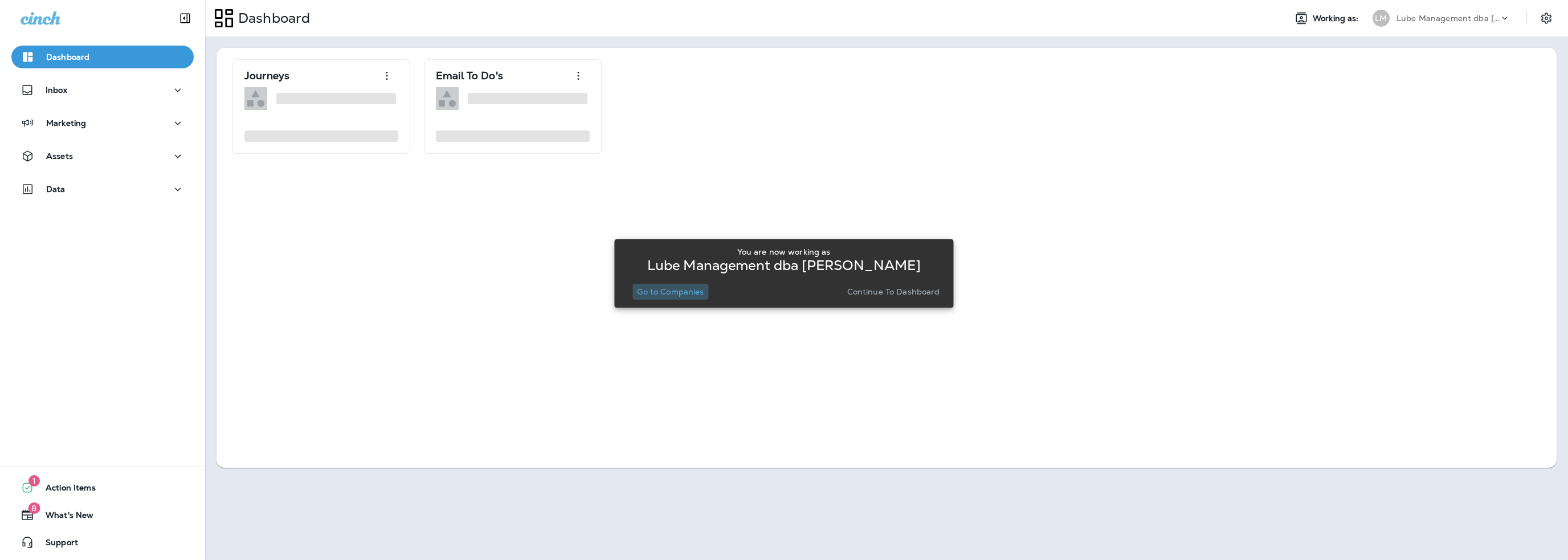
click at [691, 285] on button "Go to Companies" at bounding box center [670, 292] width 75 height 16
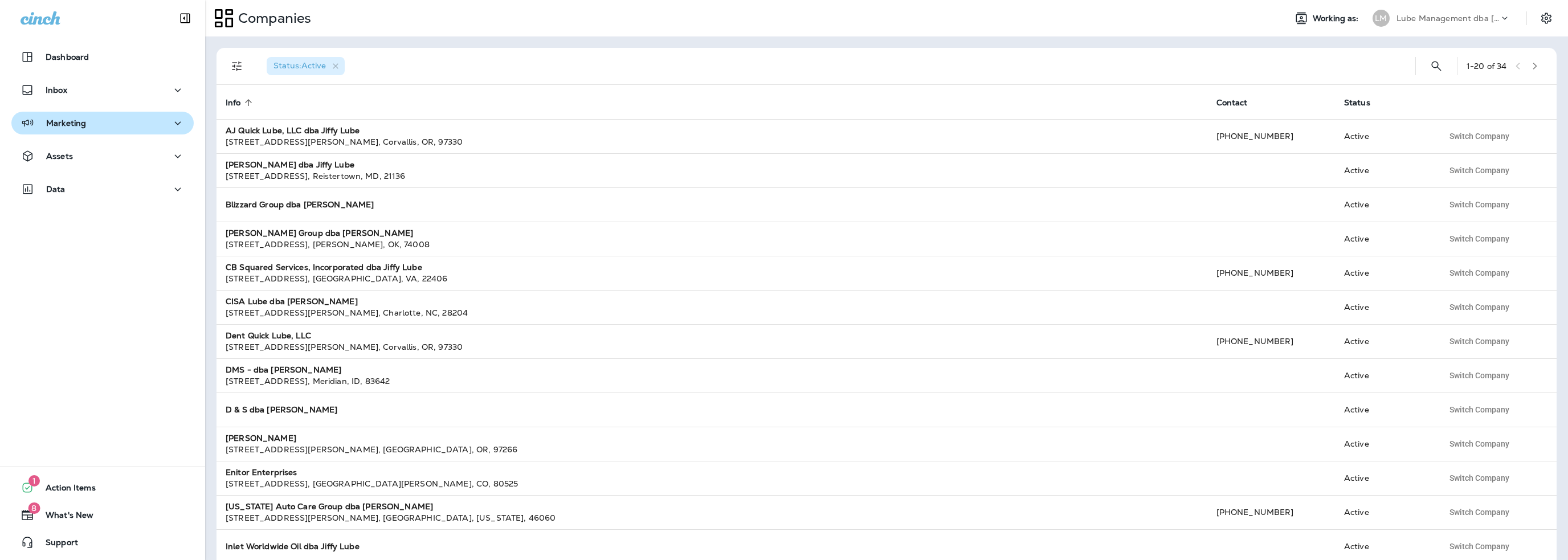
click at [60, 125] on p "Marketing" at bounding box center [66, 123] width 40 height 9
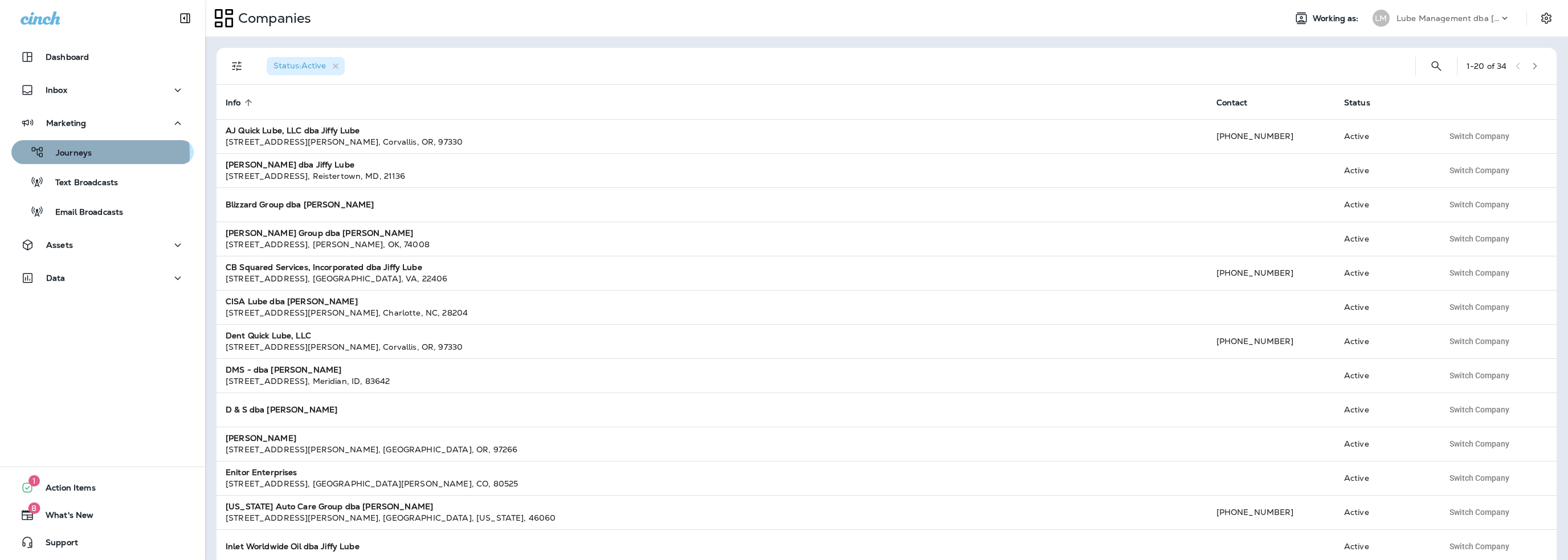
click at [72, 155] on p "Journeys" at bounding box center [68, 153] width 47 height 11
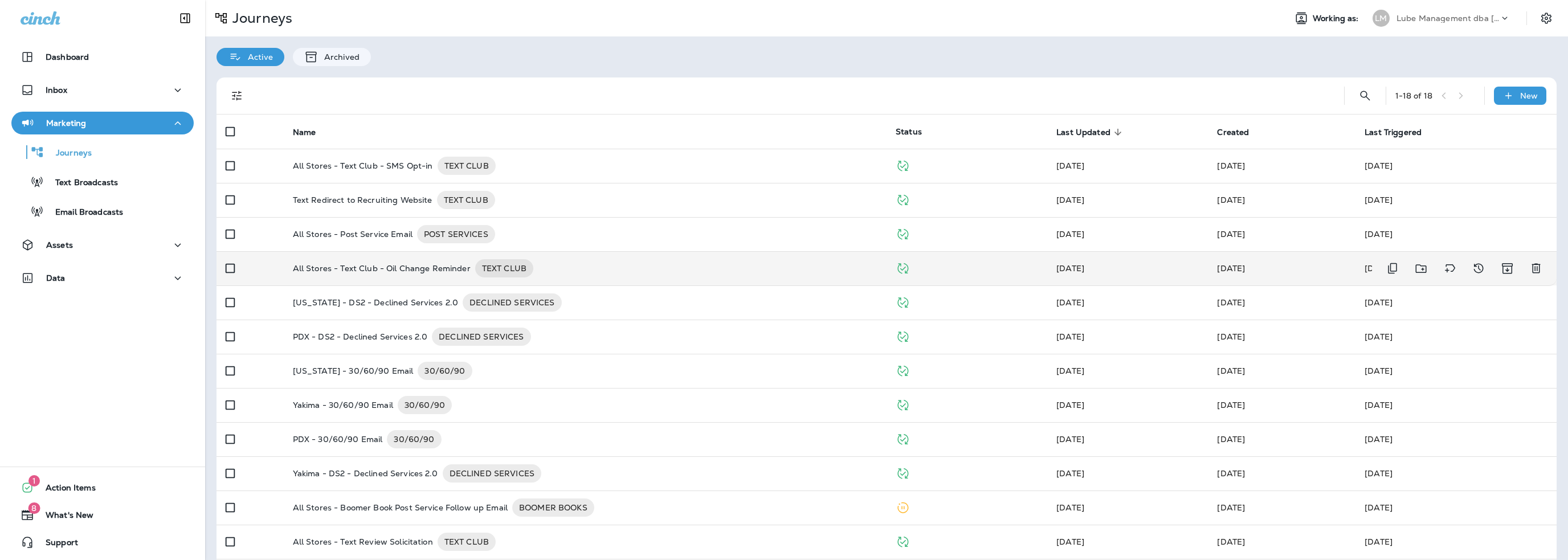
click at [399, 267] on p "All Stores - Text Club - Oil Change Reminder" at bounding box center [382, 268] width 178 height 18
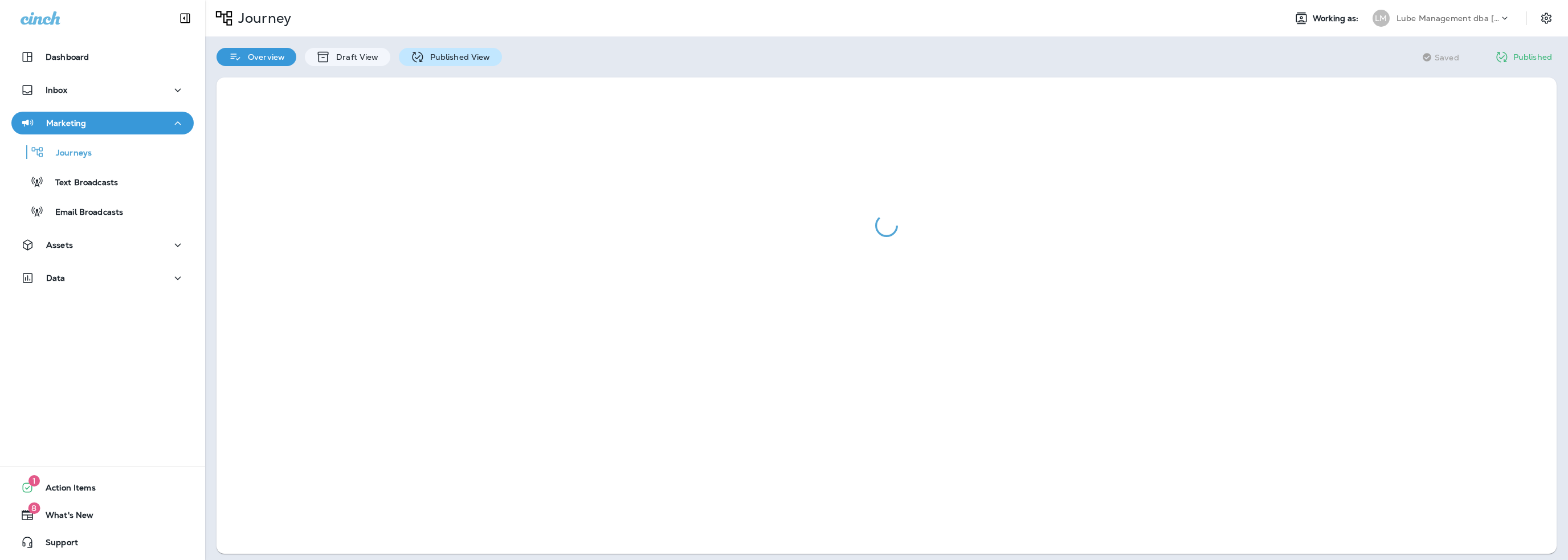
click at [432, 61] on p "Published View" at bounding box center [457, 57] width 66 height 9
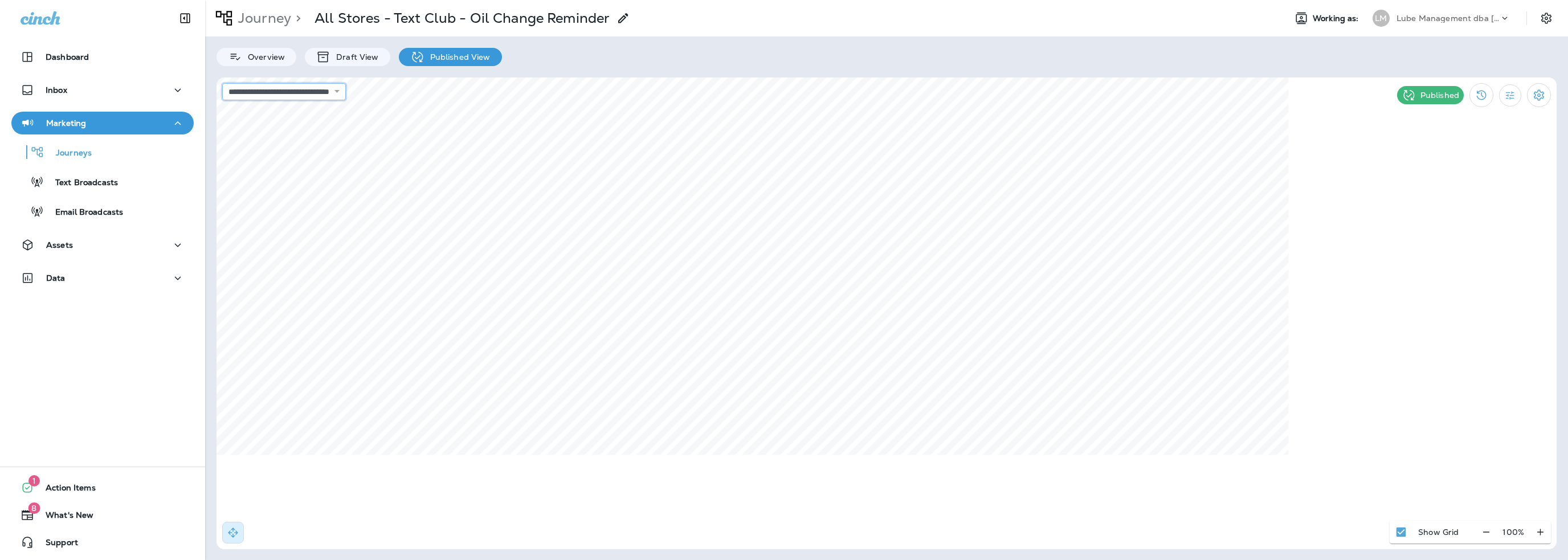
click at [328, 96] on select "**********" at bounding box center [284, 92] width 124 height 17
select select "**********"
click at [222, 83] on select "**********" at bounding box center [284, 92] width 124 height 17
click at [314, 93] on select "**********" at bounding box center [284, 92] width 124 height 17
click at [1509, 97] on icon "Filter Statistics" at bounding box center [1510, 96] width 9 height 9
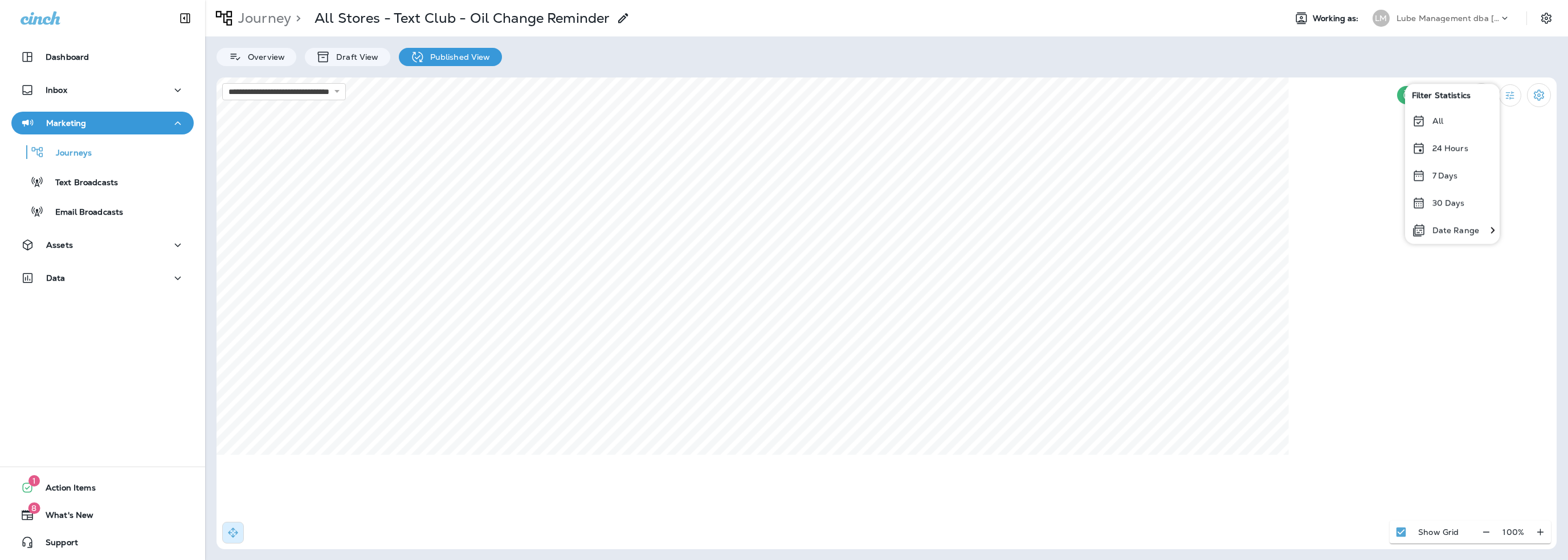
click at [1466, 227] on p "Date Range" at bounding box center [1455, 230] width 47 height 9
click at [1091, 134] on icon "Previous month" at bounding box center [1095, 134] width 8 height 8
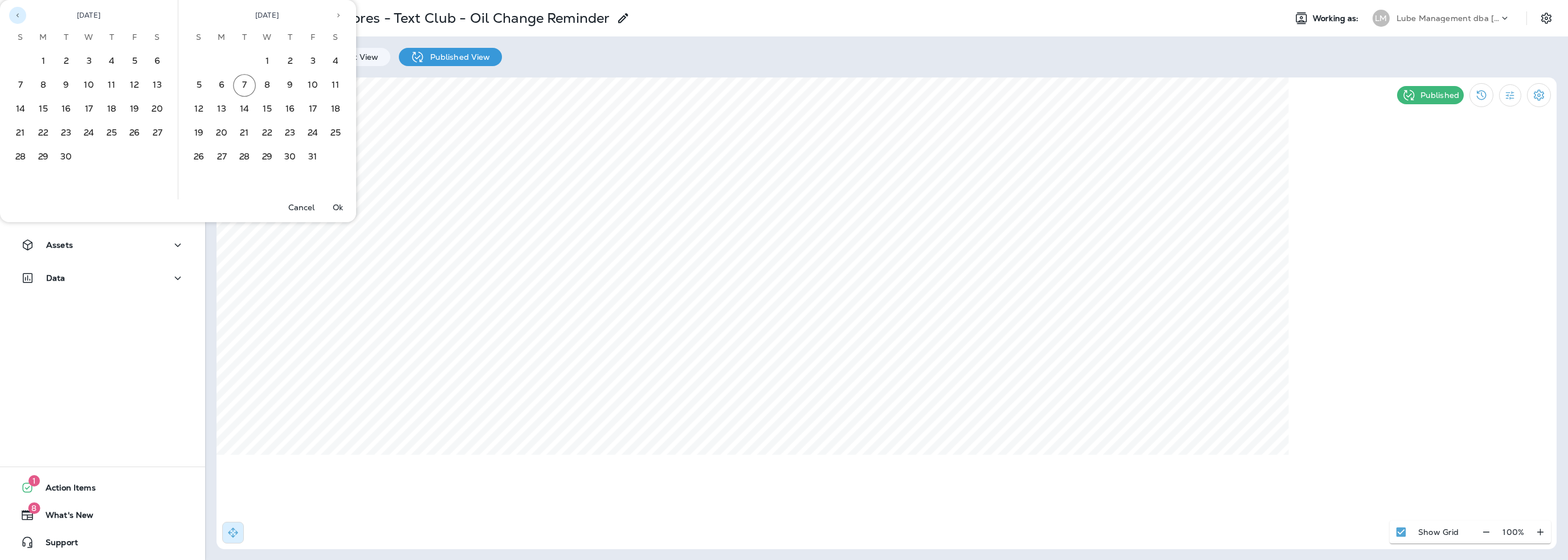
click at [16, 13] on icon "Previous month" at bounding box center [17, 15] width 8 height 8
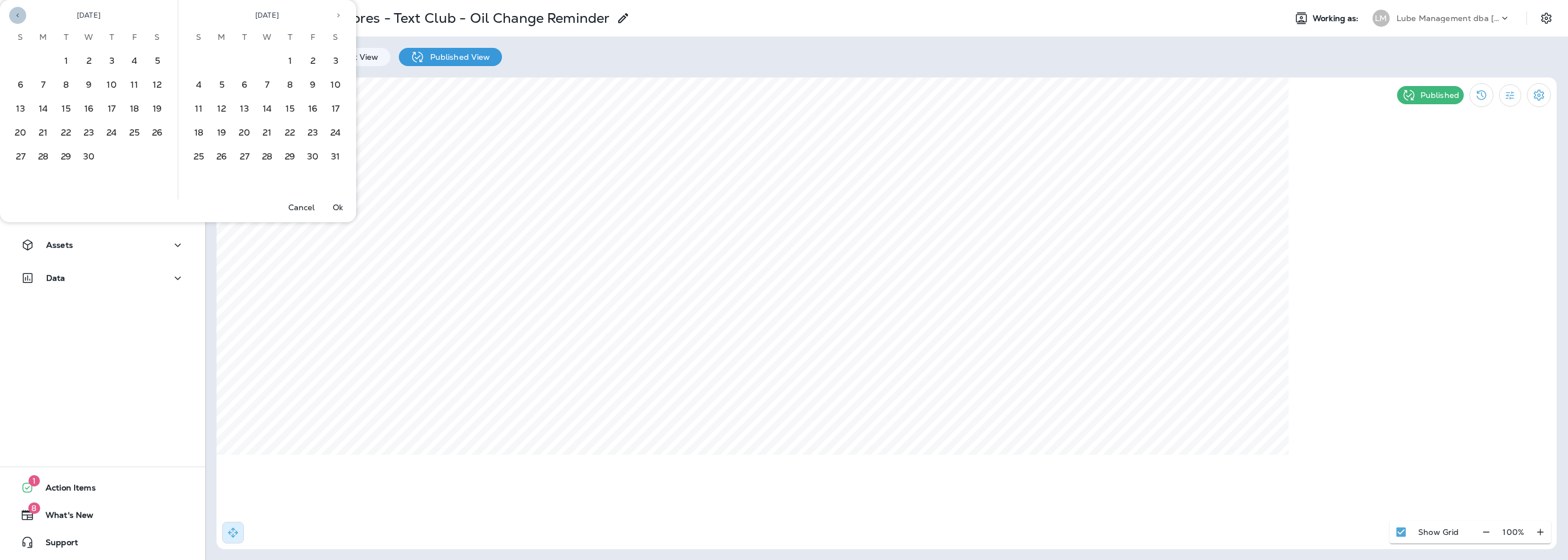
click at [16, 13] on icon "Previous month" at bounding box center [17, 15] width 8 height 8
click at [86, 61] on button "1" at bounding box center [88, 61] width 23 height 23
click at [338, 18] on icon "Next month" at bounding box center [338, 15] width 8 height 8
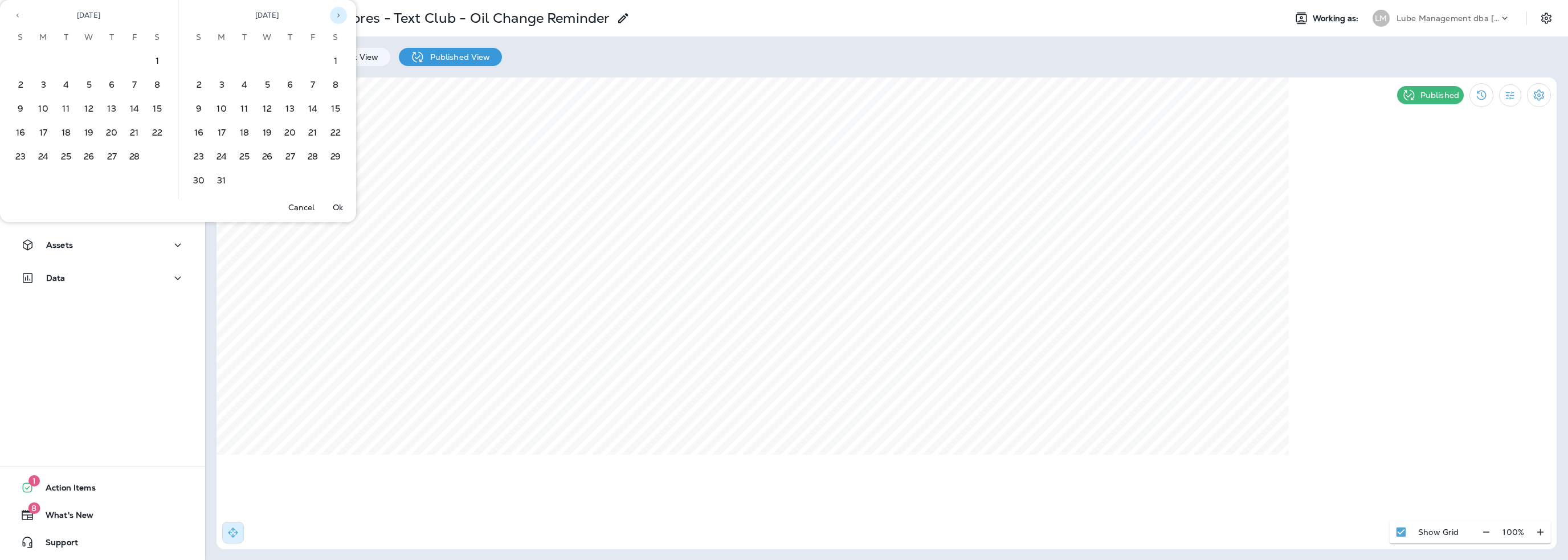
click at [338, 18] on icon "Next month" at bounding box center [338, 15] width 8 height 8
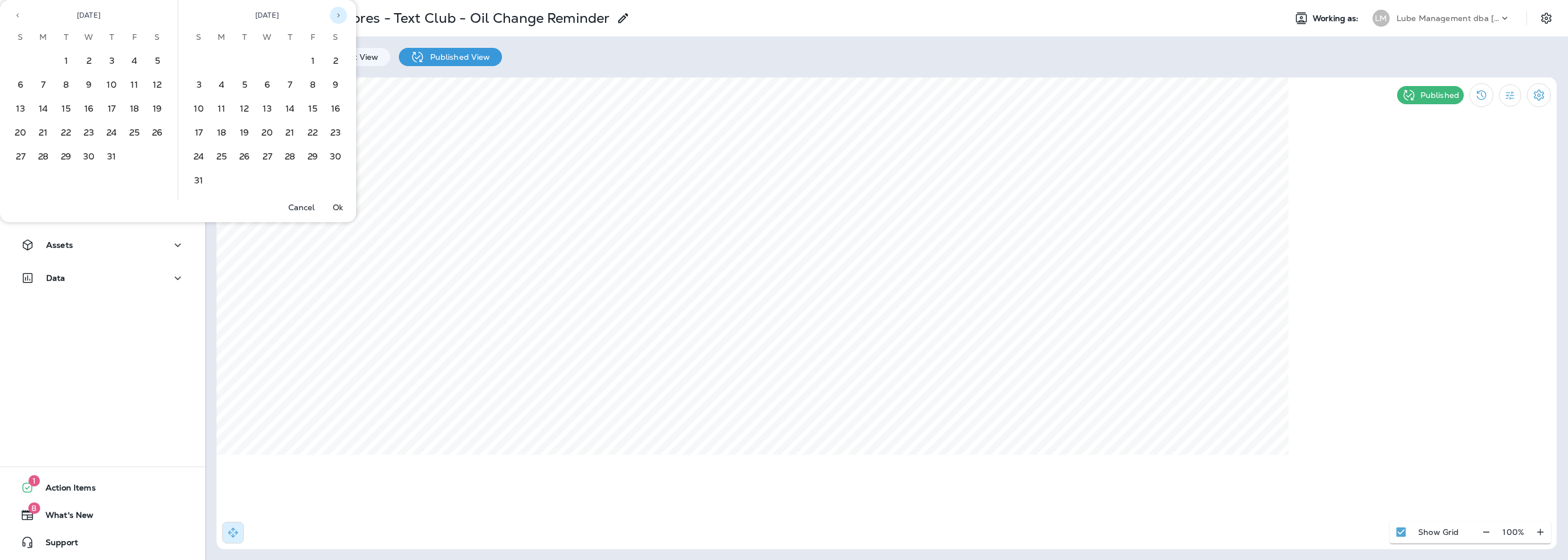
click at [338, 18] on icon "Next month" at bounding box center [338, 15] width 8 height 8
click at [245, 87] on button "7" at bounding box center [244, 85] width 23 height 23
click at [335, 210] on p "Ok" at bounding box center [338, 207] width 10 height 9
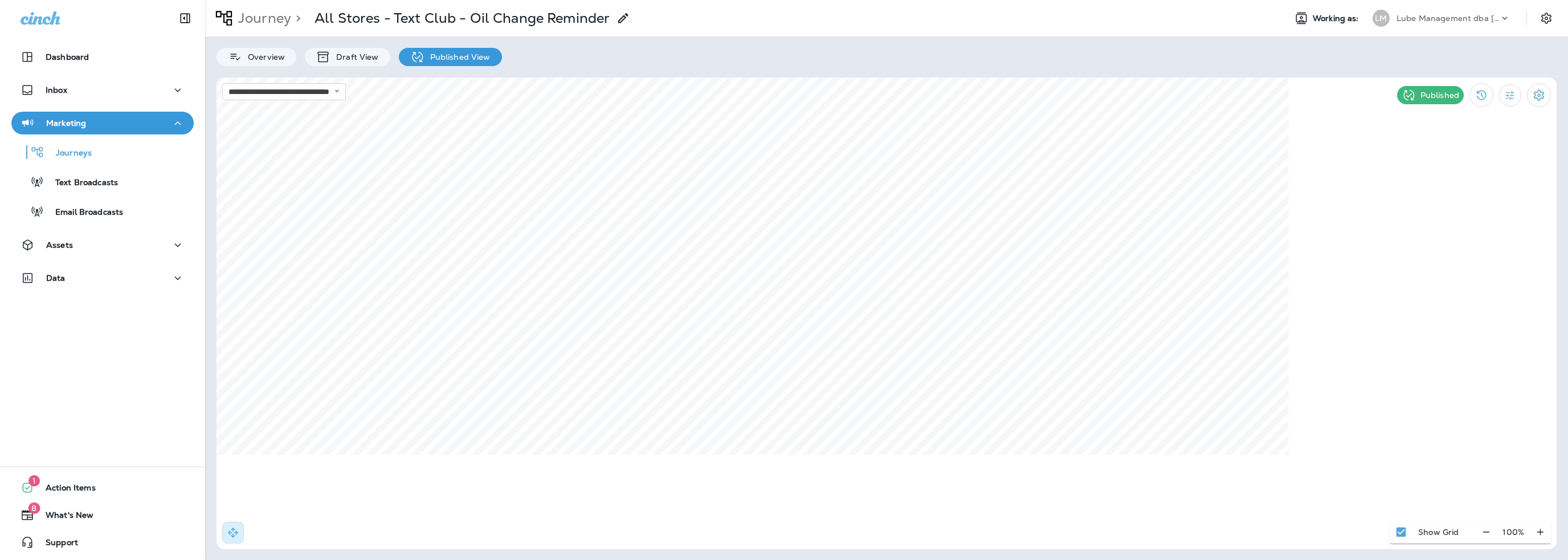
click at [1419, 21] on p "Lube Management dba [PERSON_NAME]" at bounding box center [1447, 18] width 102 height 9
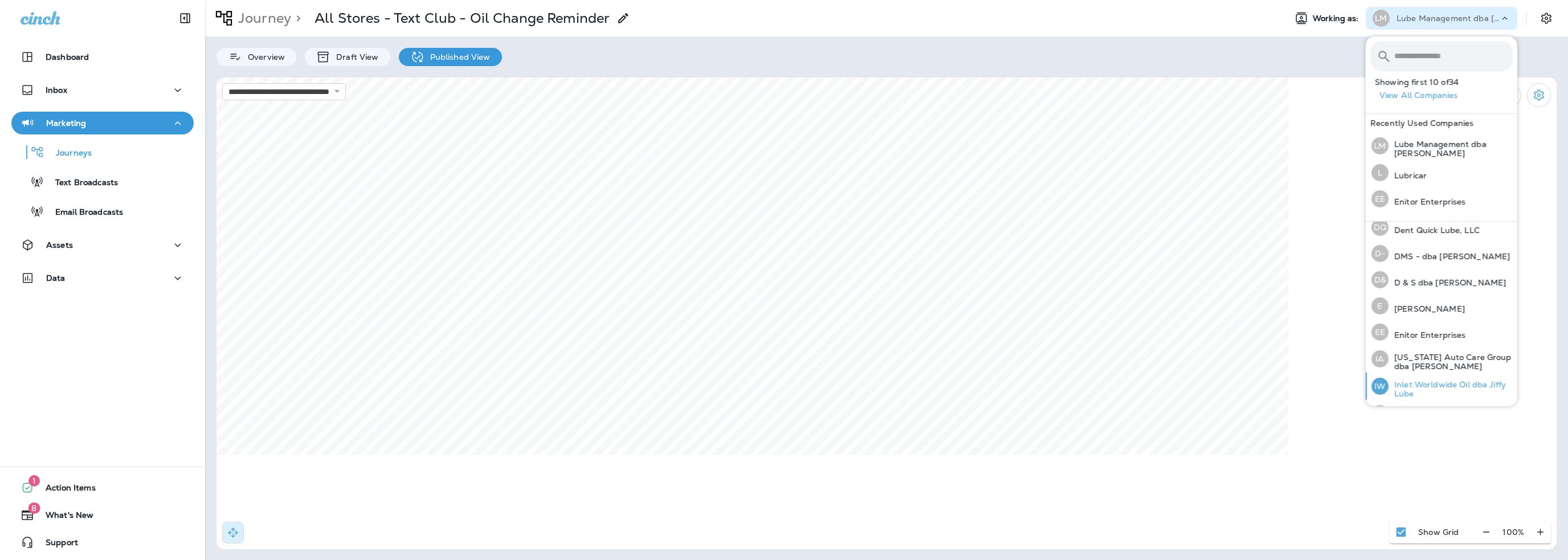
scroll to position [171, 0]
click at [1421, 299] on div "E Edwards" at bounding box center [1418, 306] width 102 height 26
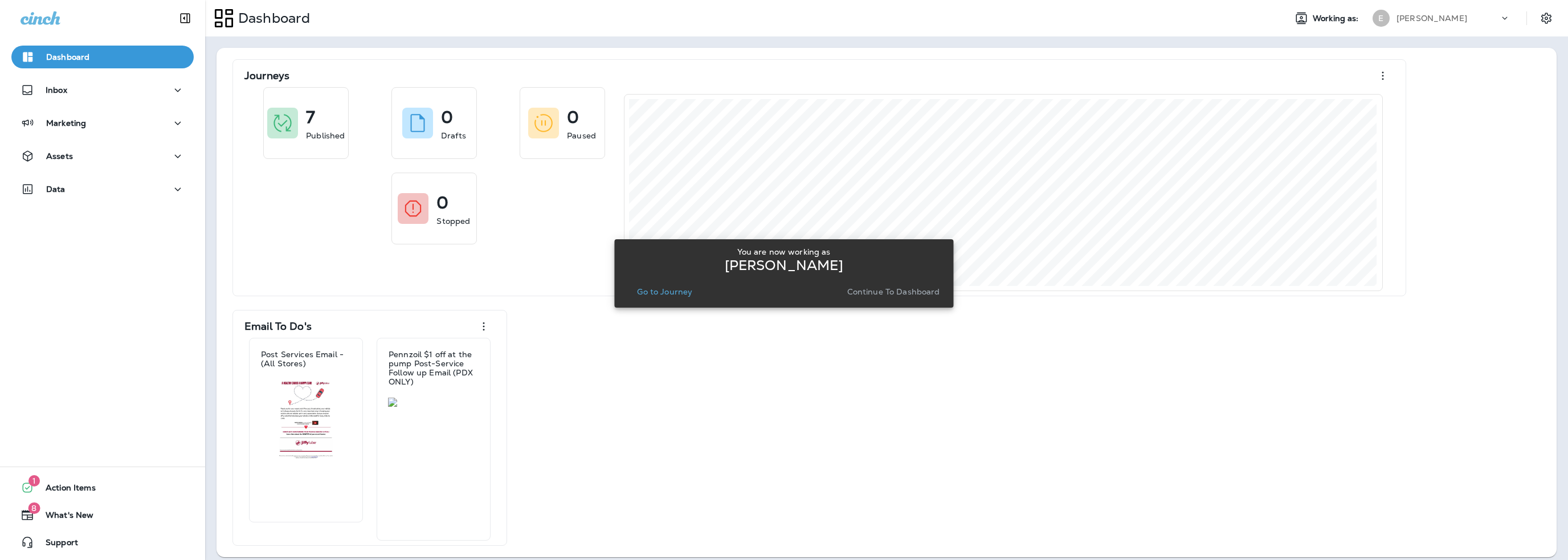
click at [690, 292] on p "Go to Journey" at bounding box center [664, 292] width 55 height 9
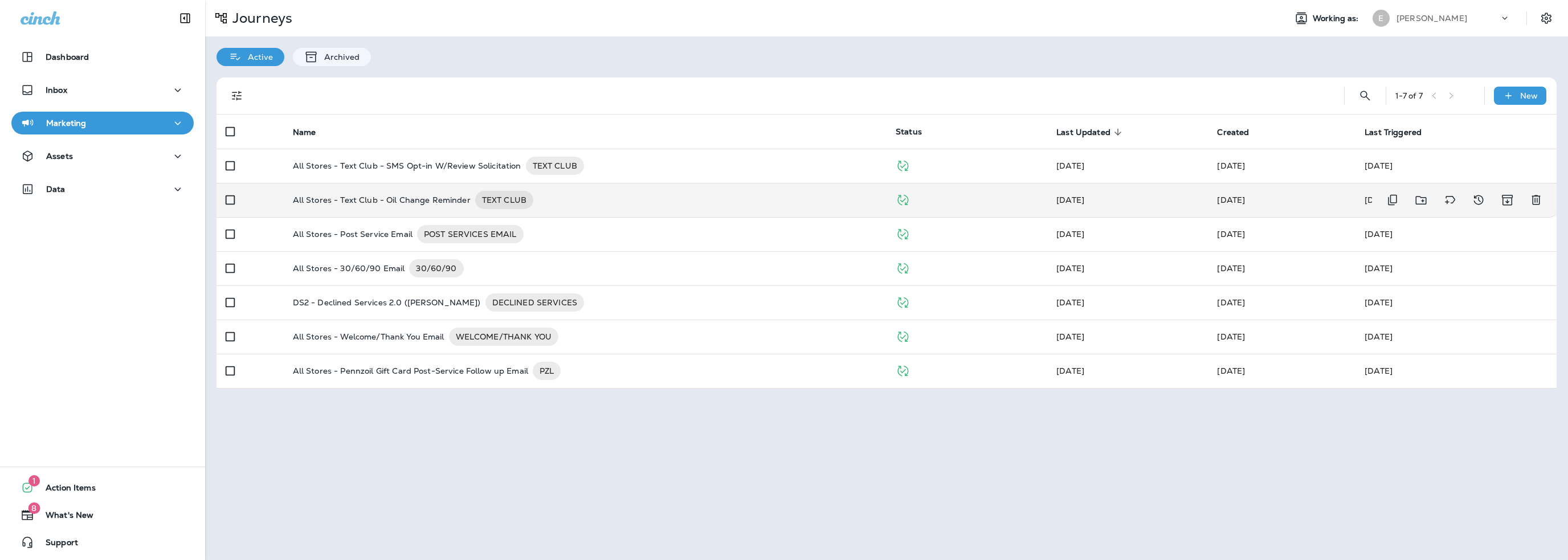
click at [413, 200] on p "All Stores - Text Club - Oil Change Reminder" at bounding box center [382, 200] width 178 height 18
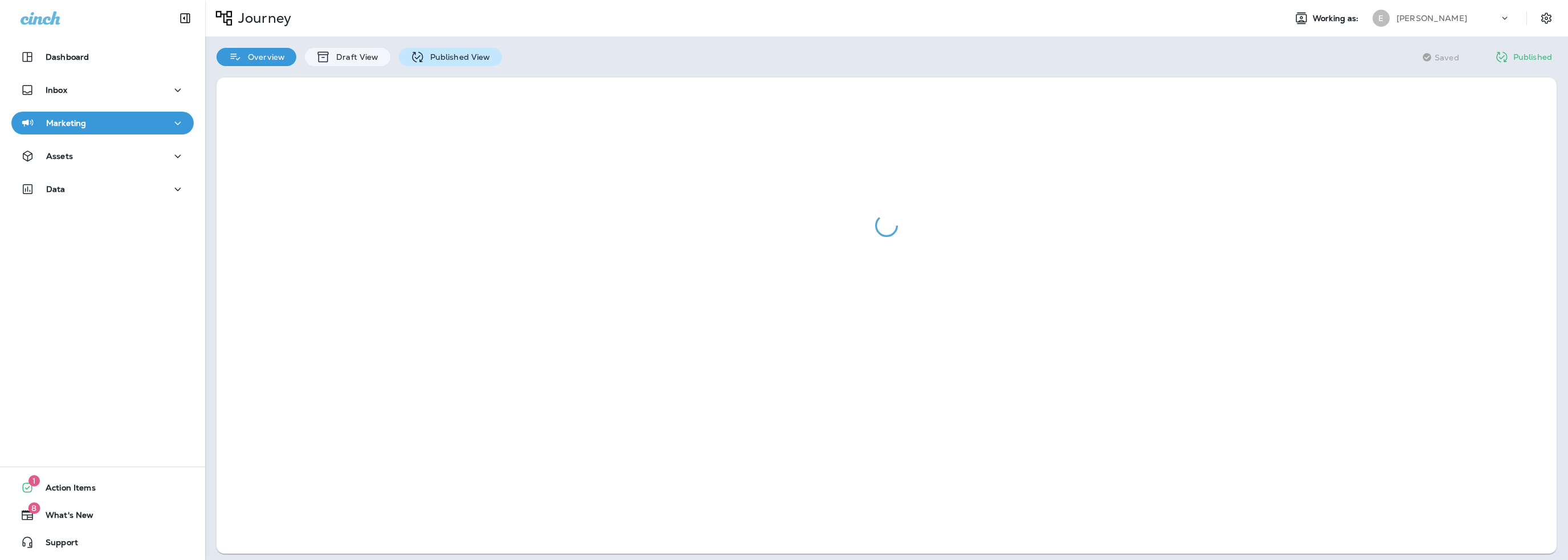
click at [436, 54] on p "Published View" at bounding box center [457, 57] width 66 height 9
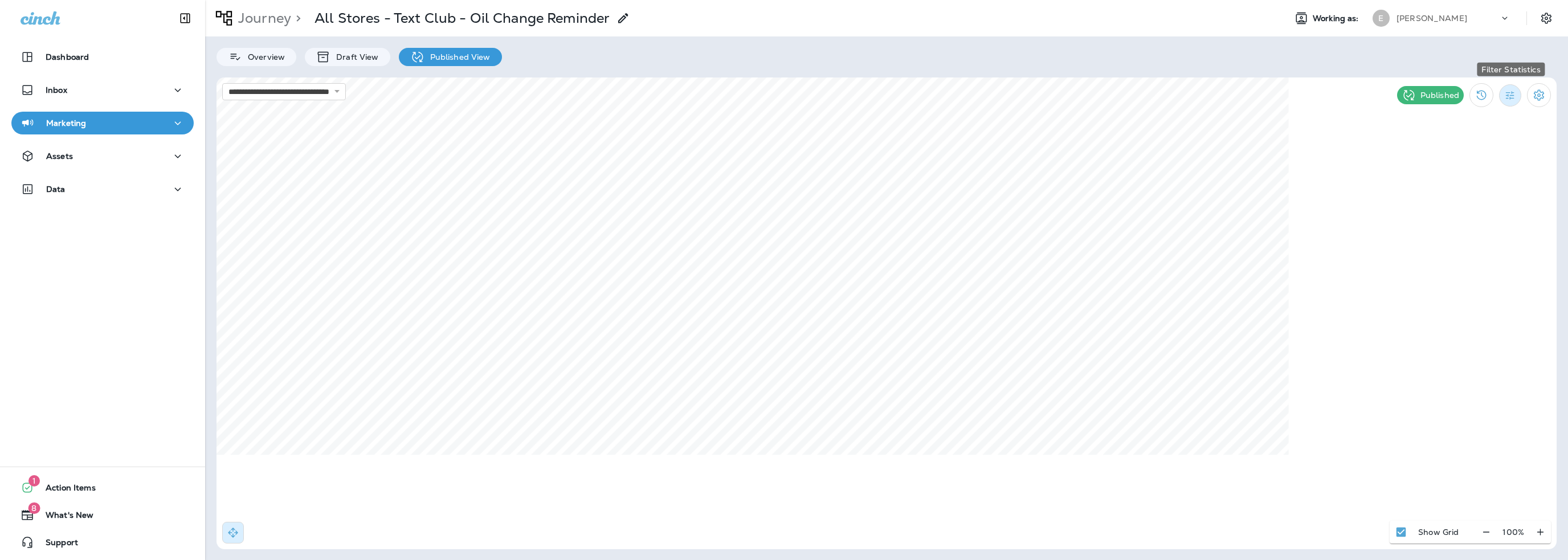
click at [1505, 98] on icon "Filter Statistics" at bounding box center [1510, 96] width 12 height 12
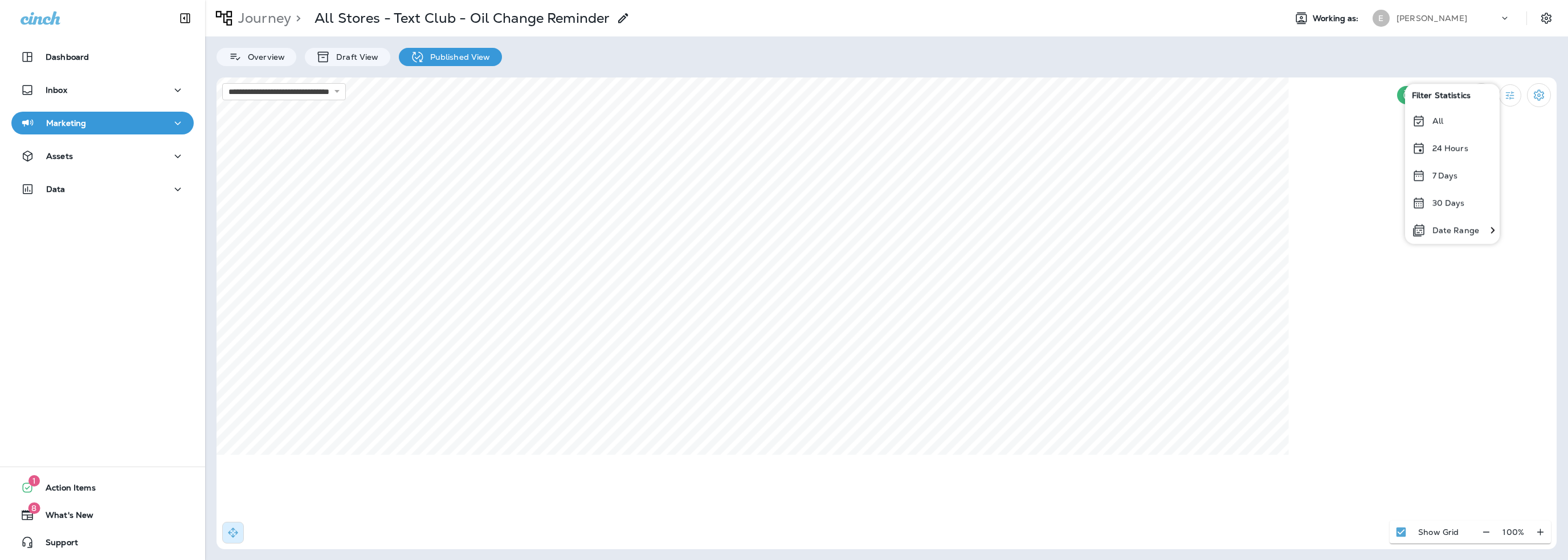
click at [1466, 233] on p "Date Range" at bounding box center [1455, 230] width 47 height 9
click at [1094, 131] on icon "Previous month" at bounding box center [1095, 134] width 8 height 8
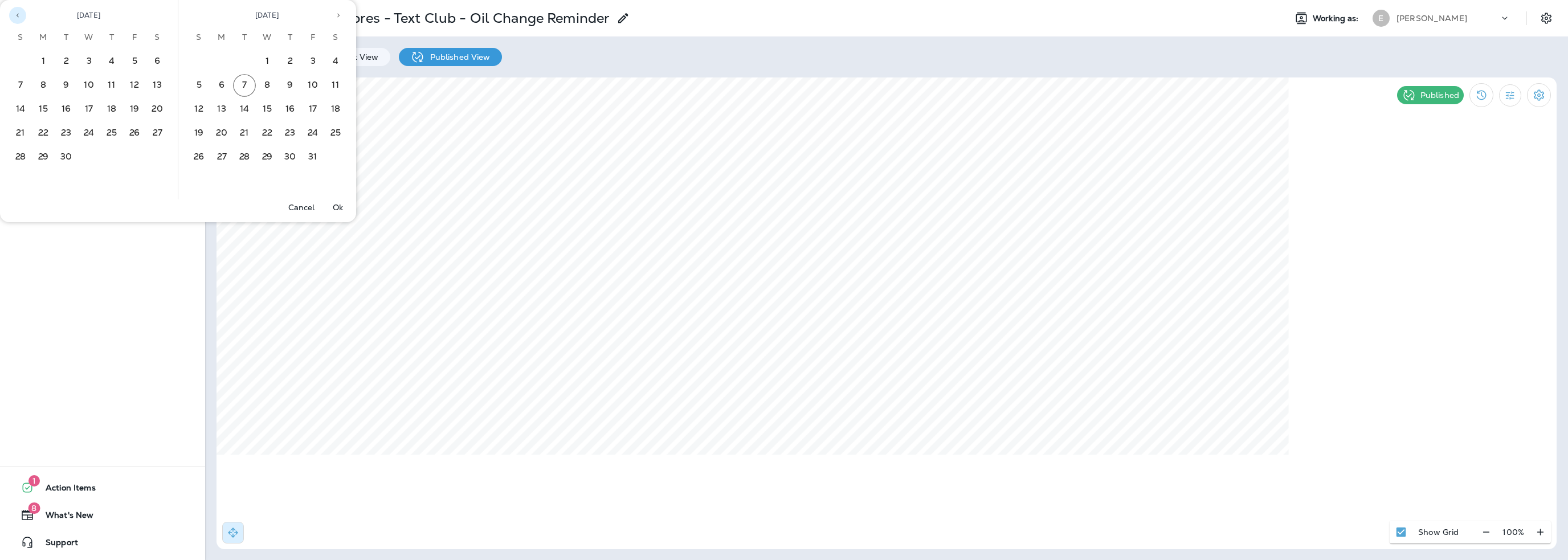
click at [20, 14] on icon "Previous month" at bounding box center [17, 15] width 8 height 8
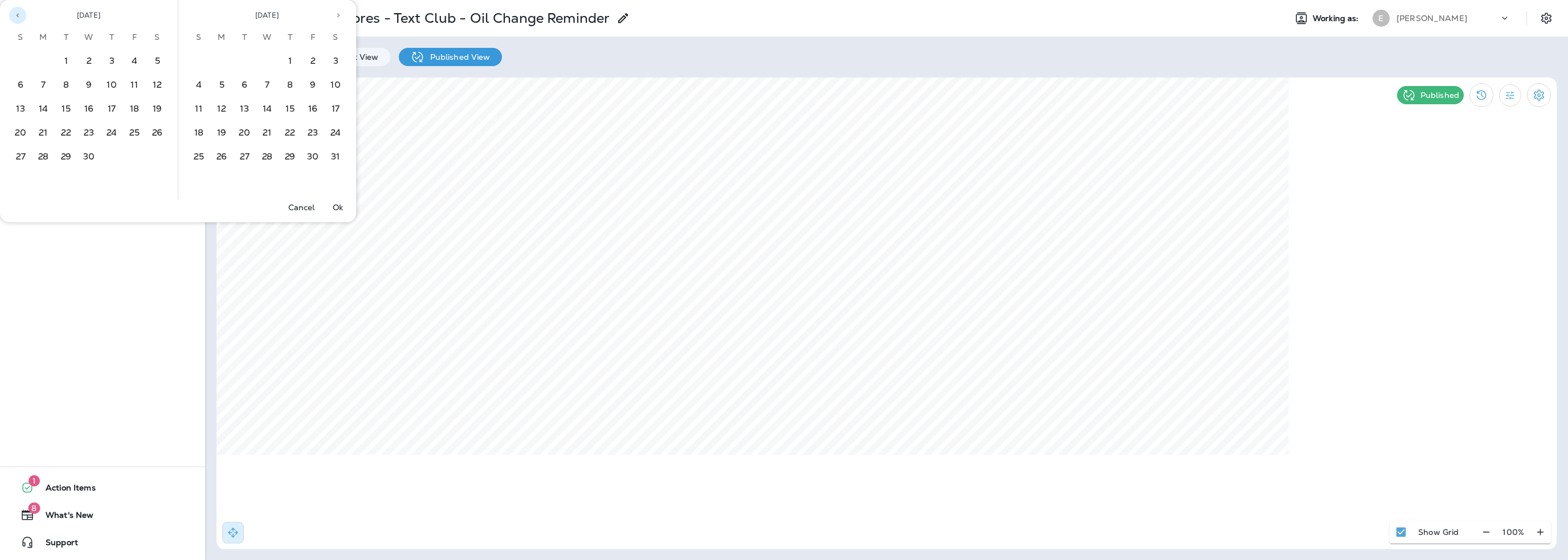
click at [20, 14] on icon "Previous month" at bounding box center [17, 15] width 8 height 8
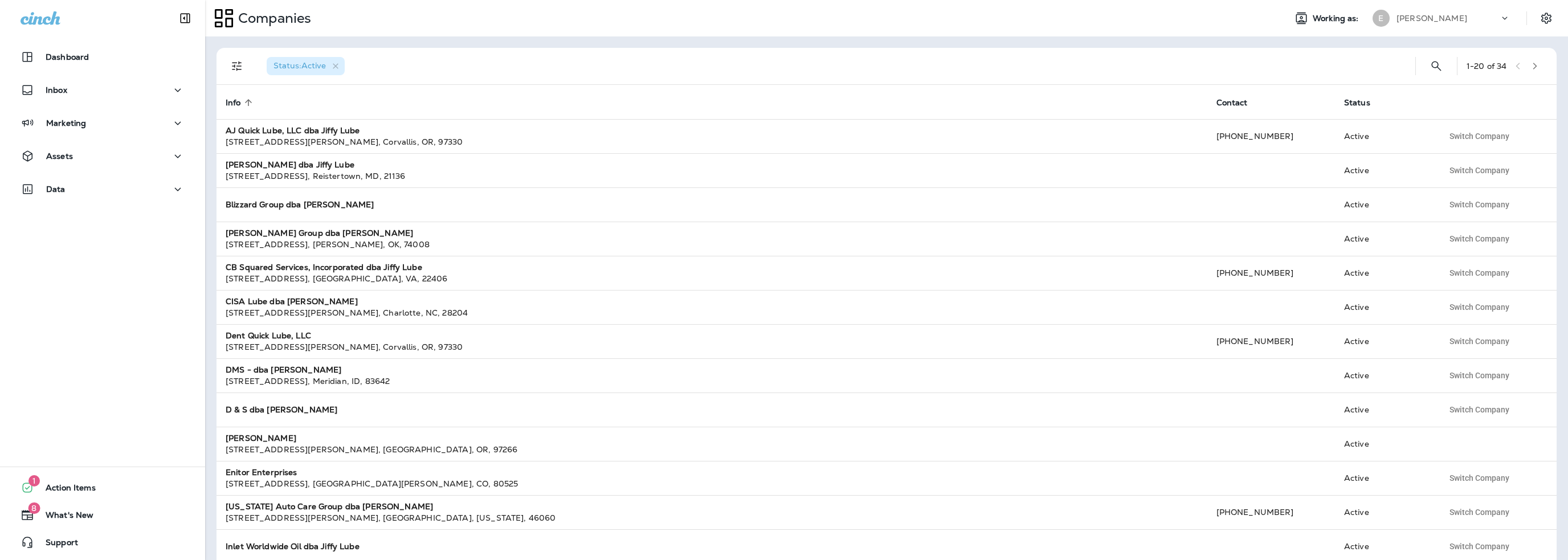
click at [1419, 15] on p "[PERSON_NAME]" at bounding box center [1432, 18] width 71 height 9
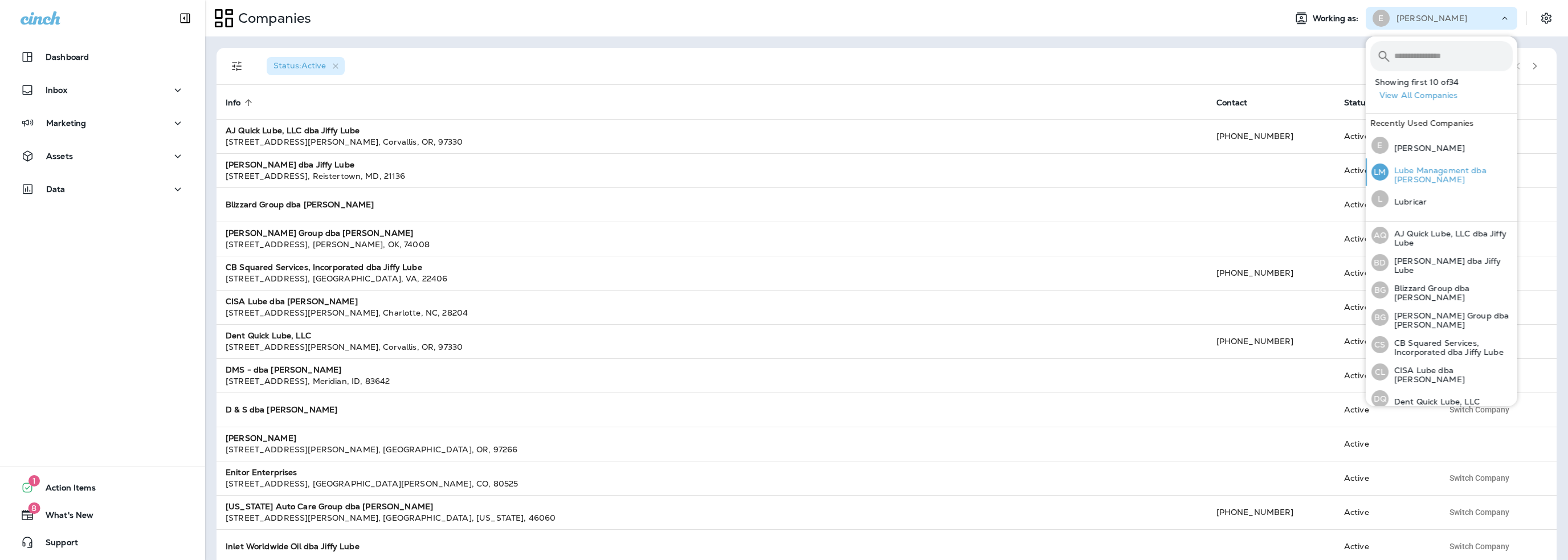
click at [1444, 173] on p "Lube Management dba [PERSON_NAME]" at bounding box center [1451, 175] width 124 height 18
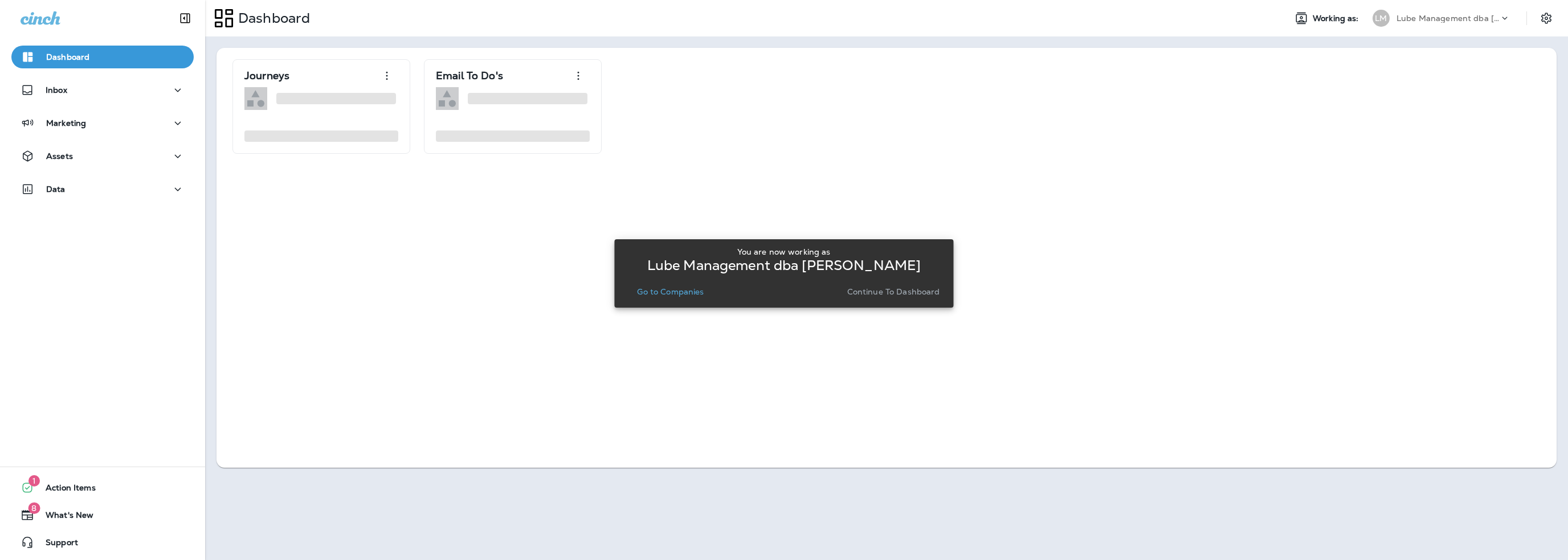
click at [685, 292] on p "Go to Companies" at bounding box center [670, 292] width 67 height 9
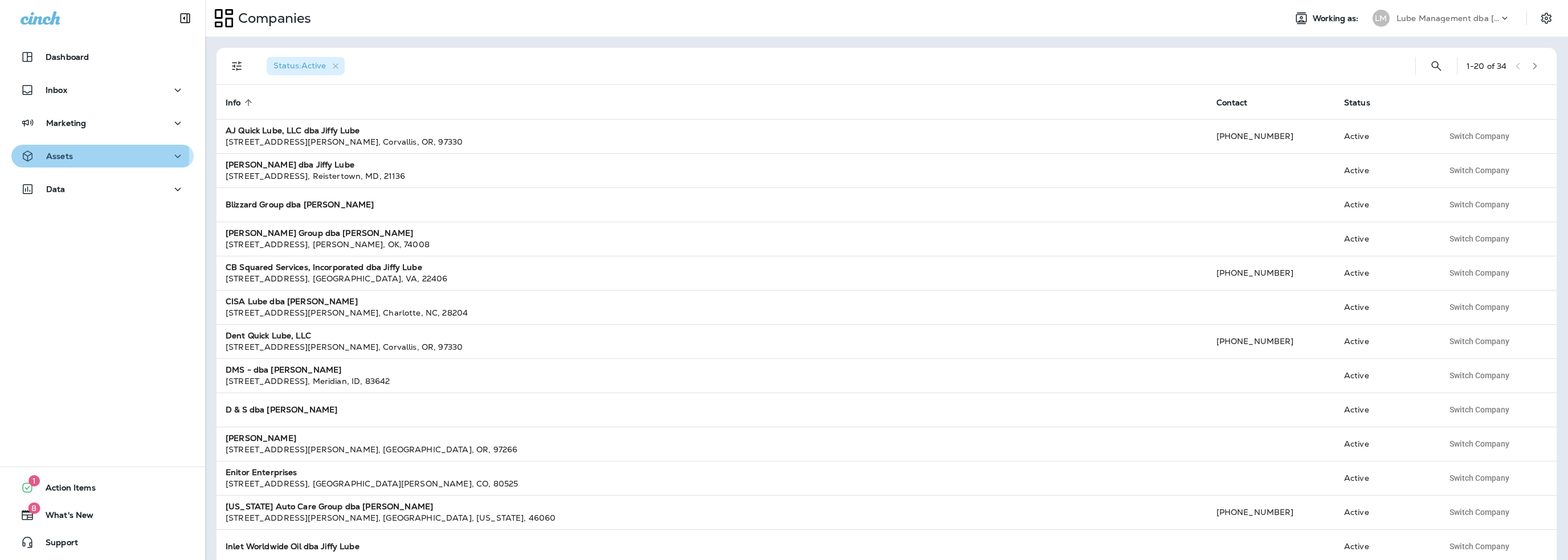
click at [85, 156] on div "Assets" at bounding box center [103, 156] width 164 height 14
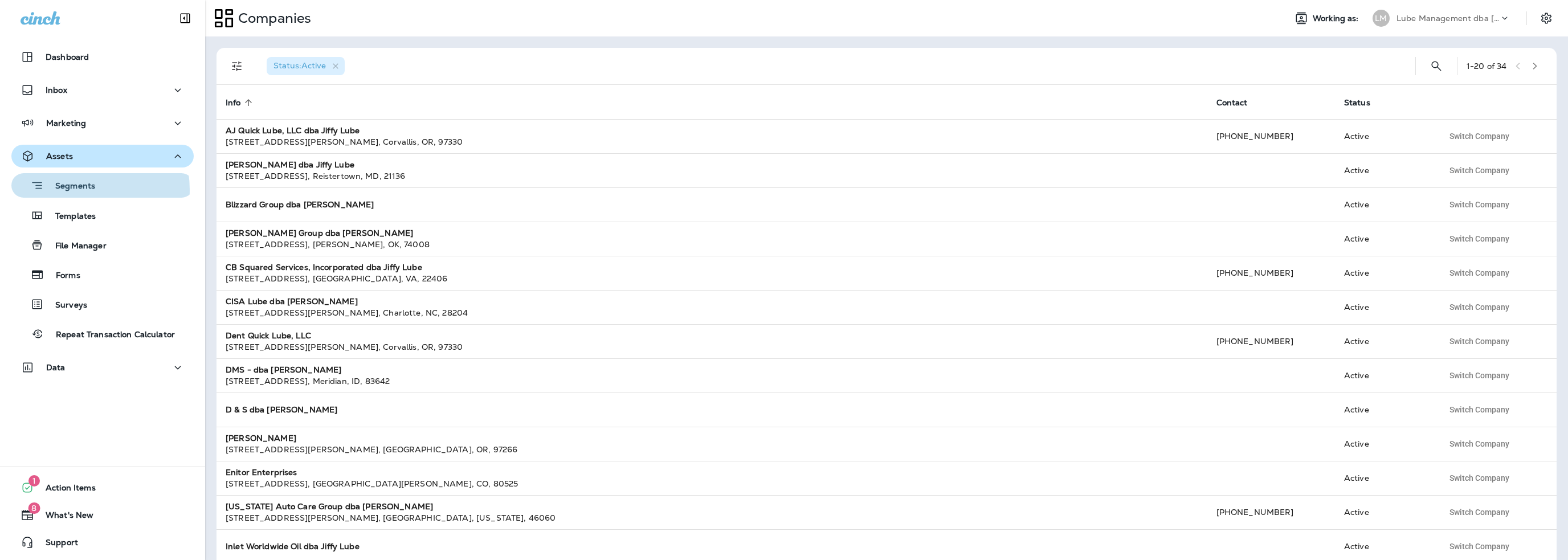
click at [79, 190] on p "Segments" at bounding box center [69, 187] width 51 height 12
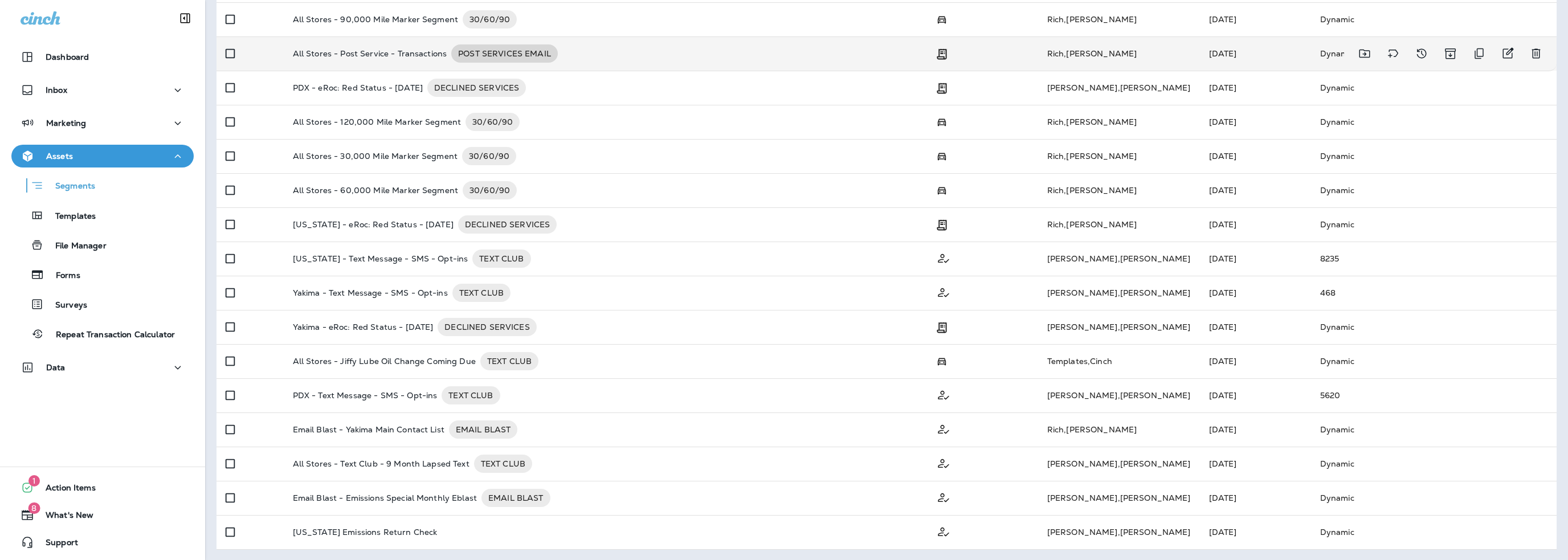
scroll to position [147, 0]
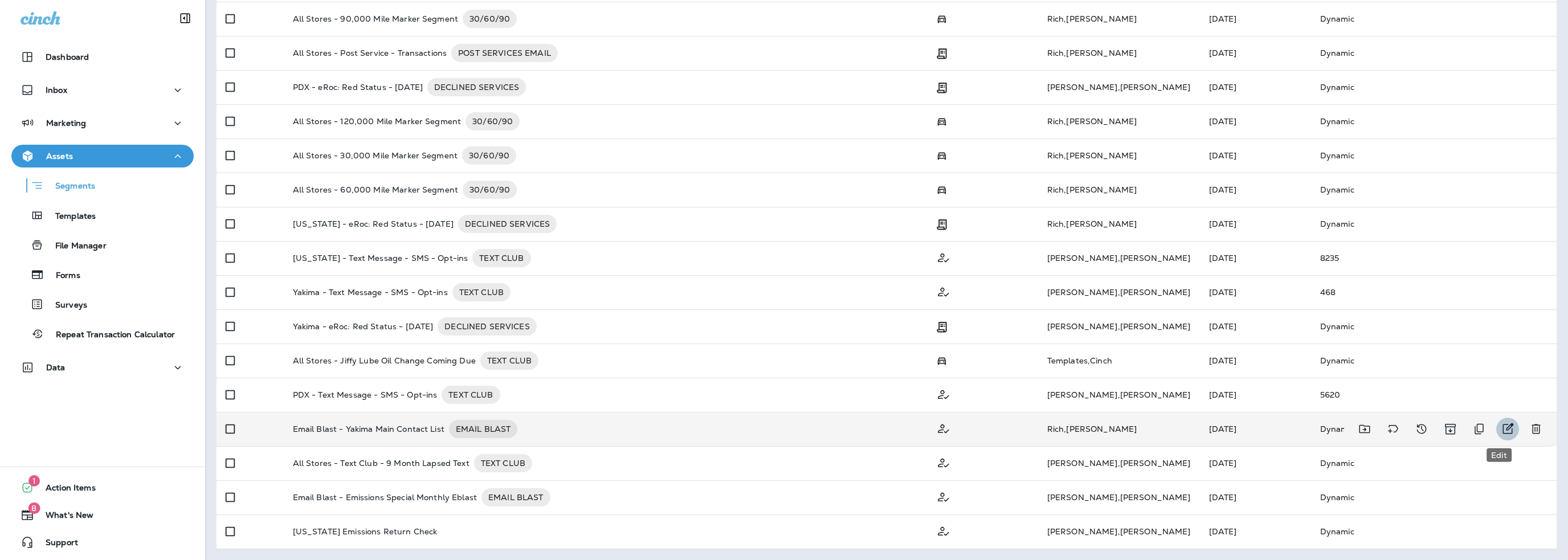
click at [1503, 428] on icon "Edit" at bounding box center [1508, 429] width 11 height 11
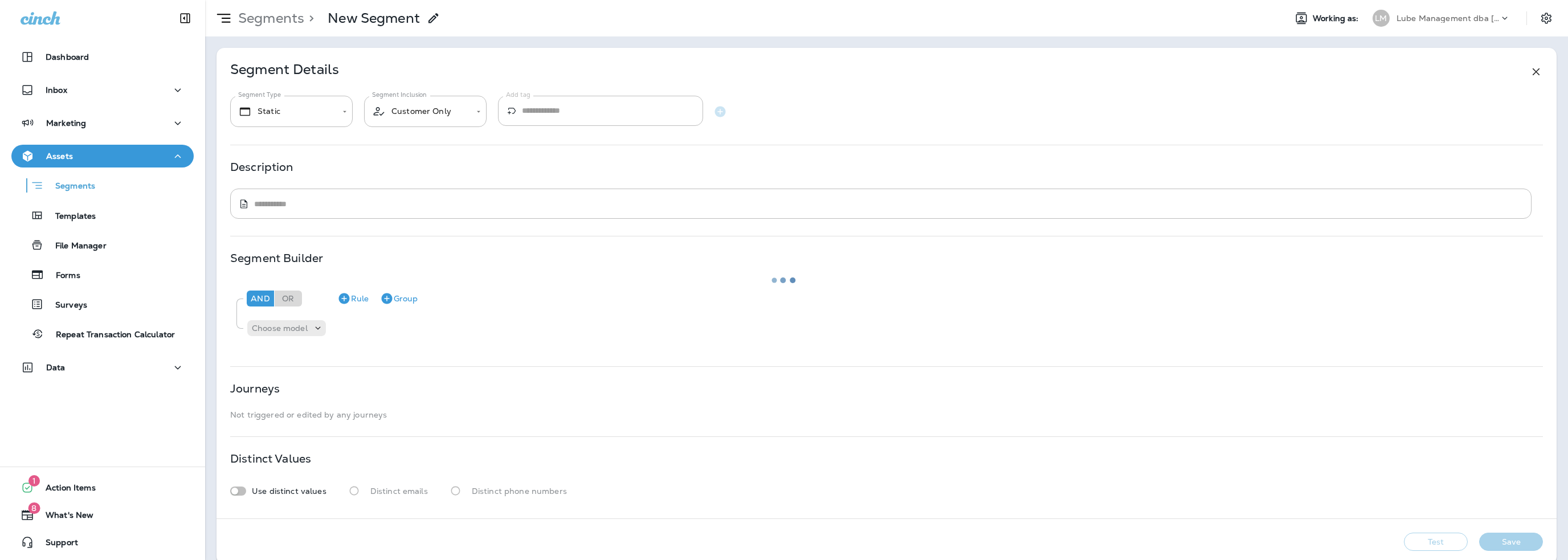
type input "*******"
type textarea "**********"
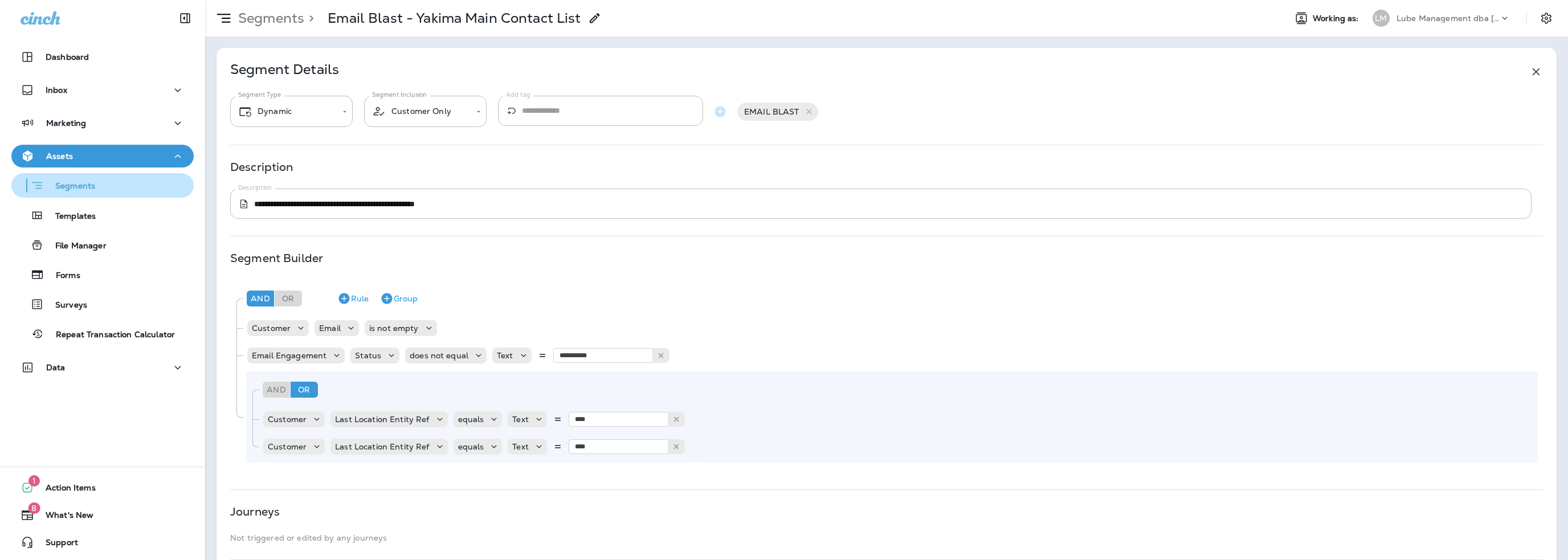
click at [87, 186] on p "Segments" at bounding box center [69, 187] width 51 height 12
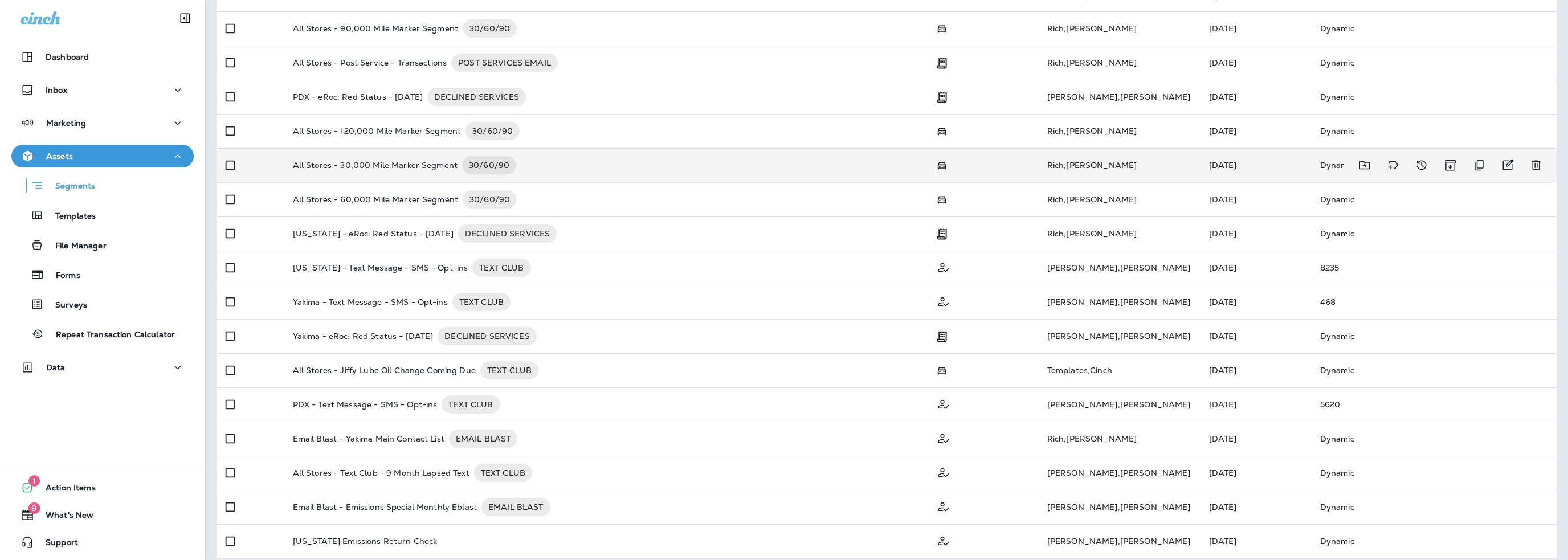
scroll to position [147, 0]
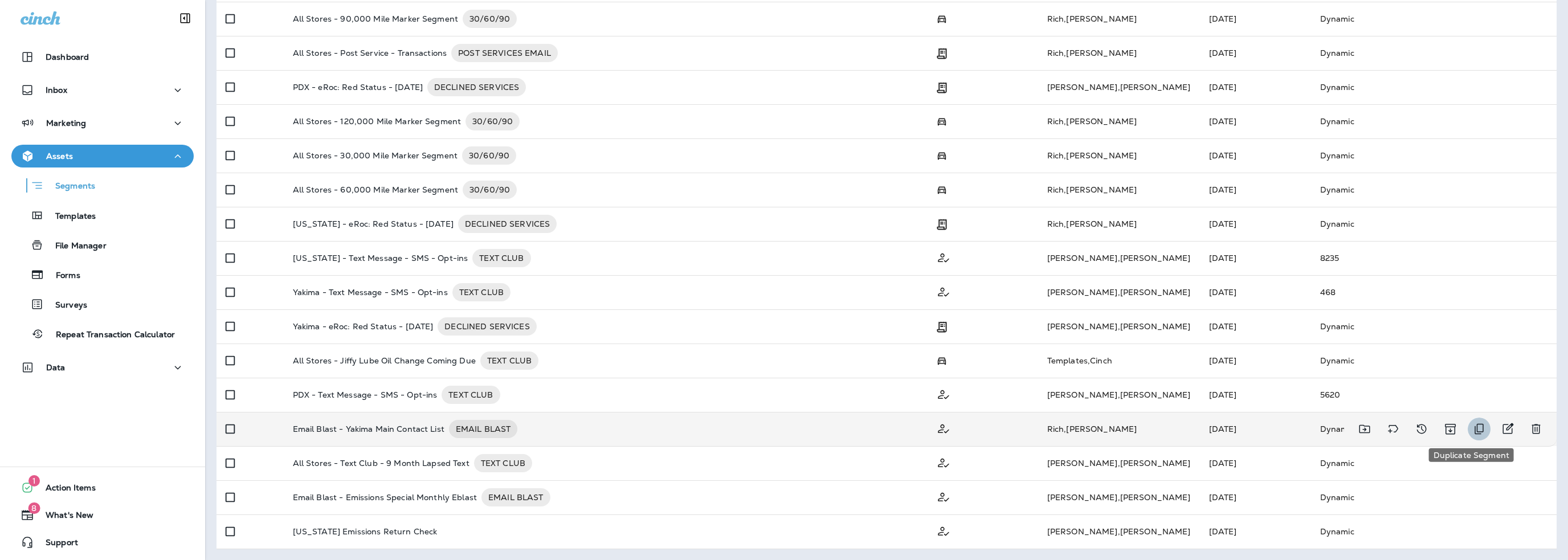
click at [1472, 427] on icon "Duplicate Segment" at bounding box center [1479, 429] width 13 height 13
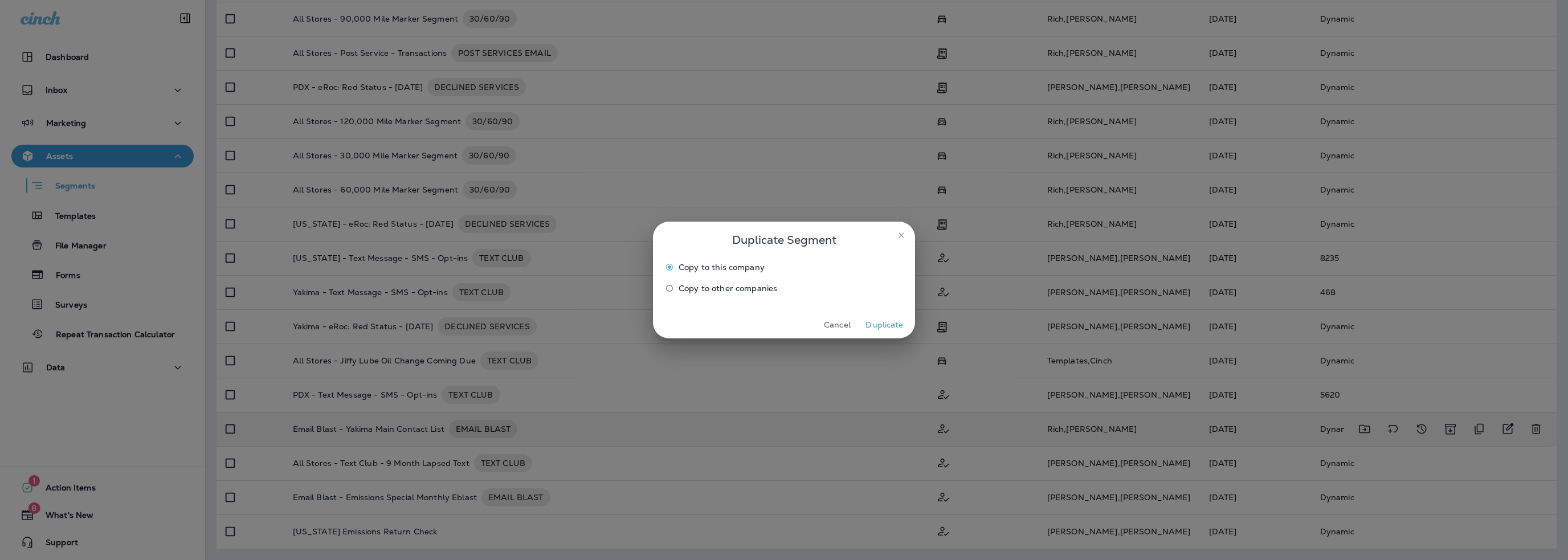
click at [878, 325] on button "Duplicate" at bounding box center [884, 325] width 43 height 18
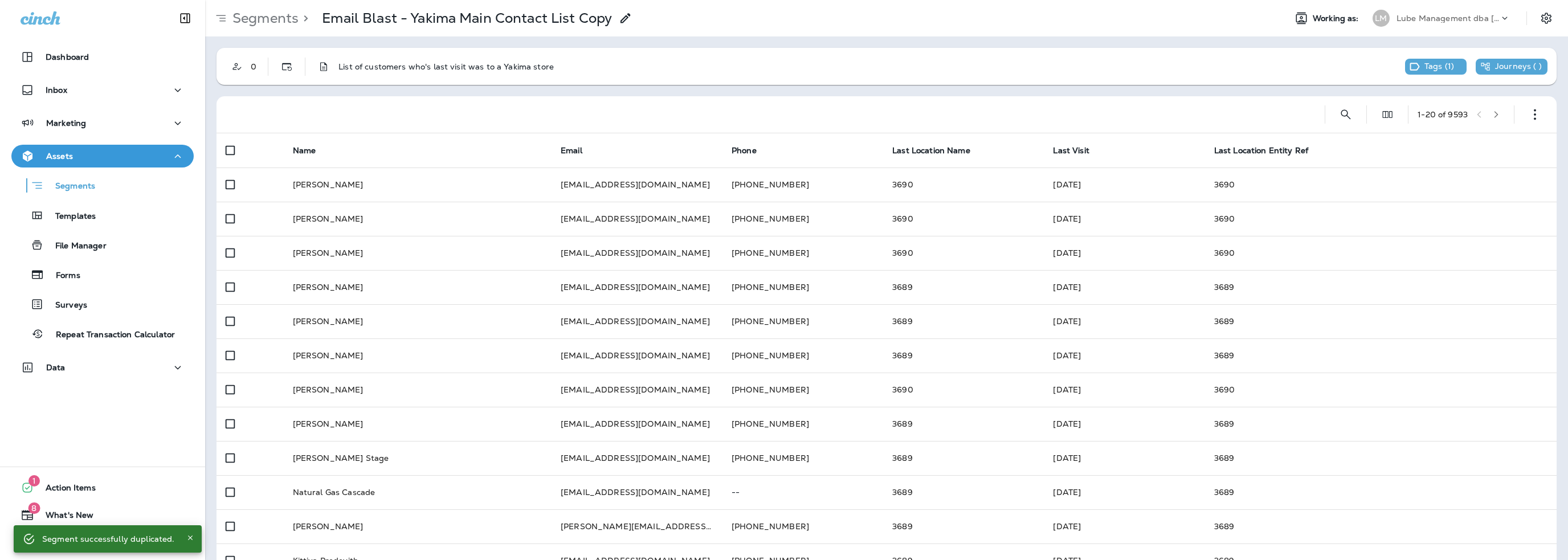
click at [626, 16] on icon at bounding box center [626, 18] width 13 height 13
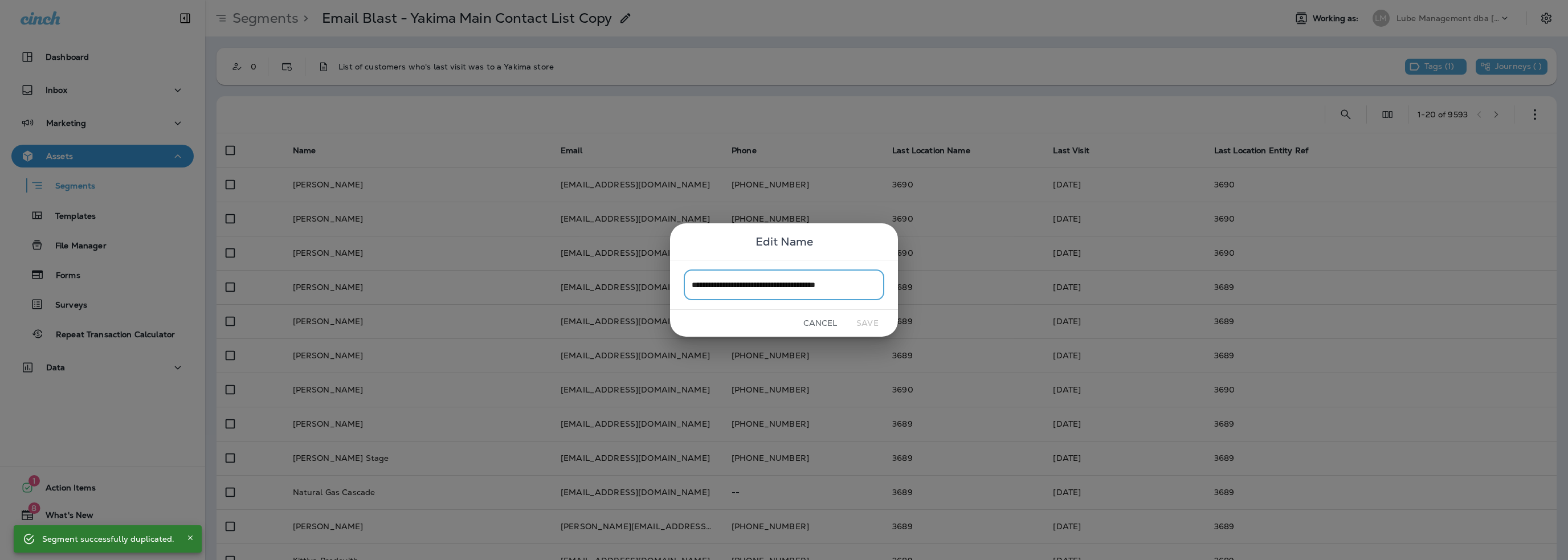
click at [870, 287] on input "**********" at bounding box center [783, 285] width 200 height 30
drag, startPoint x: 870, startPoint y: 282, endPoint x: 744, endPoint y: 285, distance: 126.0
click at [744, 285] on input "**********" at bounding box center [783, 285] width 200 height 30
paste input "*********"
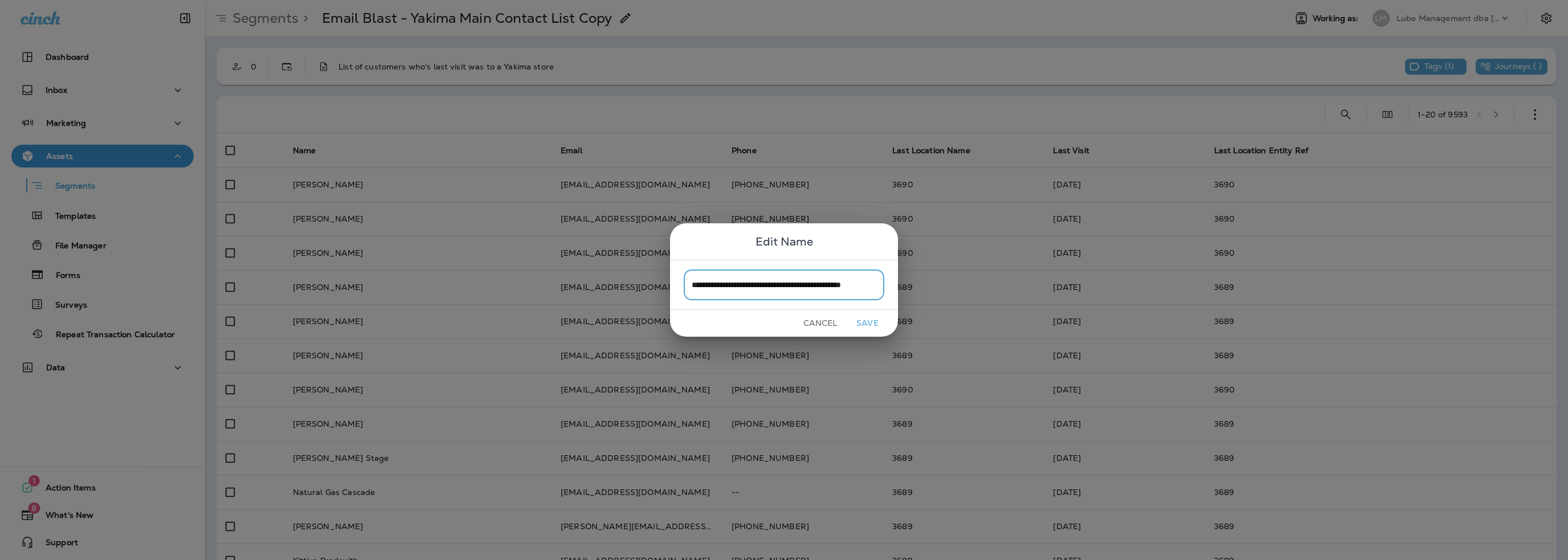
click at [727, 287] on input "**********" at bounding box center [783, 285] width 200 height 30
drag, startPoint x: 841, startPoint y: 282, endPoint x: 878, endPoint y: 280, distance: 37.1
click at [878, 280] on input "**********" at bounding box center [783, 285] width 200 height 30
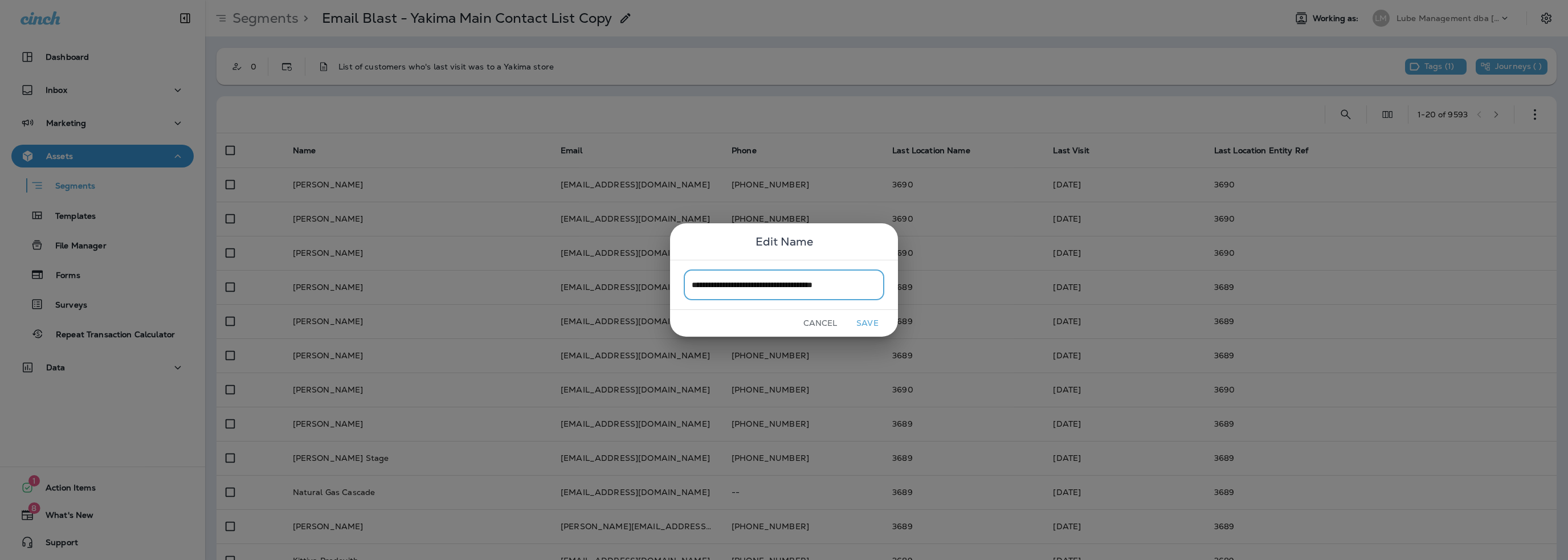
type input "**********"
click at [870, 323] on button "Save" at bounding box center [867, 323] width 43 height 18
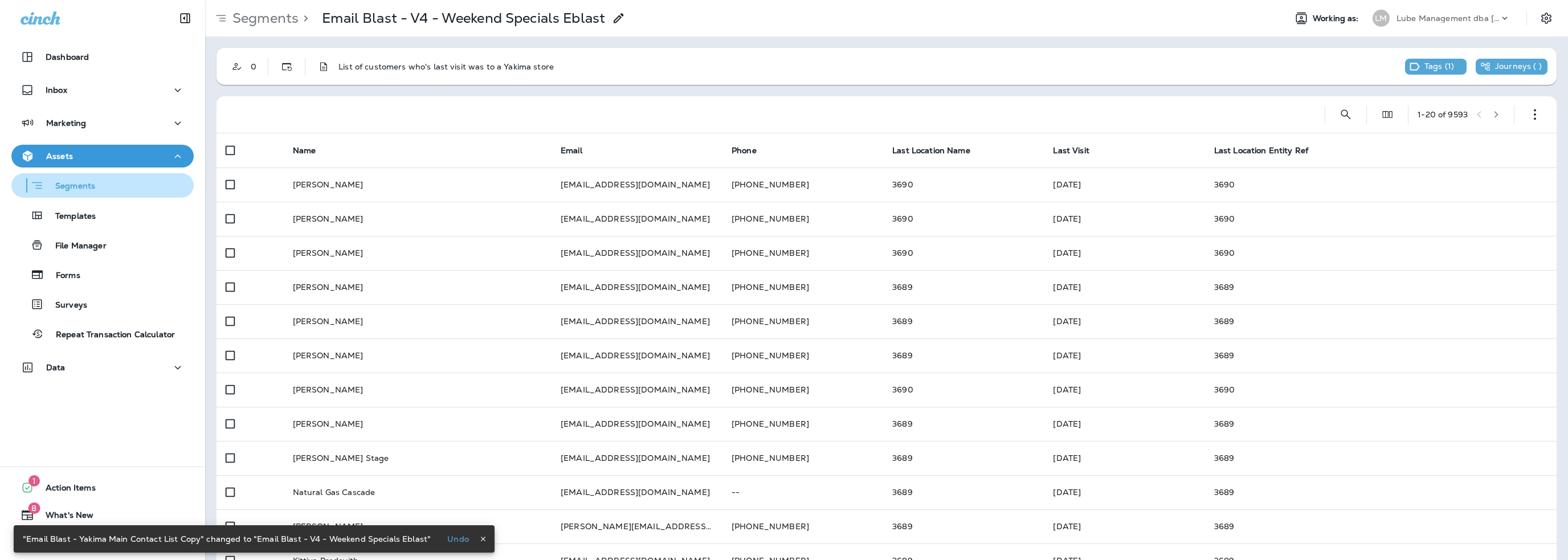
click at [75, 187] on p "Segments" at bounding box center [69, 187] width 51 height 12
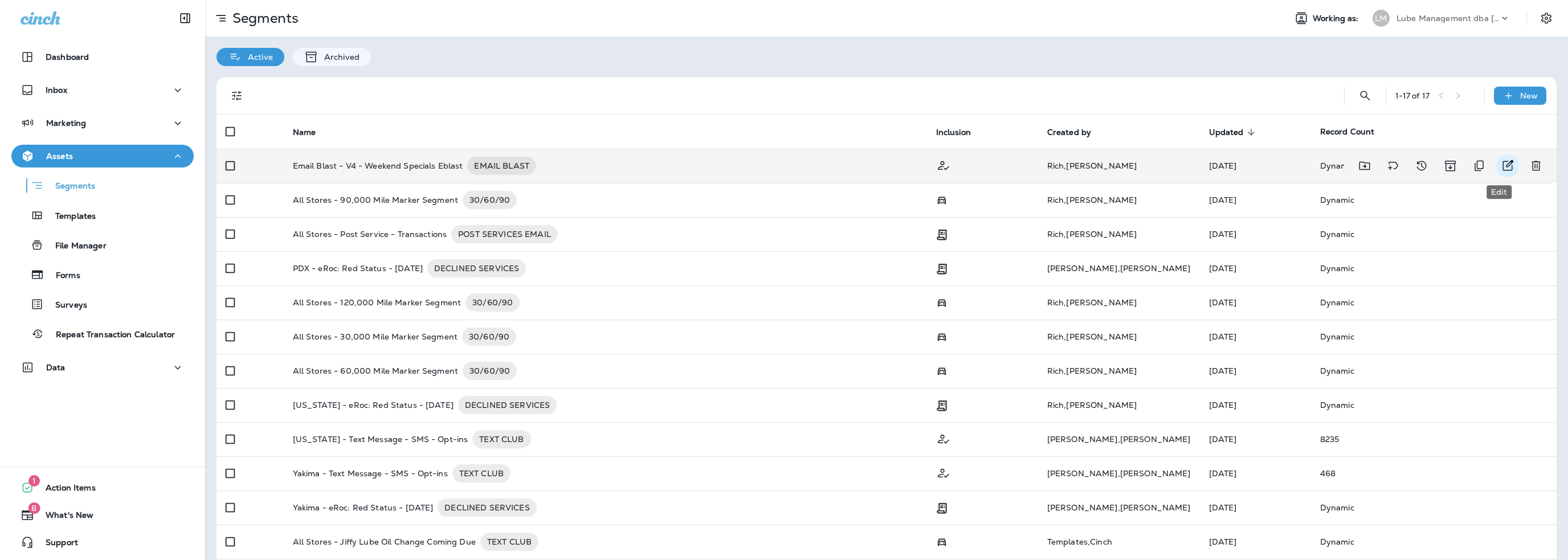
click at [1501, 161] on icon "Edit" at bounding box center [1508, 166] width 13 height 13
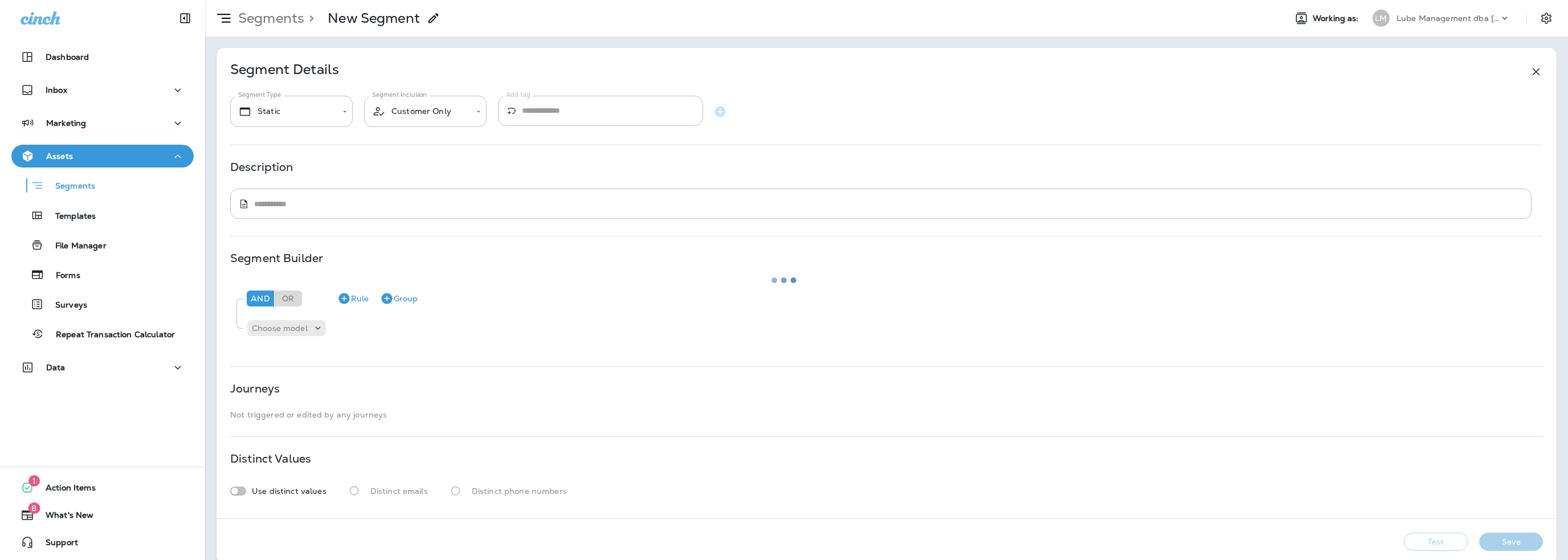
type input "*******"
type textarea "**********"
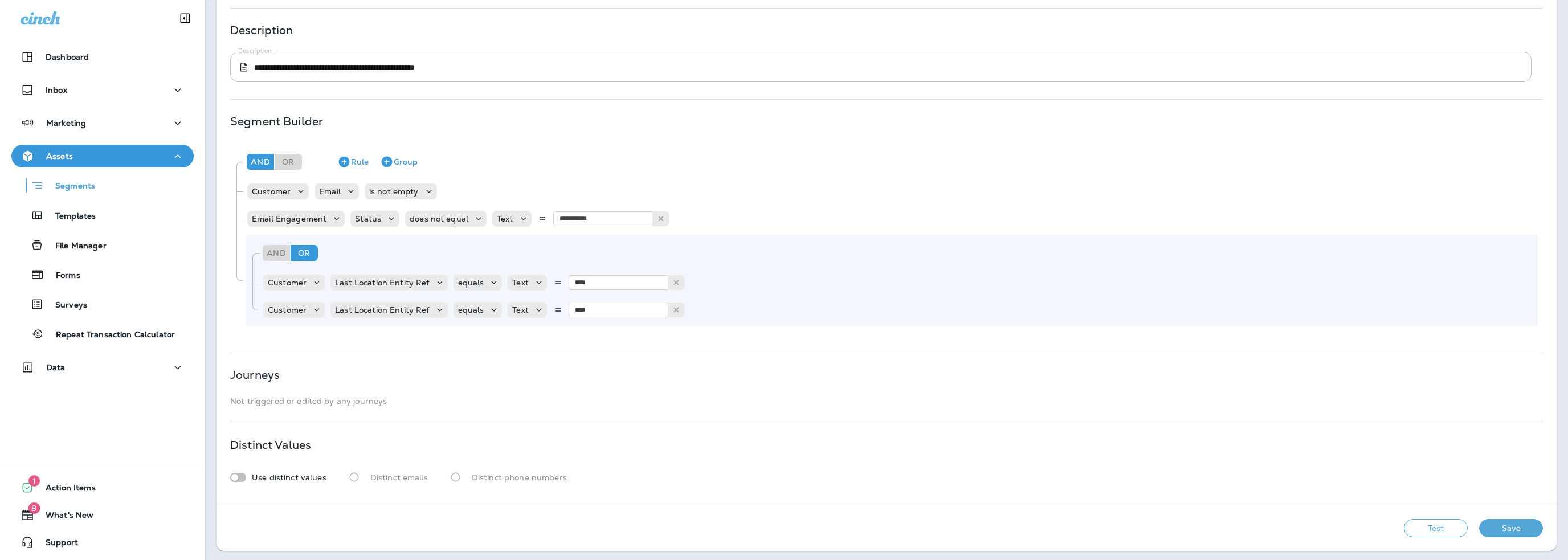
scroll to position [138, 0]
click at [1497, 527] on button "Save" at bounding box center [1511, 527] width 64 height 18
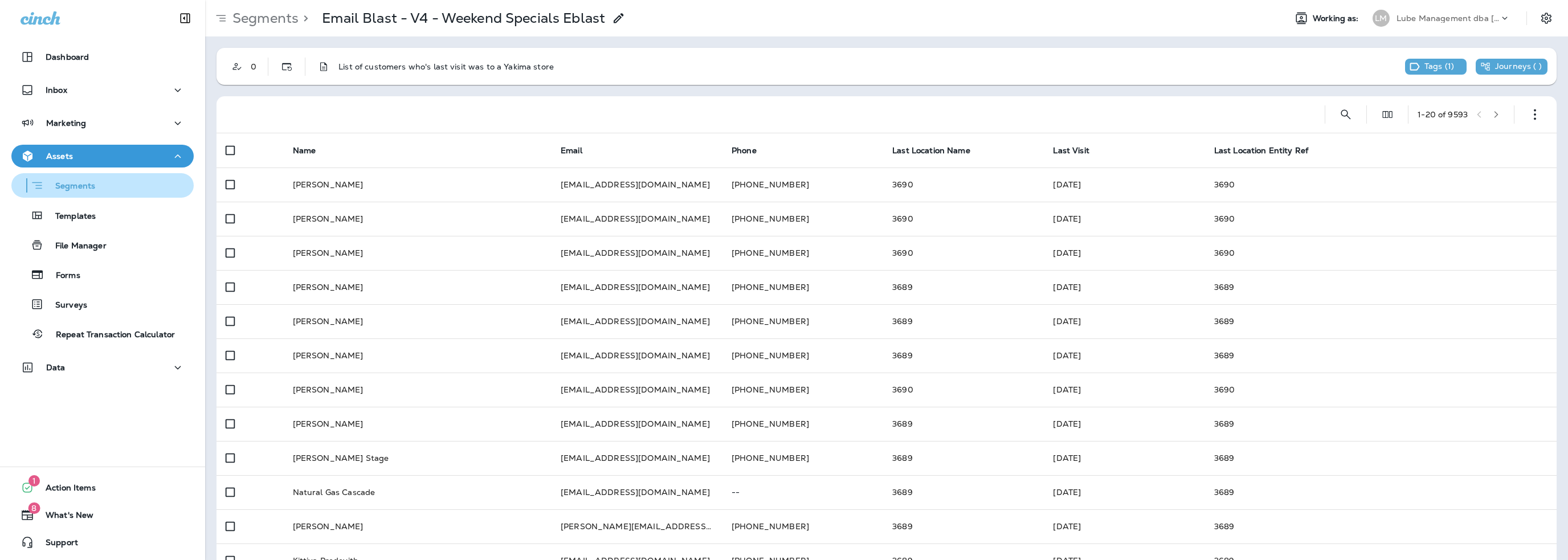
click at [72, 191] on p "Segments" at bounding box center [69, 187] width 51 height 12
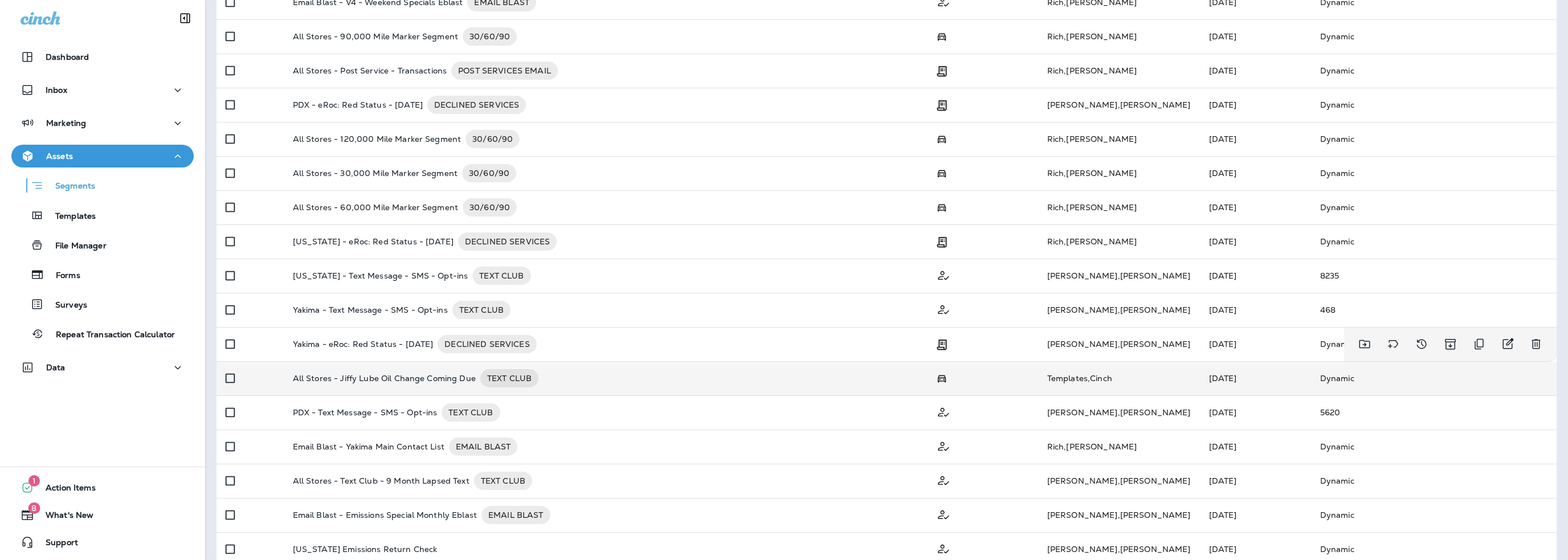
scroll to position [181, 0]
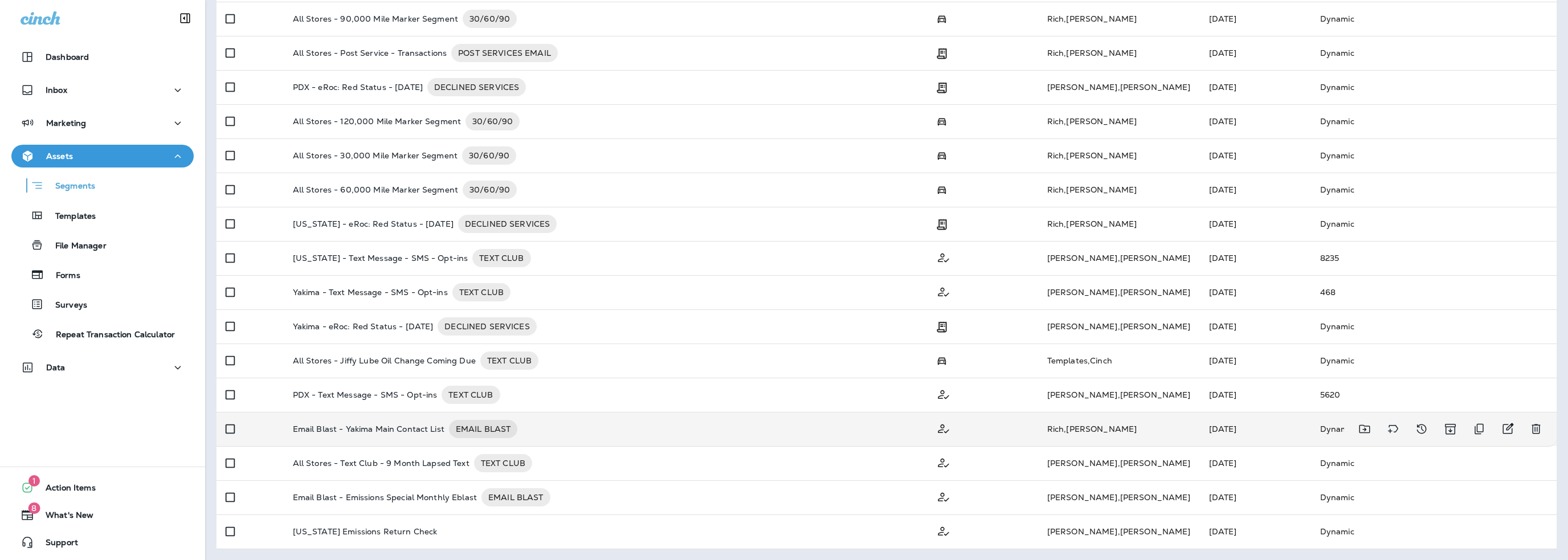
click at [428, 429] on p "Email Blast - Yakima Main Contact List" at bounding box center [368, 429] width 152 height 18
